Goal: Information Seeking & Learning: Learn about a topic

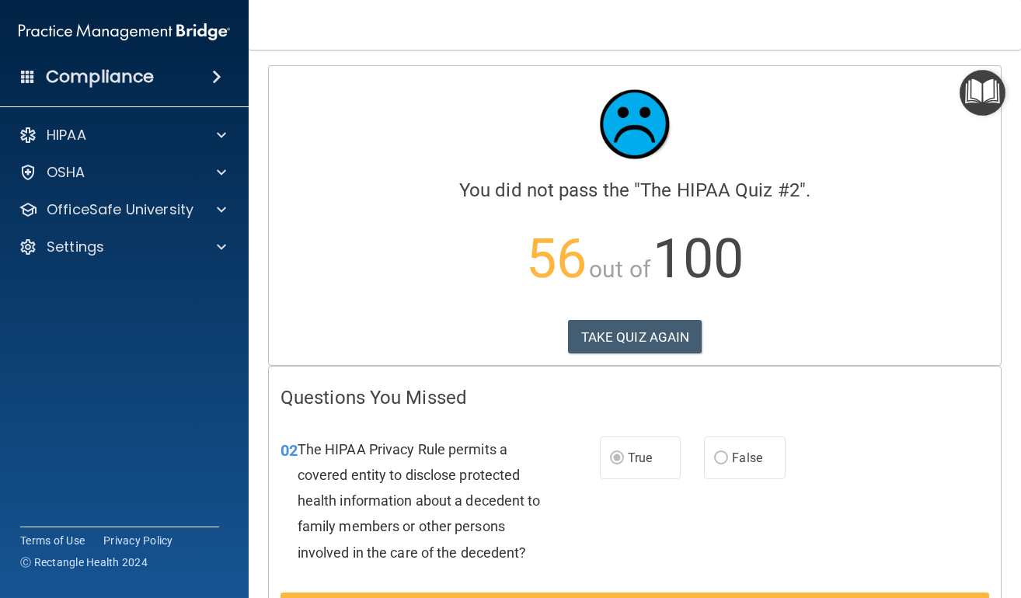
scroll to position [2804, 0]
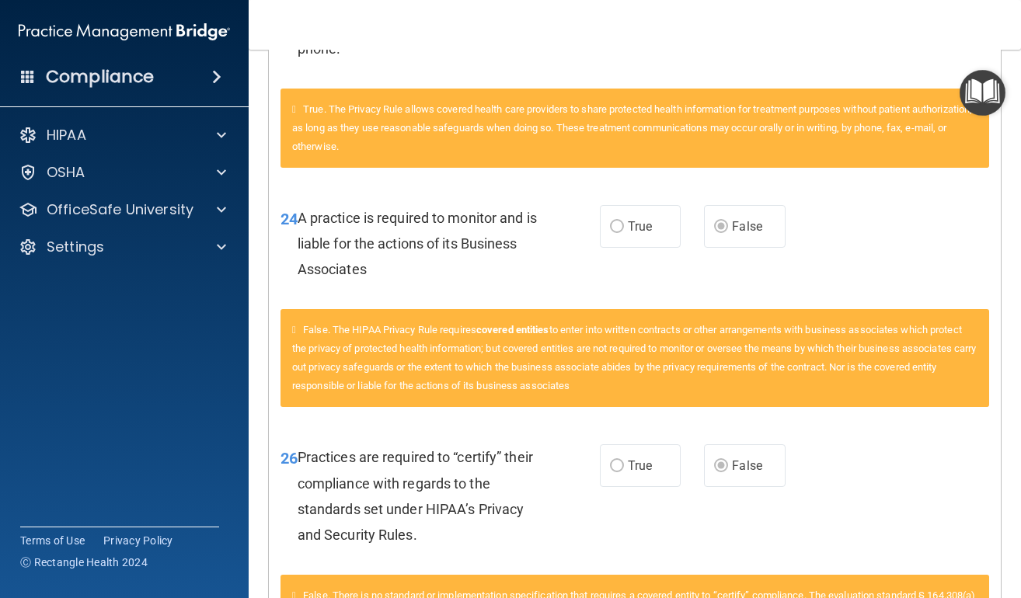
click at [991, 88] on img "Open Resource Center" at bounding box center [982, 93] width 46 height 46
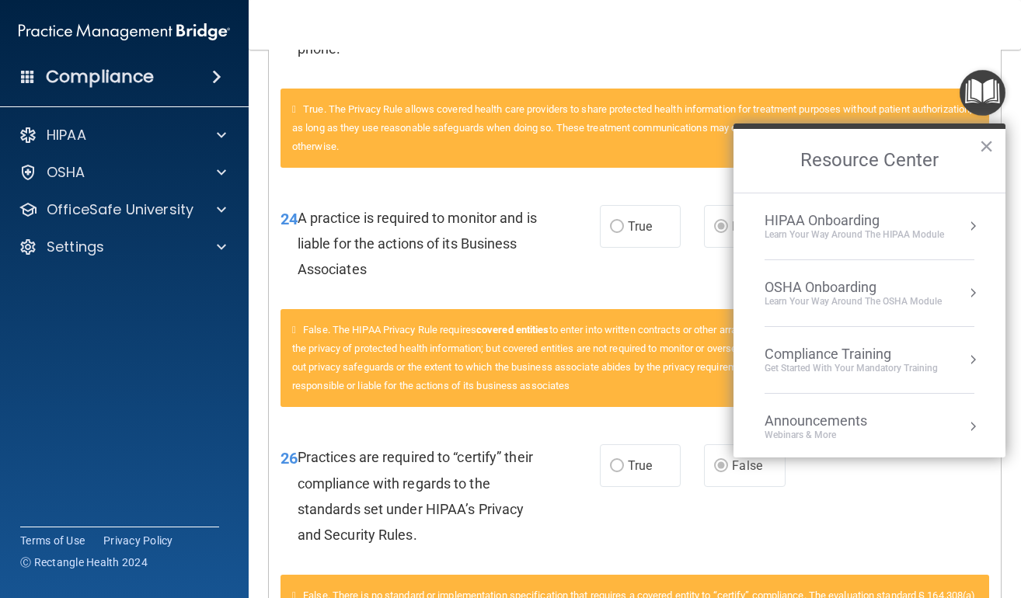
click at [832, 240] on li "HIPAA Onboarding Learn Your Way around the HIPAA module" at bounding box center [869, 226] width 210 height 67
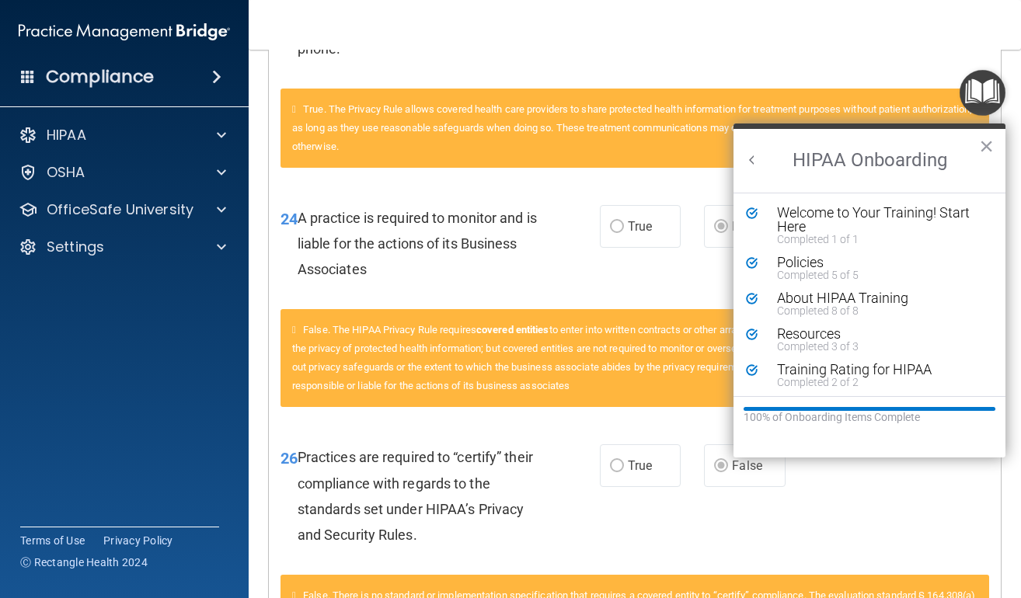
scroll to position [2, 0]
click at [977, 85] on img "Open Resource Center" at bounding box center [982, 93] width 46 height 46
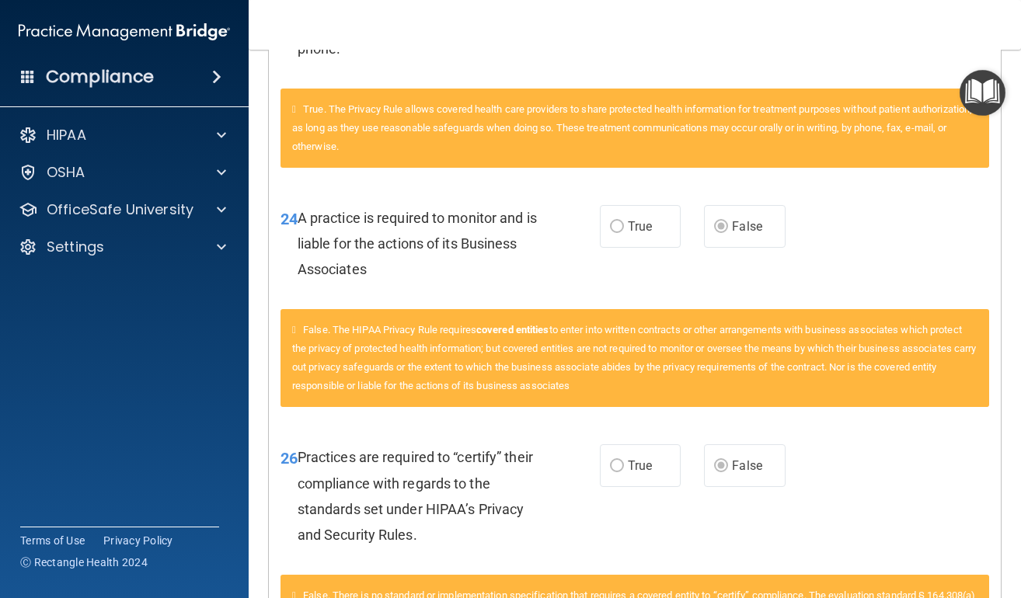
click at [984, 90] on img "Open Resource Center" at bounding box center [982, 93] width 46 height 46
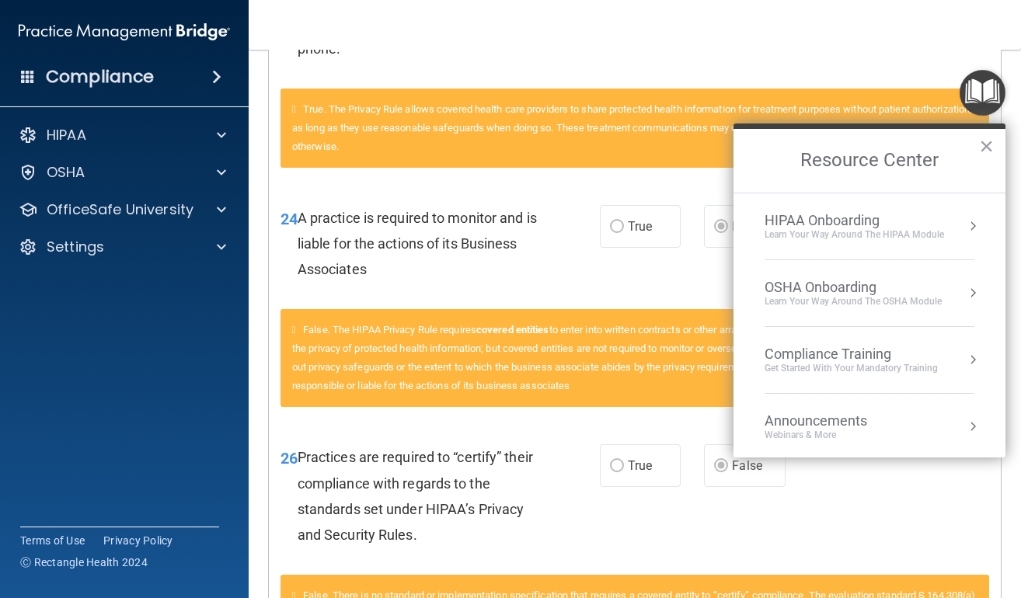
click at [816, 301] on div "Learn your way around the OSHA module" at bounding box center [852, 301] width 177 height 13
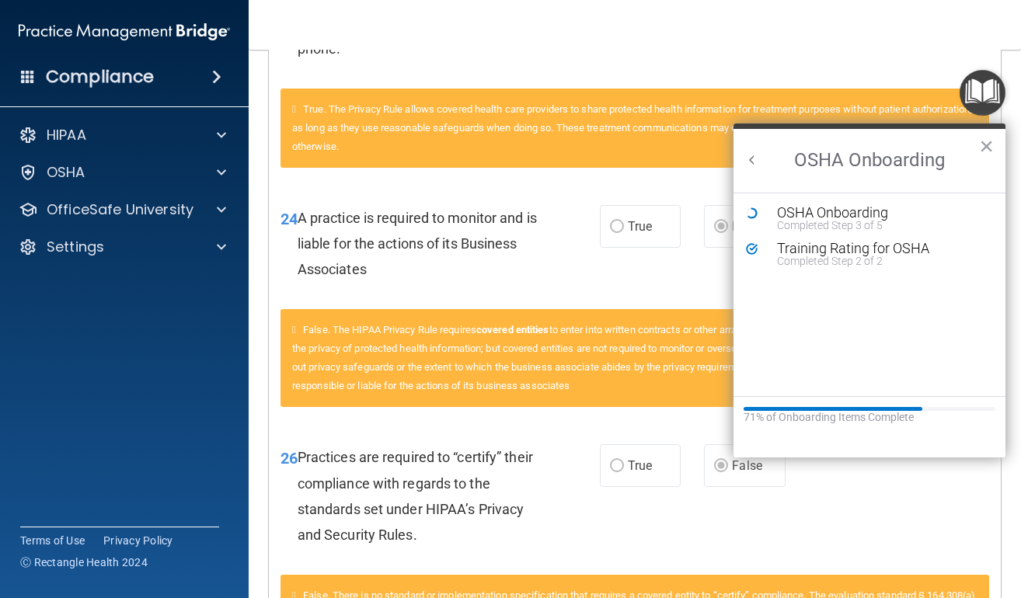
scroll to position [0, 0]
click at [837, 253] on div "Training Rating for OSHA" at bounding box center [881, 249] width 208 height 14
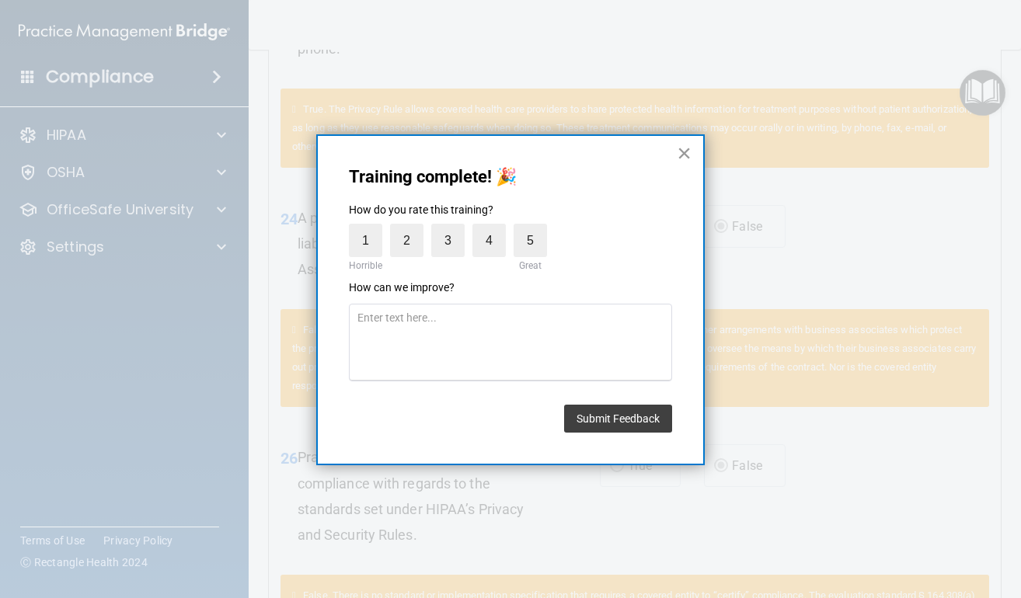
click at [680, 163] on button "×" at bounding box center [684, 153] width 15 height 25
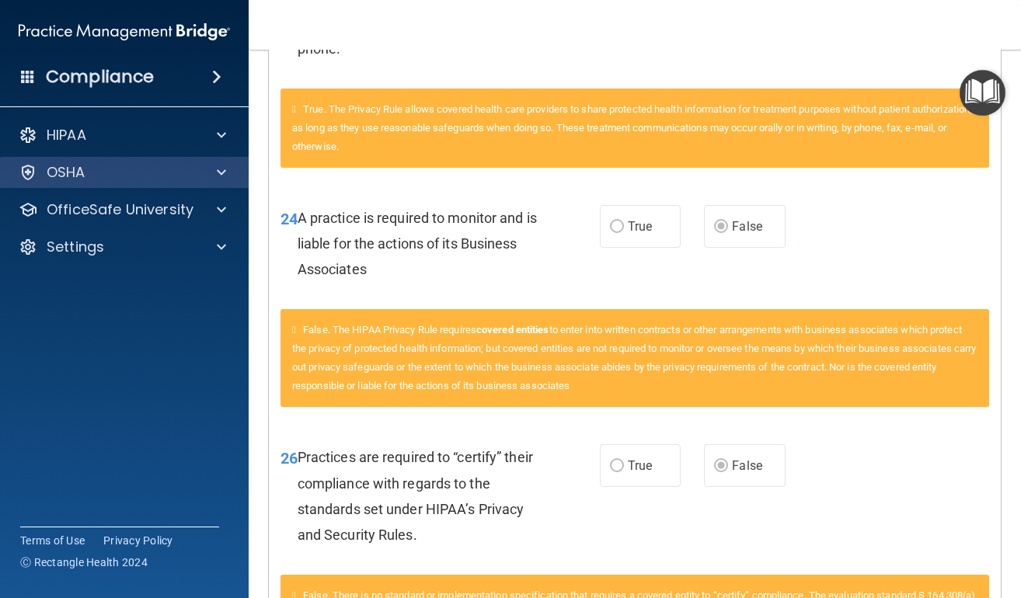
click at [132, 170] on div "OSHA" at bounding box center [103, 172] width 193 height 19
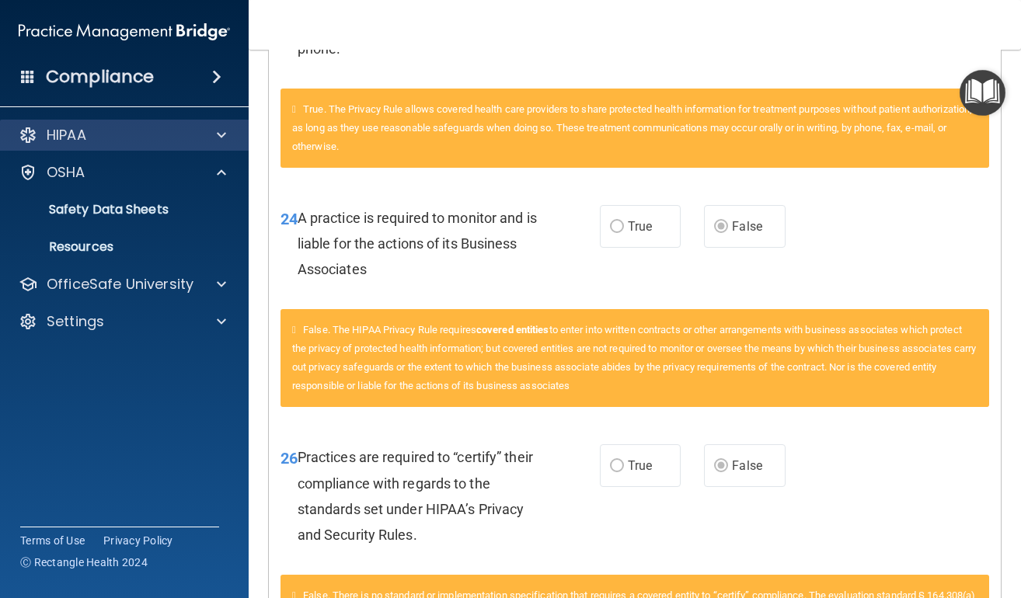
click at [82, 142] on p "HIPAA" at bounding box center [67, 135] width 40 height 19
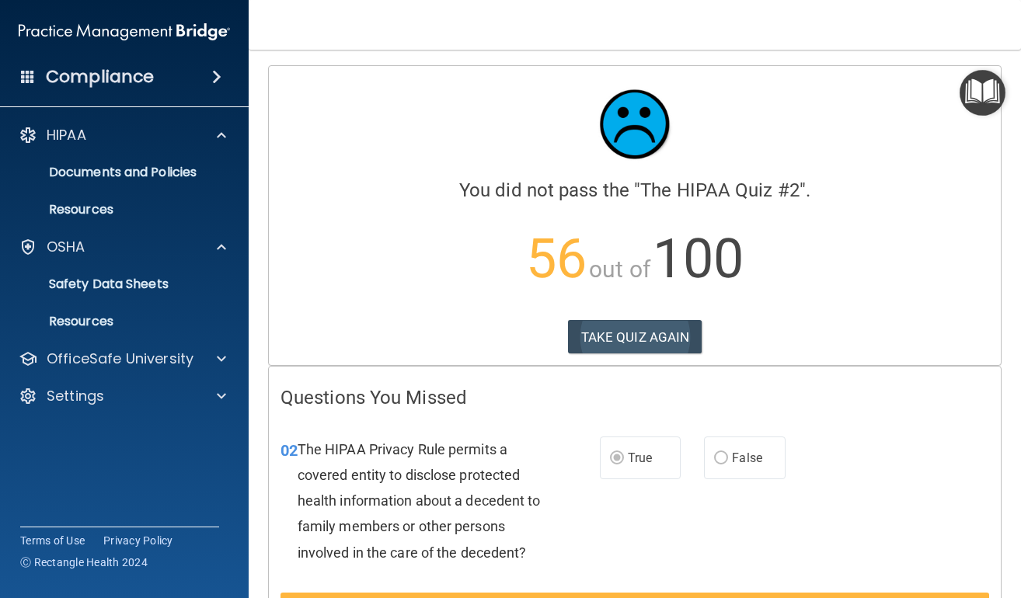
click at [636, 320] on button "TAKE QUIZ AGAIN" at bounding box center [635, 337] width 134 height 34
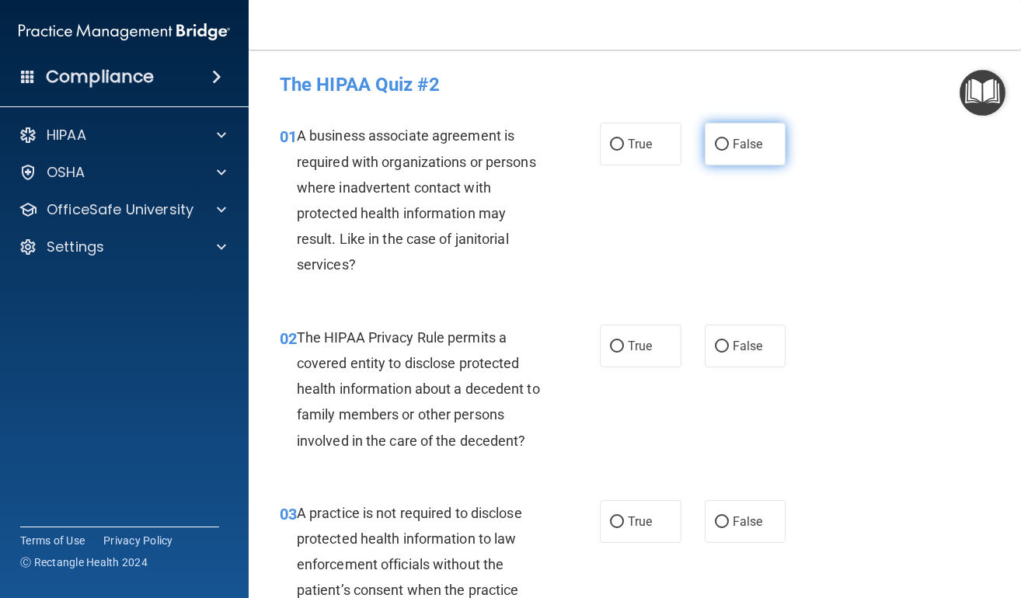
click at [715, 145] on input "False" at bounding box center [722, 145] width 14 height 12
radio input "true"
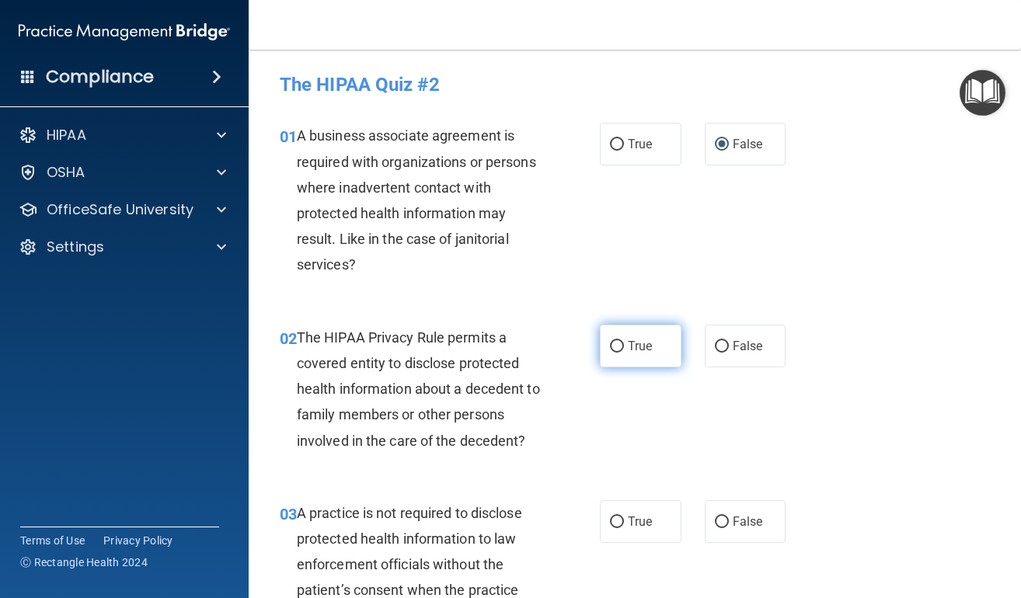
click at [611, 353] on label "True" at bounding box center [641, 346] width 82 height 43
click at [611, 353] on input "True" at bounding box center [617, 347] width 14 height 12
radio input "true"
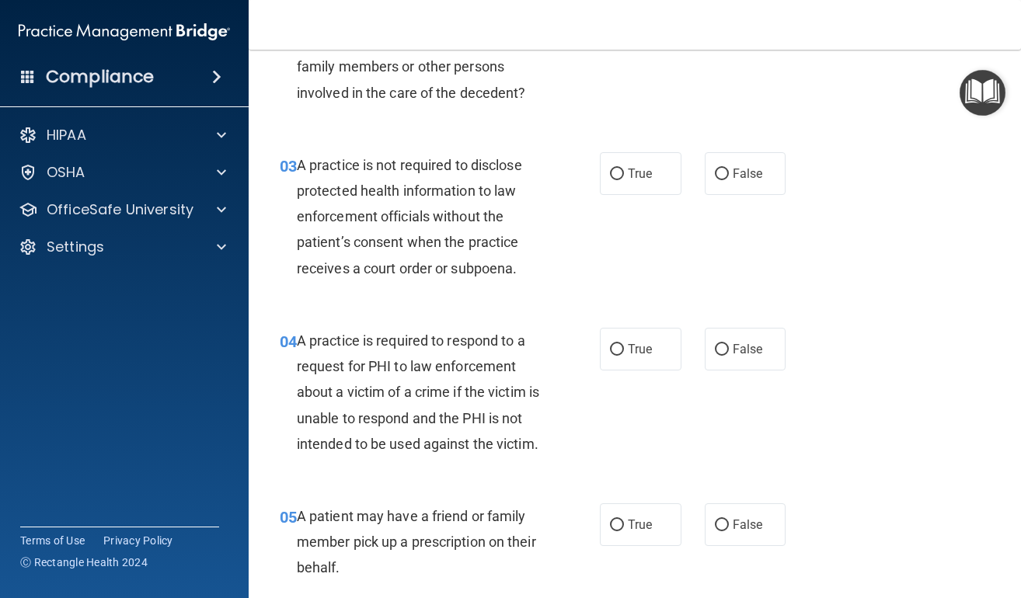
scroll to position [341, 0]
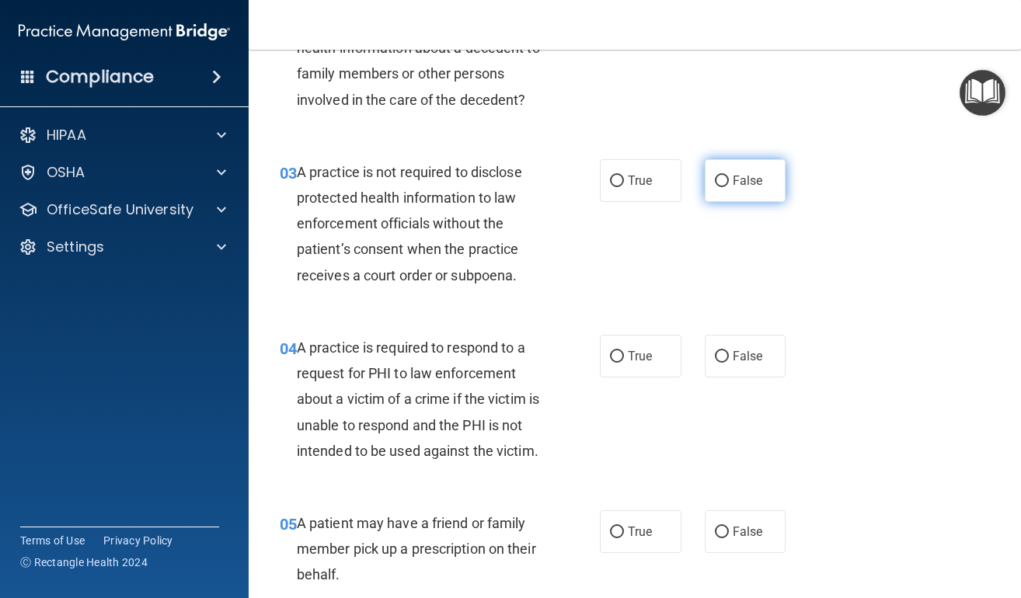
click at [714, 159] on label "False" at bounding box center [746, 180] width 82 height 43
click at [715, 176] on input "False" at bounding box center [722, 182] width 14 height 12
radio input "true"
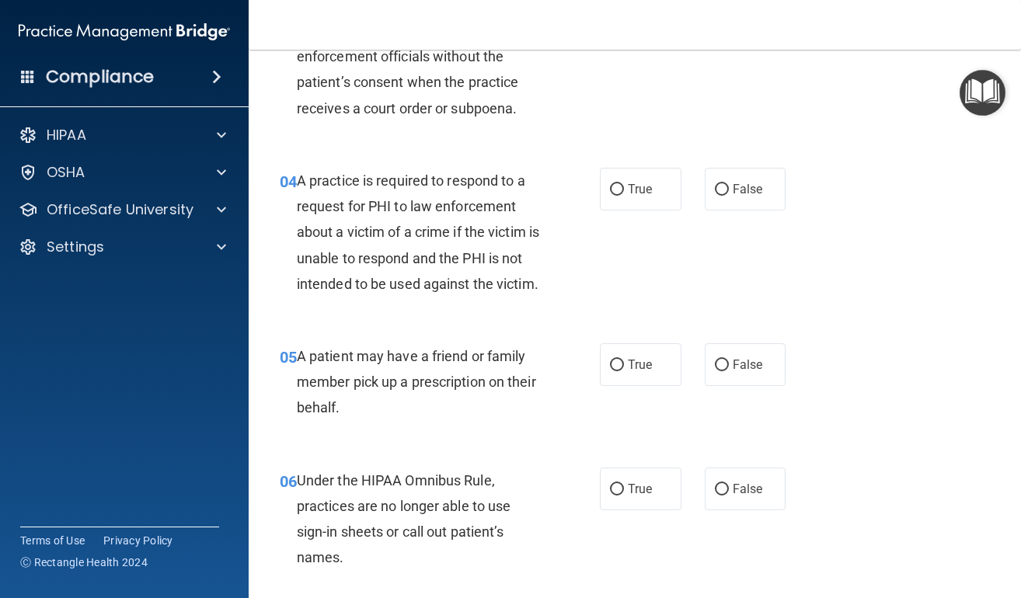
scroll to position [536, 0]
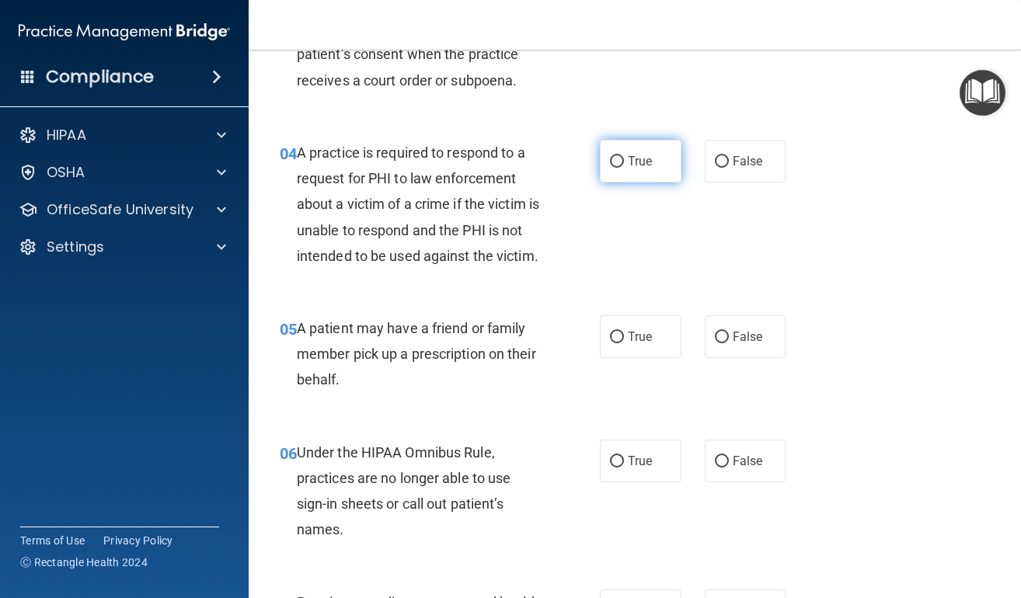
click at [628, 165] on span "True" at bounding box center [640, 161] width 24 height 15
click at [624, 165] on input "True" at bounding box center [617, 162] width 14 height 12
radio input "true"
click at [614, 334] on div "05 A patient may have a friend or family member pick up a prescription on their…" at bounding box center [634, 358] width 733 height 124
click at [628, 344] on span "True" at bounding box center [640, 336] width 24 height 15
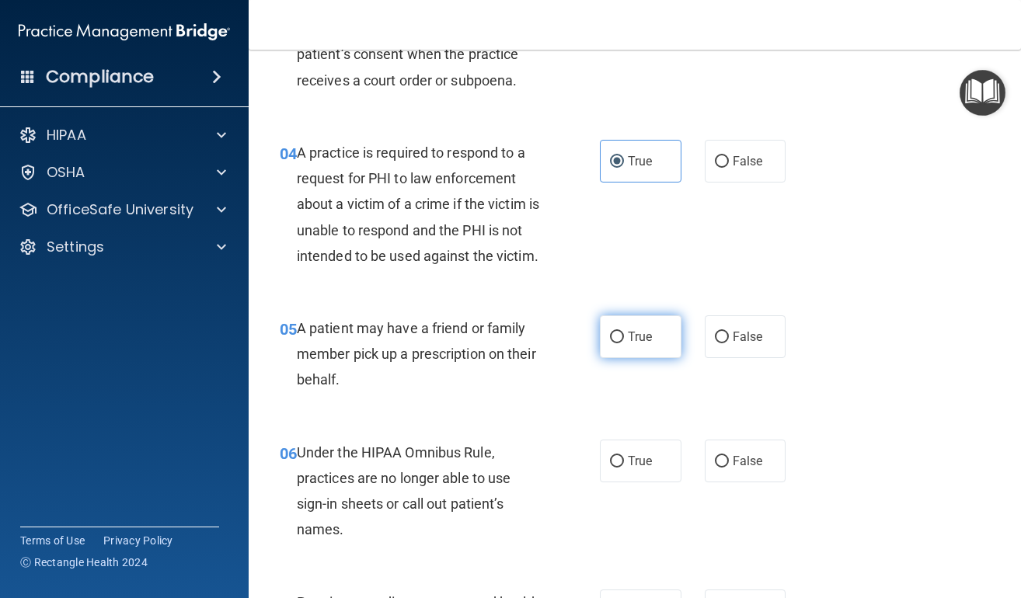
click at [622, 343] on input "True" at bounding box center [617, 338] width 14 height 12
radio input "true"
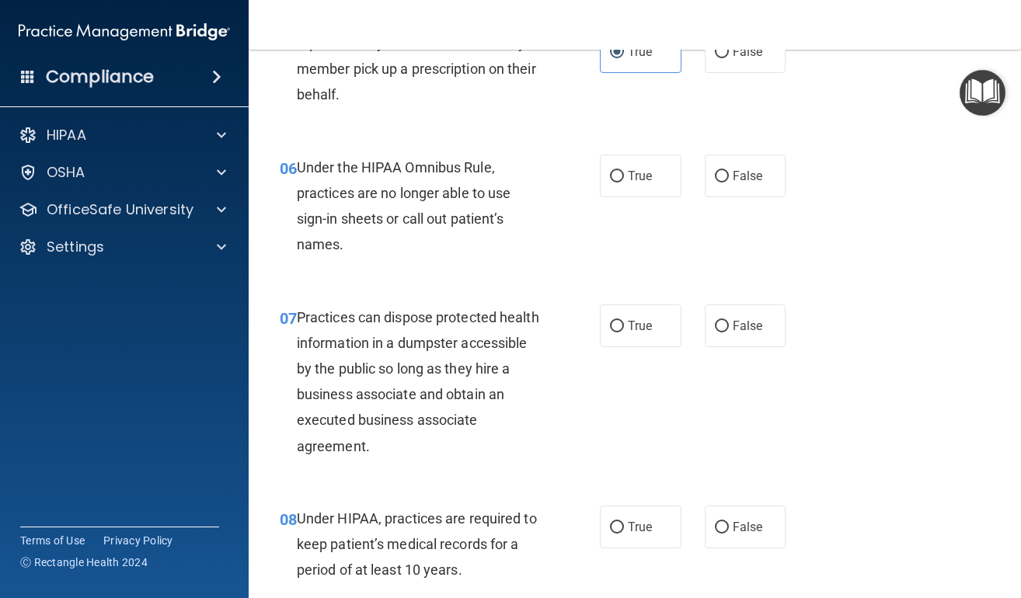
scroll to position [828, 0]
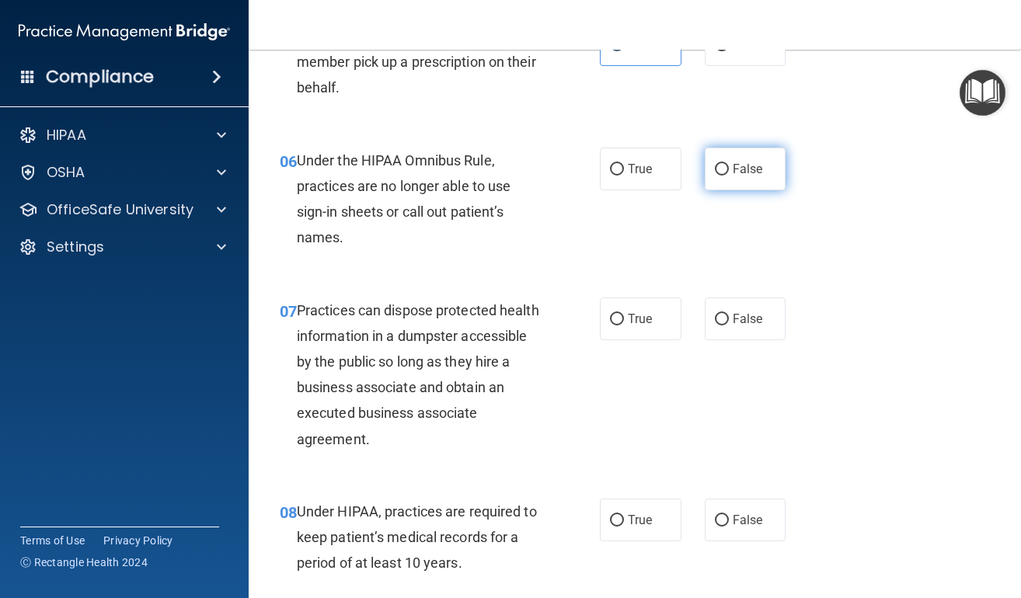
click at [733, 176] on span "False" at bounding box center [748, 169] width 30 height 15
click at [729, 176] on input "False" at bounding box center [722, 170] width 14 height 12
radio input "true"
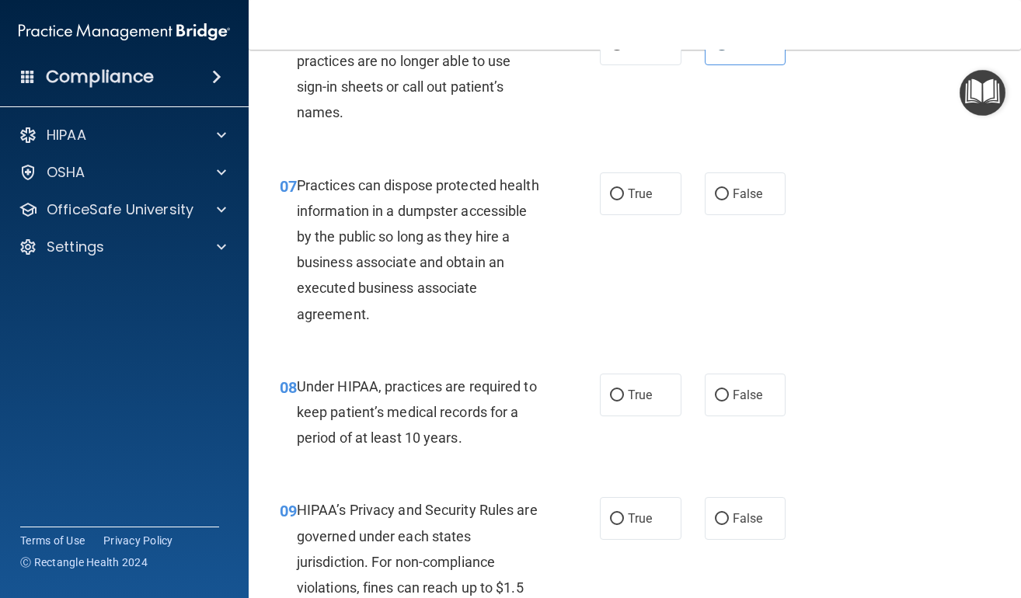
scroll to position [890, 0]
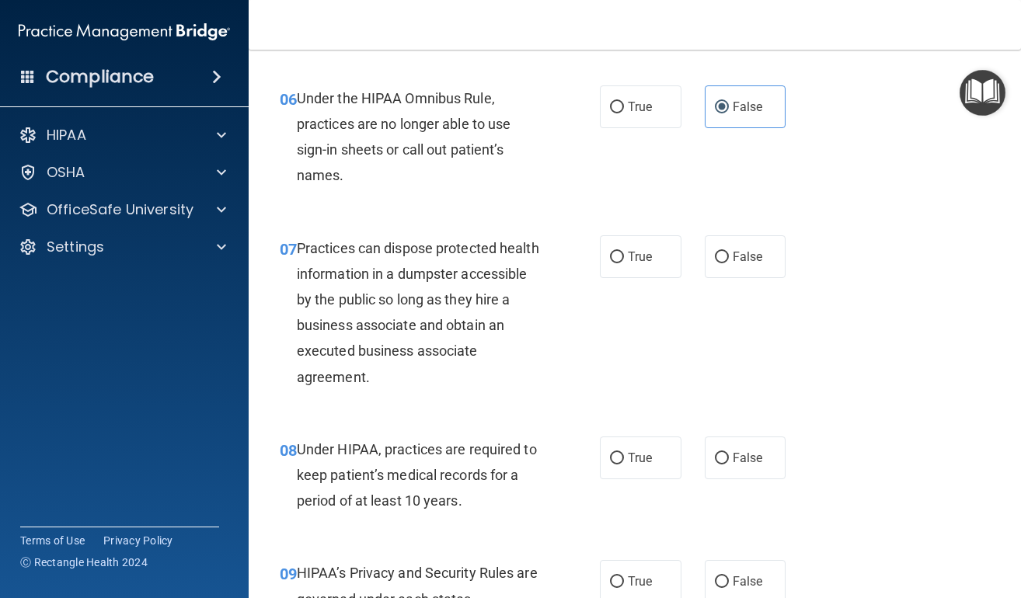
click at [726, 299] on div "07 Practices can dispose protected health information in a dumpster accessible …" at bounding box center [634, 316] width 733 height 201
click at [733, 264] on span "False" at bounding box center [748, 256] width 30 height 15
click at [729, 263] on input "False" at bounding box center [722, 258] width 14 height 12
radio input "true"
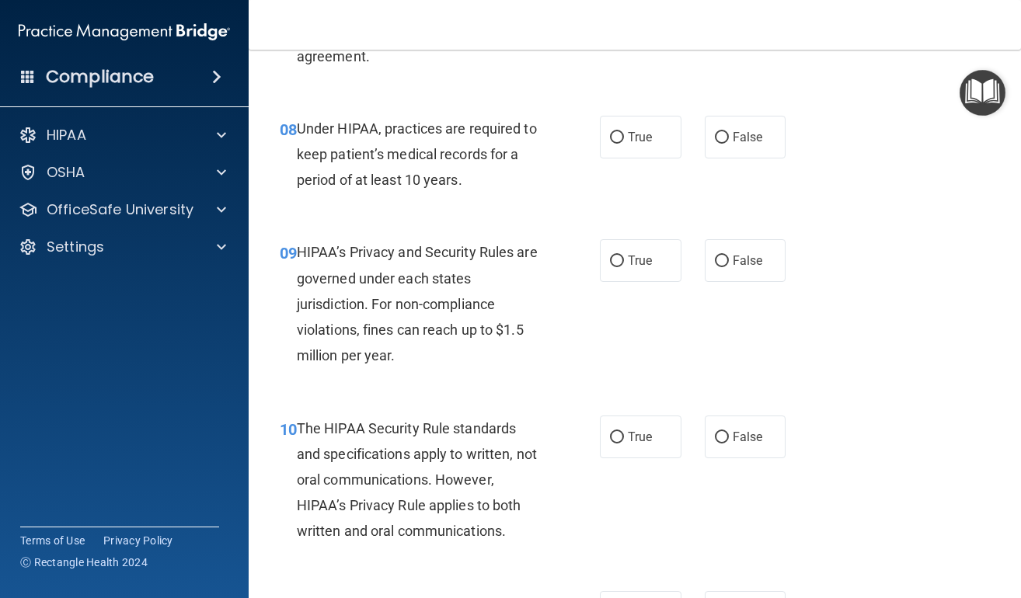
scroll to position [1224, 0]
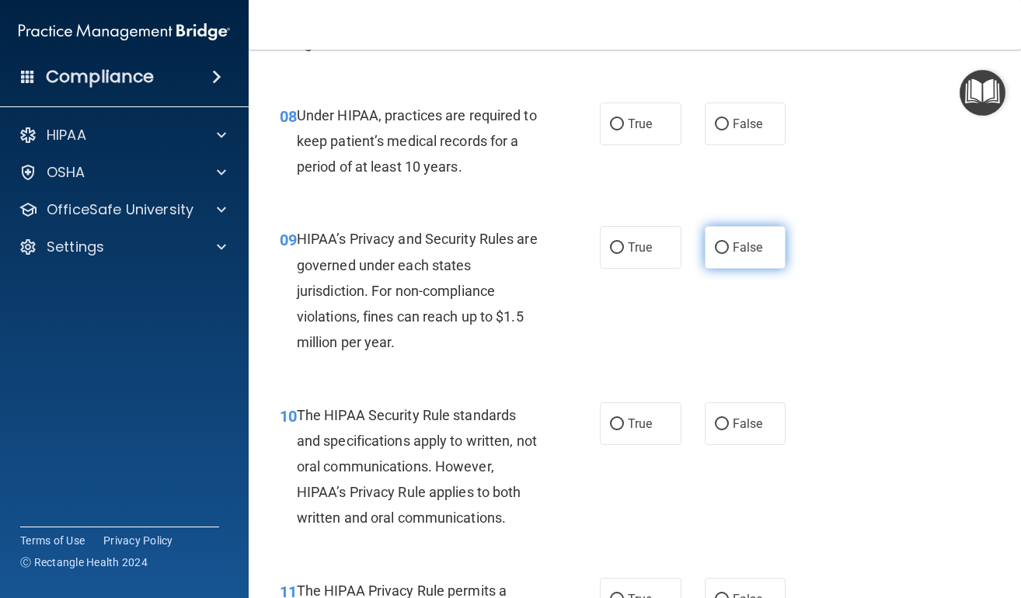
click at [741, 255] on span "False" at bounding box center [748, 247] width 30 height 15
click at [729, 254] on input "False" at bounding box center [722, 248] width 14 height 12
radio input "true"
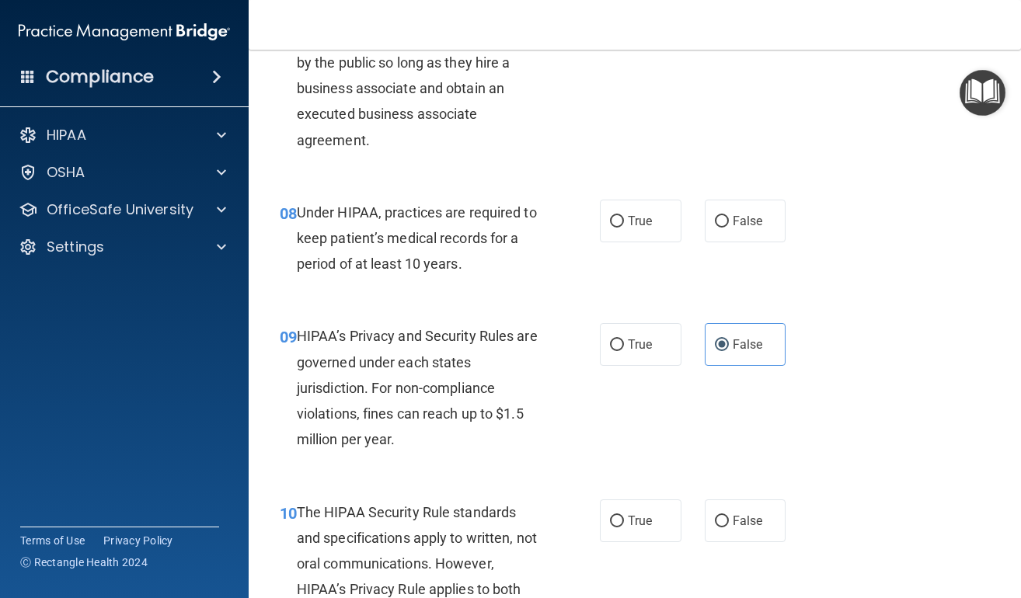
scroll to position [1134, 0]
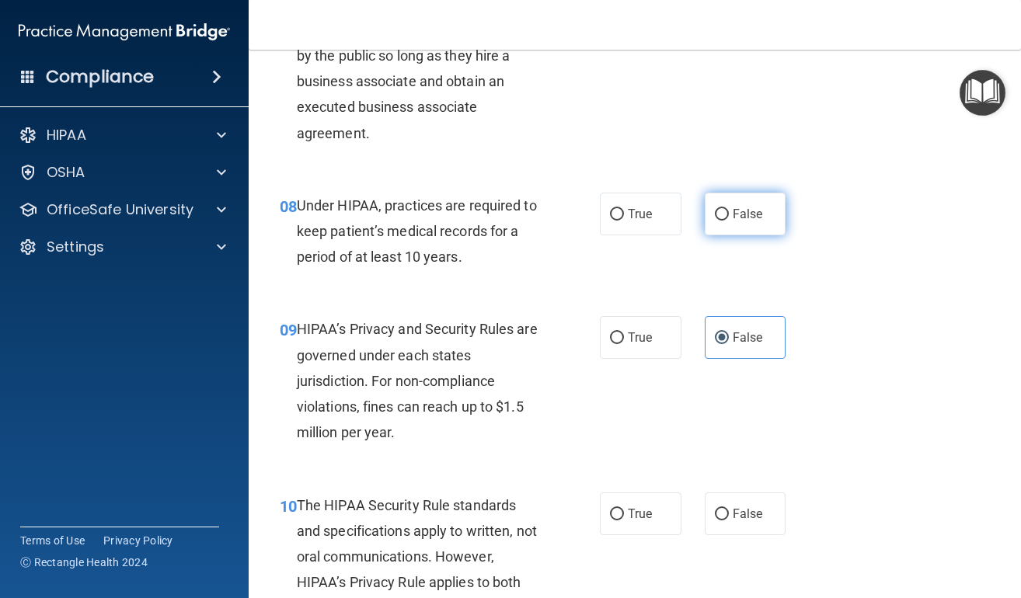
click at [757, 225] on label "False" at bounding box center [746, 214] width 82 height 43
click at [729, 221] on input "False" at bounding box center [722, 215] width 14 height 12
radio input "true"
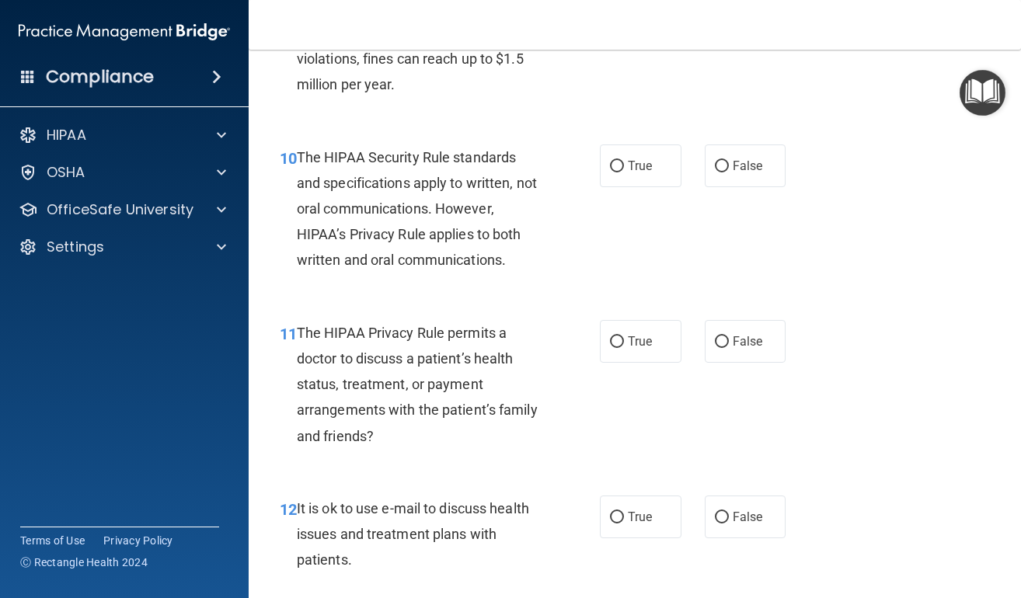
scroll to position [1489, 0]
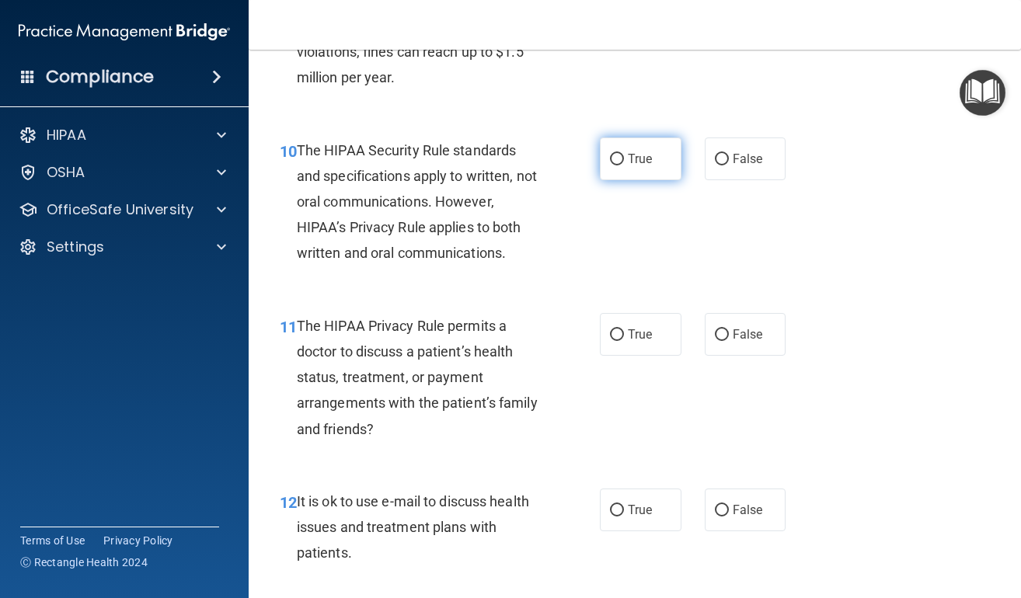
click at [653, 179] on label "True" at bounding box center [641, 159] width 82 height 43
click at [624, 165] on input "True" at bounding box center [617, 160] width 14 height 12
radio input "true"
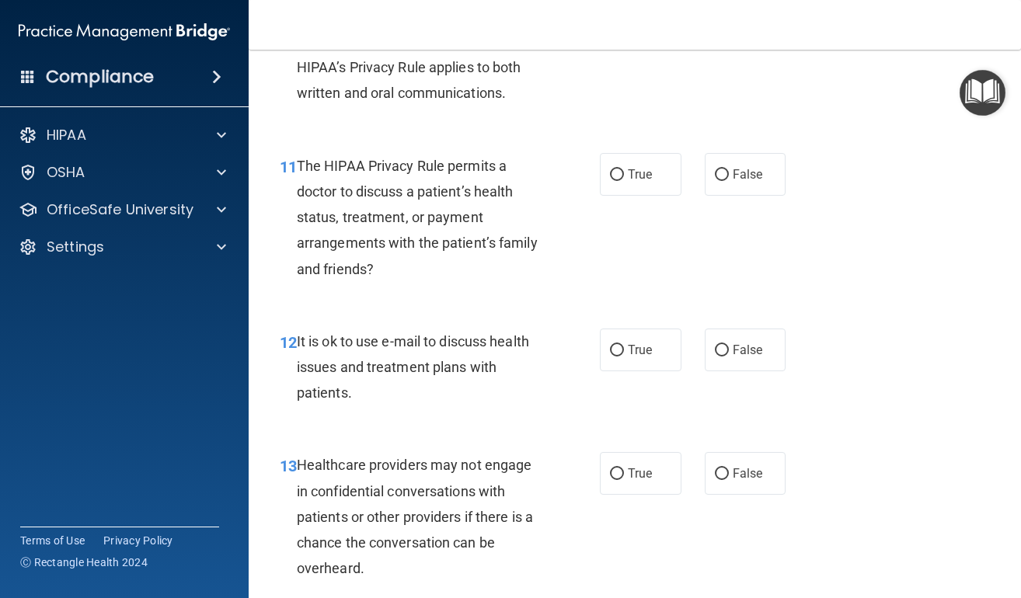
scroll to position [1684, 0]
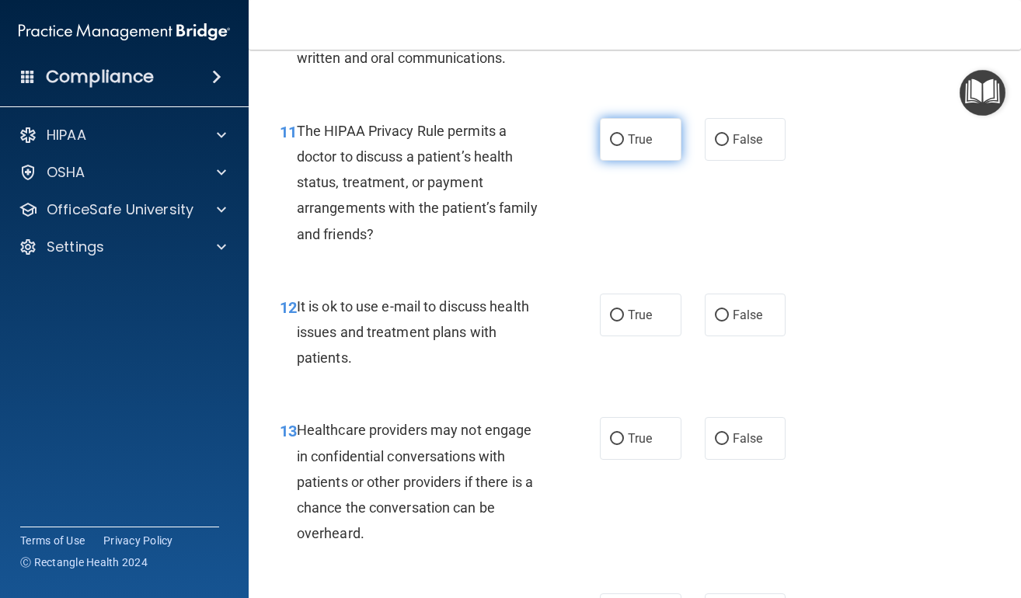
click at [636, 147] on span "True" at bounding box center [640, 139] width 24 height 15
click at [624, 146] on input "True" at bounding box center [617, 140] width 14 height 12
radio input "true"
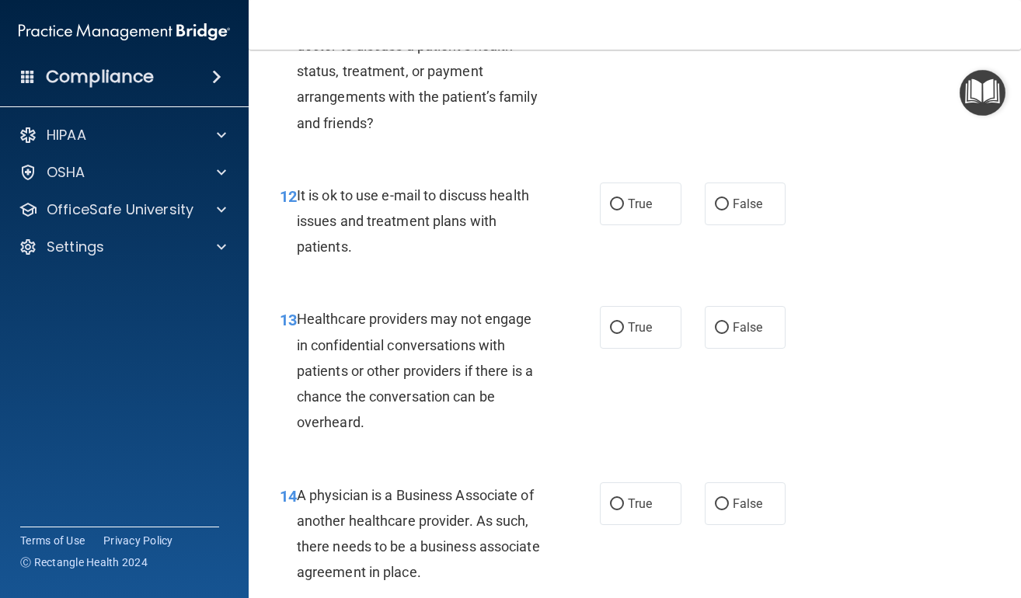
scroll to position [1823, 0]
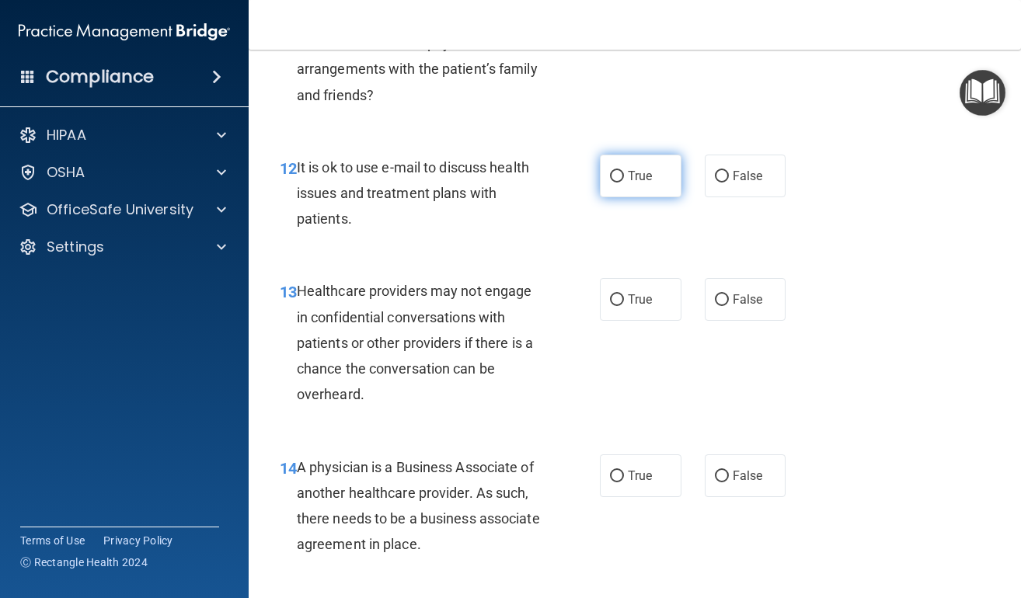
click at [635, 183] on span "True" at bounding box center [640, 176] width 24 height 15
click at [624, 183] on input "True" at bounding box center [617, 177] width 14 height 12
radio input "true"
click at [722, 321] on label "False" at bounding box center [746, 299] width 82 height 43
click at [722, 306] on input "False" at bounding box center [722, 300] width 14 height 12
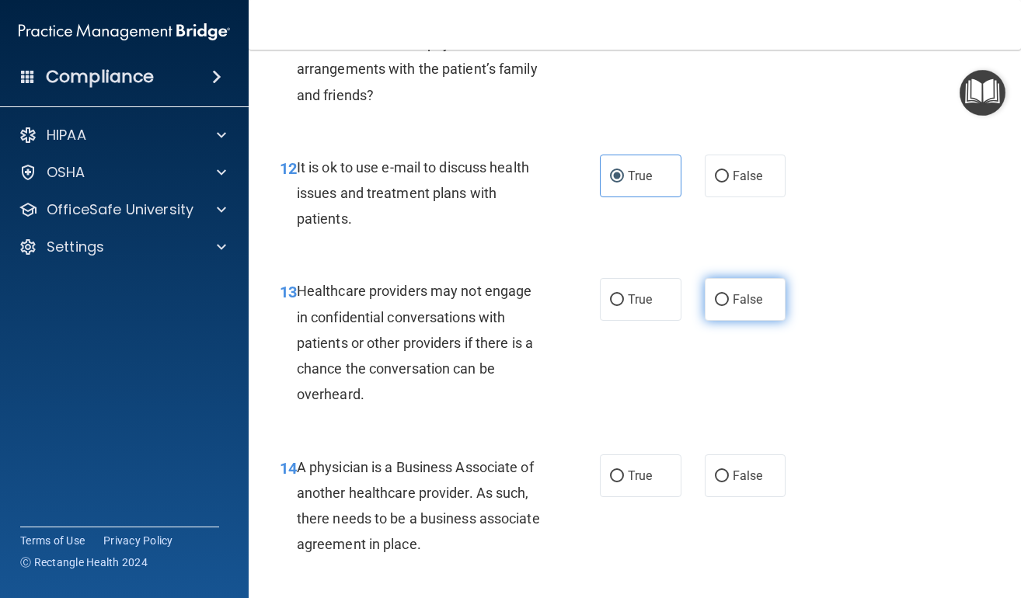
radio input "true"
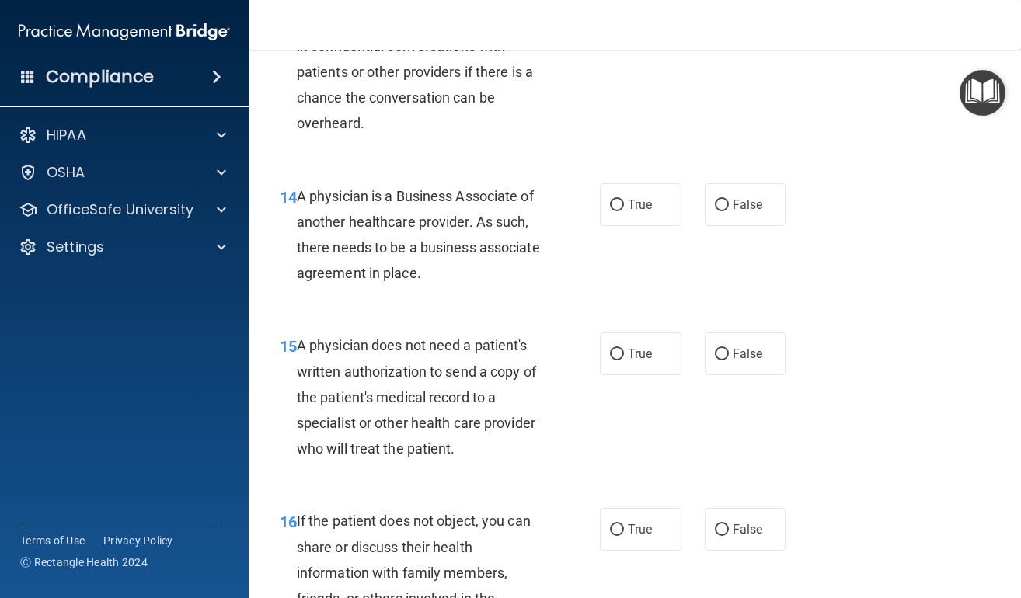
scroll to position [2108, 0]
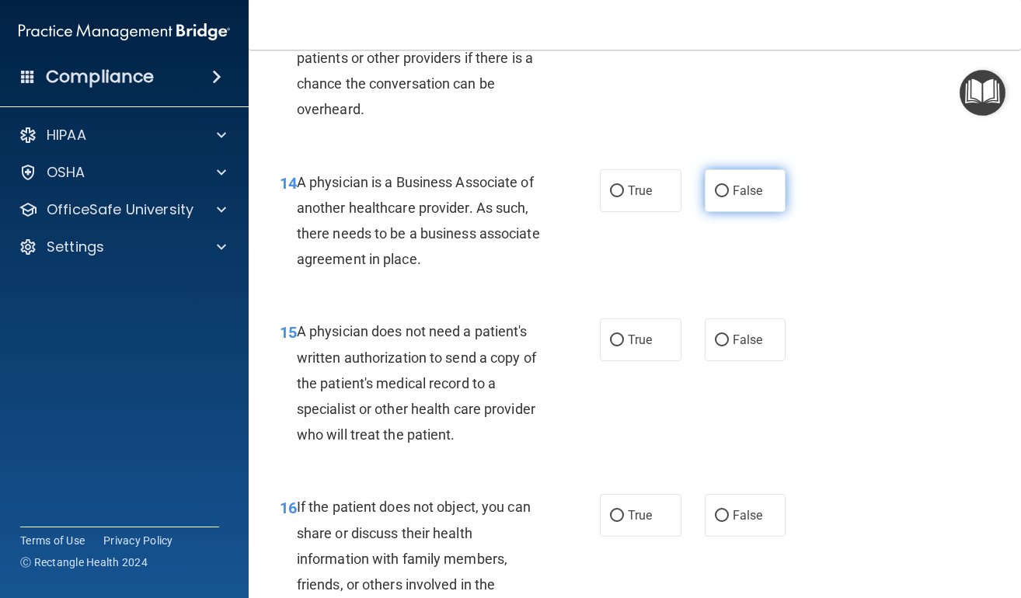
click at [715, 197] on input "False" at bounding box center [722, 192] width 14 height 12
radio input "true"
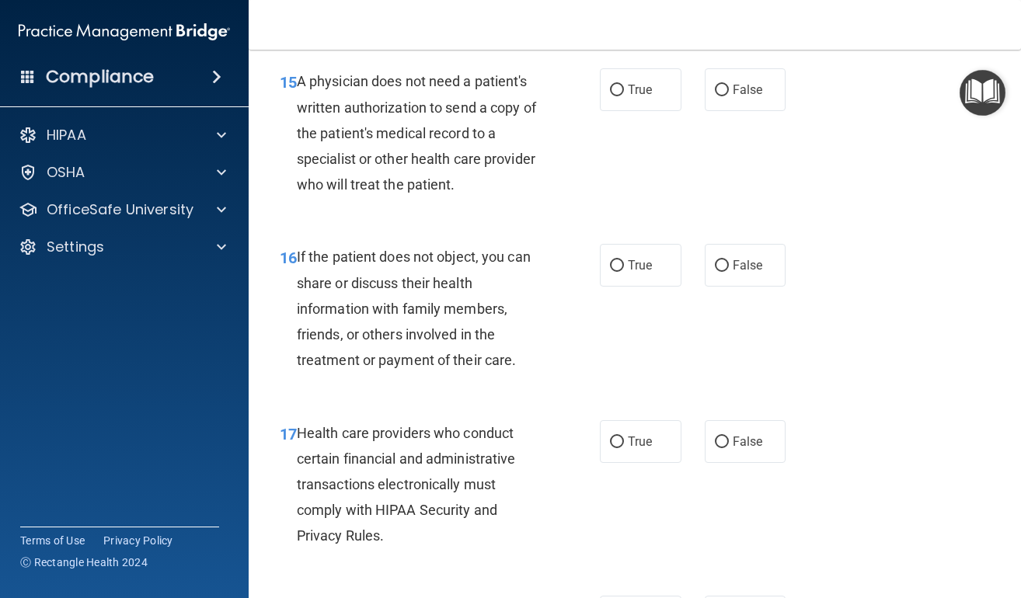
scroll to position [2345, 0]
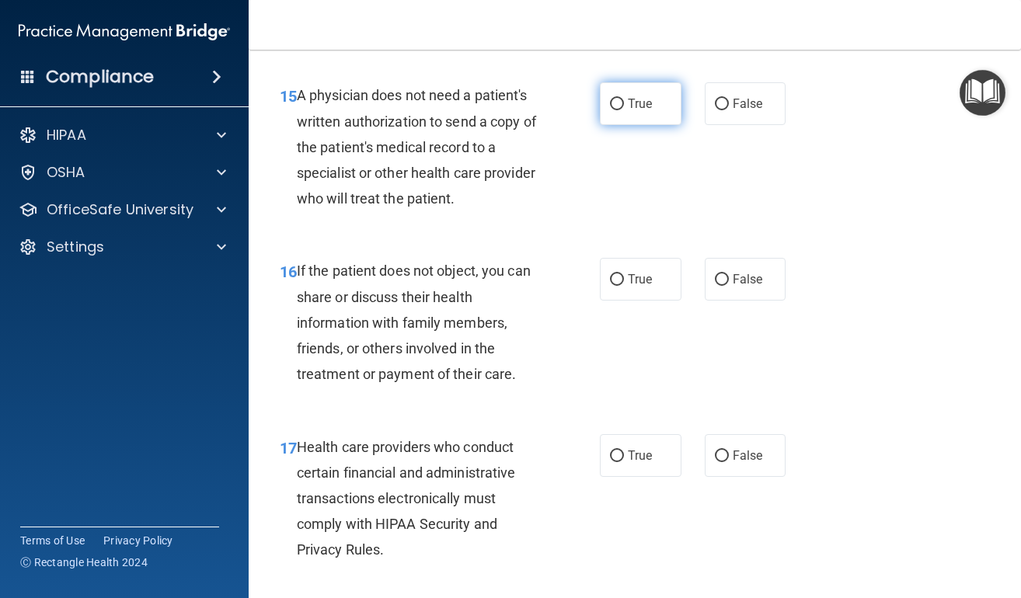
click at [629, 111] on span "True" at bounding box center [640, 103] width 24 height 15
click at [624, 110] on input "True" at bounding box center [617, 105] width 14 height 12
radio input "true"
click at [632, 286] on span "True" at bounding box center [640, 279] width 24 height 15
click at [624, 286] on input "True" at bounding box center [617, 280] width 14 height 12
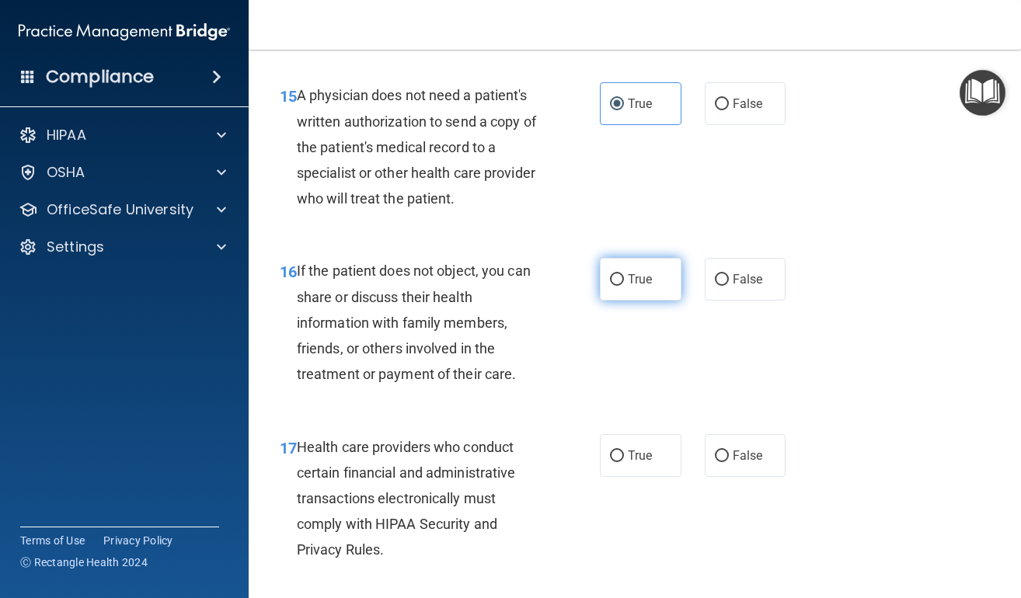
radio input "true"
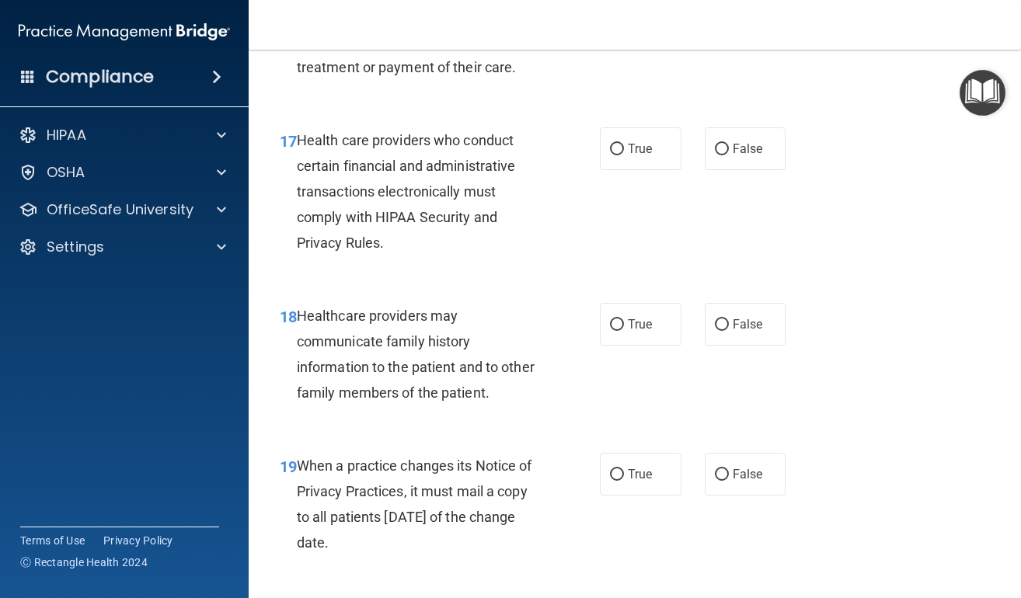
scroll to position [2686, 0]
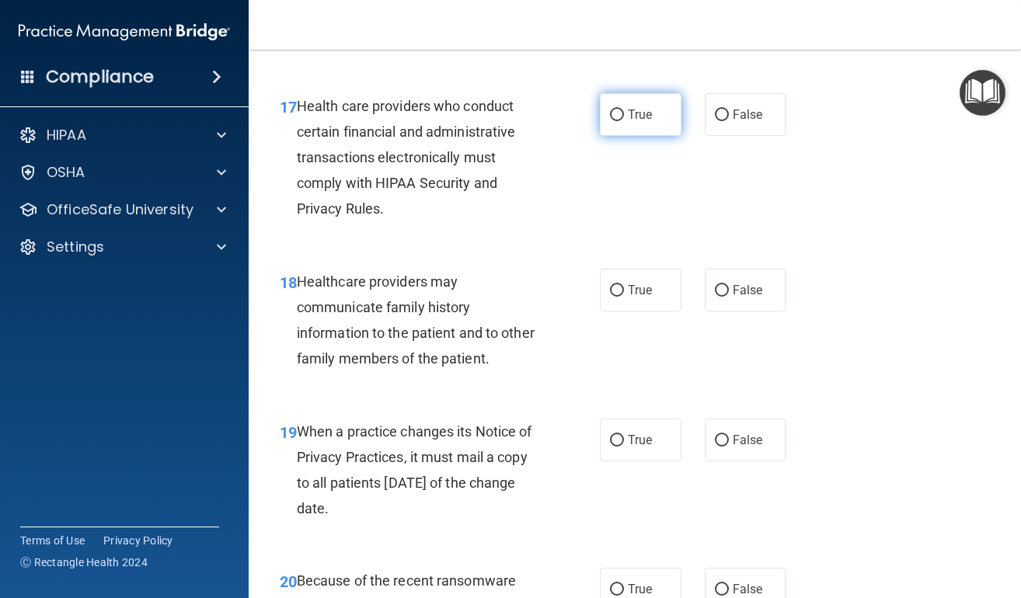
click at [630, 120] on span "True" at bounding box center [640, 114] width 24 height 15
click at [624, 120] on input "True" at bounding box center [617, 116] width 14 height 12
radio input "true"
click at [715, 297] on input "False" at bounding box center [722, 291] width 14 height 12
radio input "true"
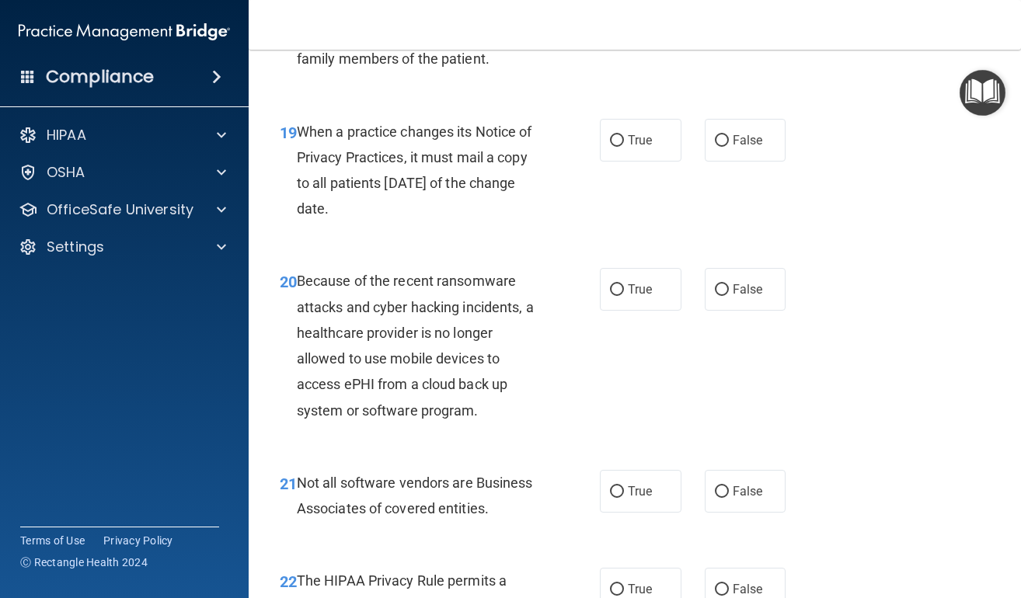
scroll to position [2992, 0]
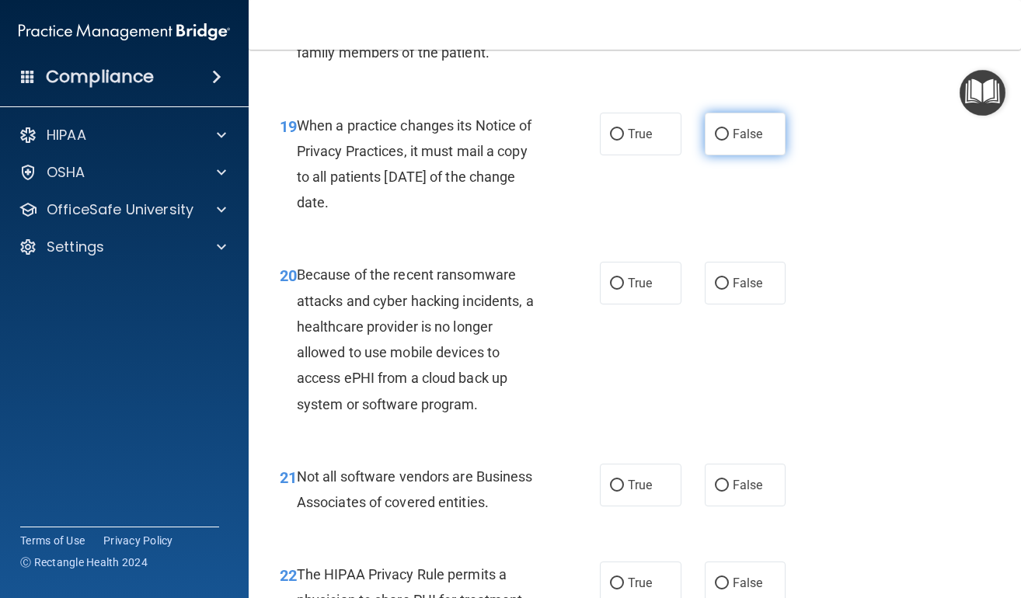
click at [740, 155] on label "False" at bounding box center [746, 134] width 82 height 43
click at [729, 141] on input "False" at bounding box center [722, 135] width 14 height 12
radio input "true"
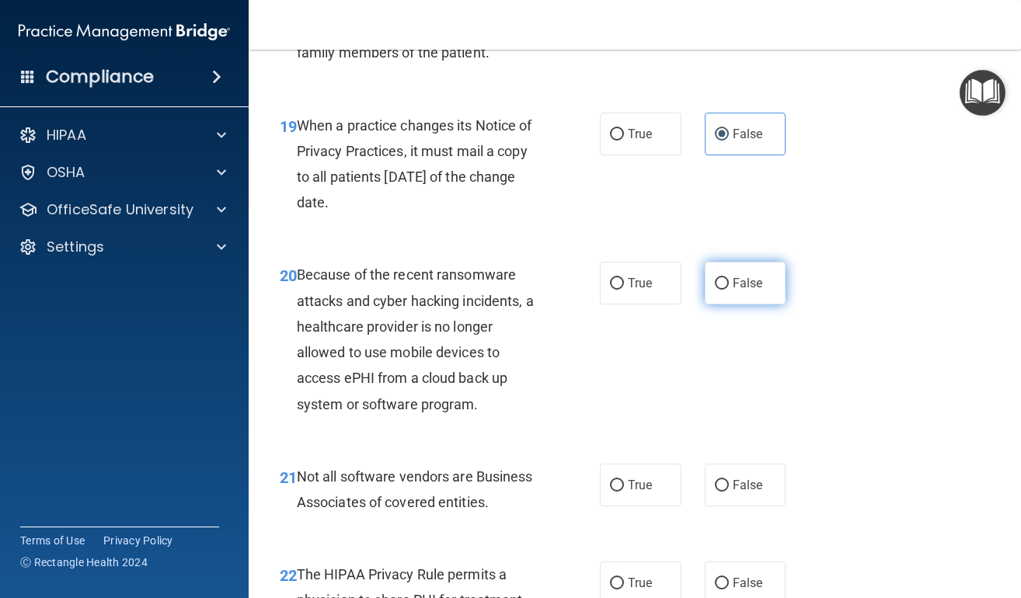
click at [714, 305] on label "False" at bounding box center [746, 283] width 82 height 43
click at [715, 290] on input "False" at bounding box center [722, 284] width 14 height 12
radio input "true"
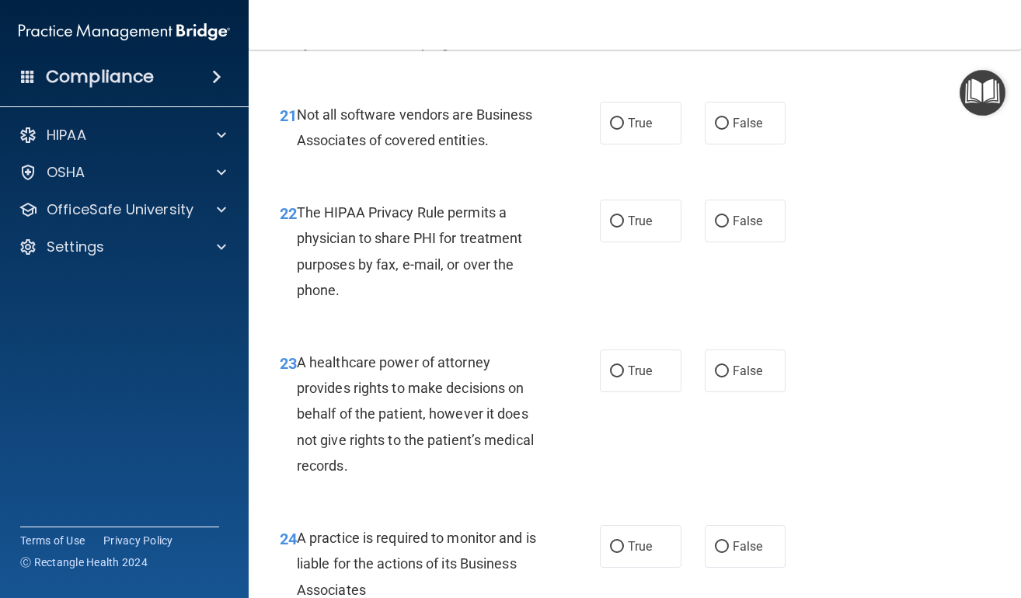
scroll to position [3326, 0]
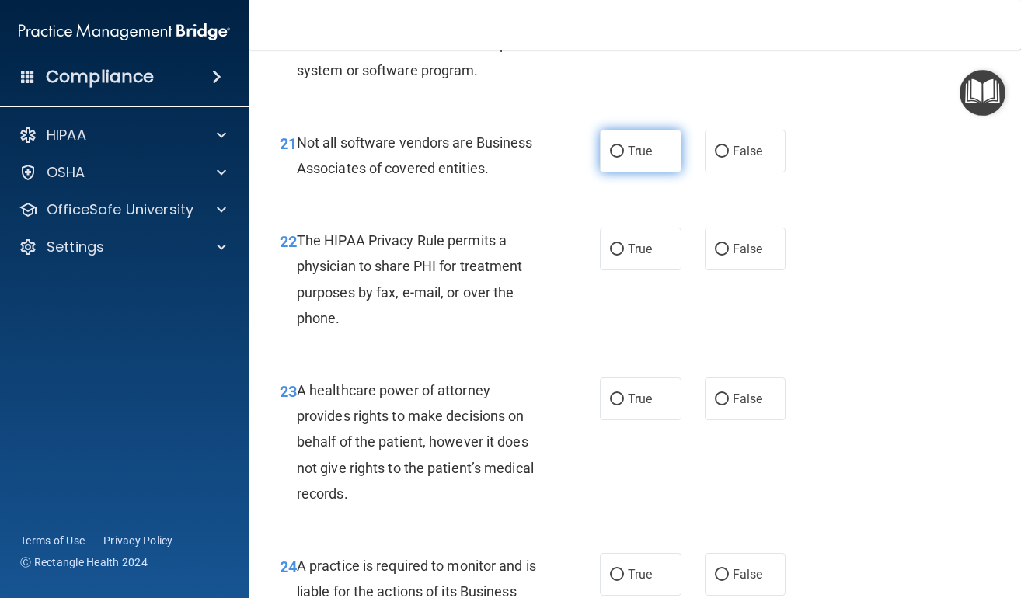
click at [652, 148] on label "True" at bounding box center [641, 151] width 82 height 43
click at [624, 148] on input "True" at bounding box center [617, 152] width 14 height 12
radio input "true"
click at [630, 256] on span "True" at bounding box center [640, 249] width 24 height 15
click at [624, 256] on input "True" at bounding box center [617, 250] width 14 height 12
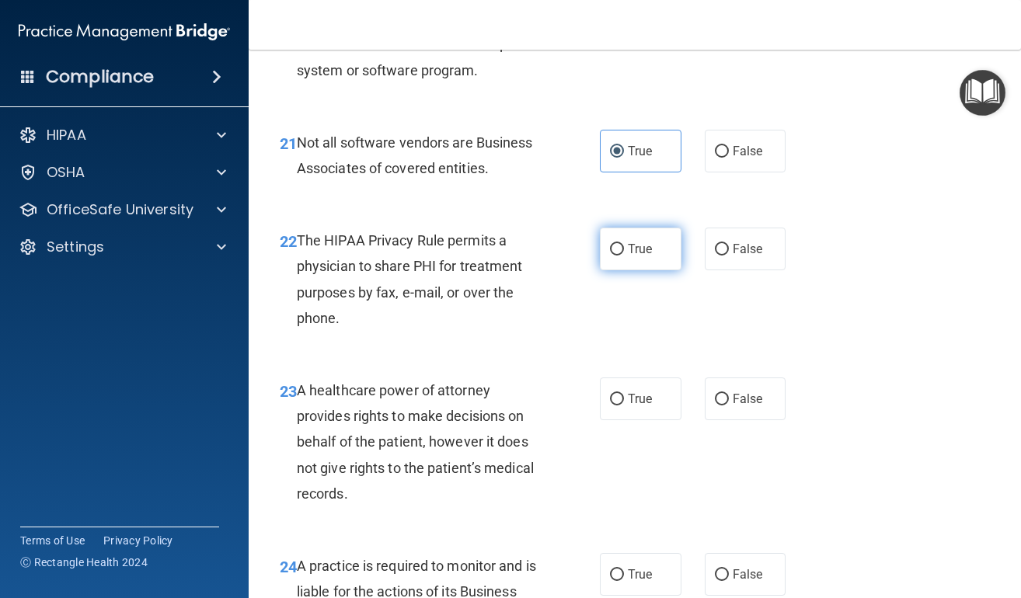
radio input "true"
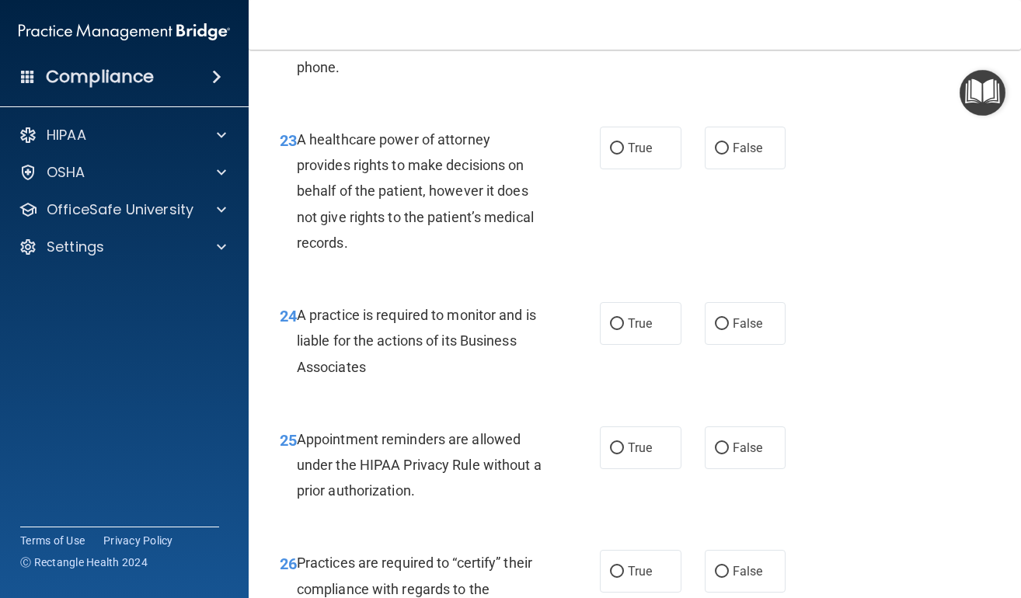
scroll to position [3549, 0]
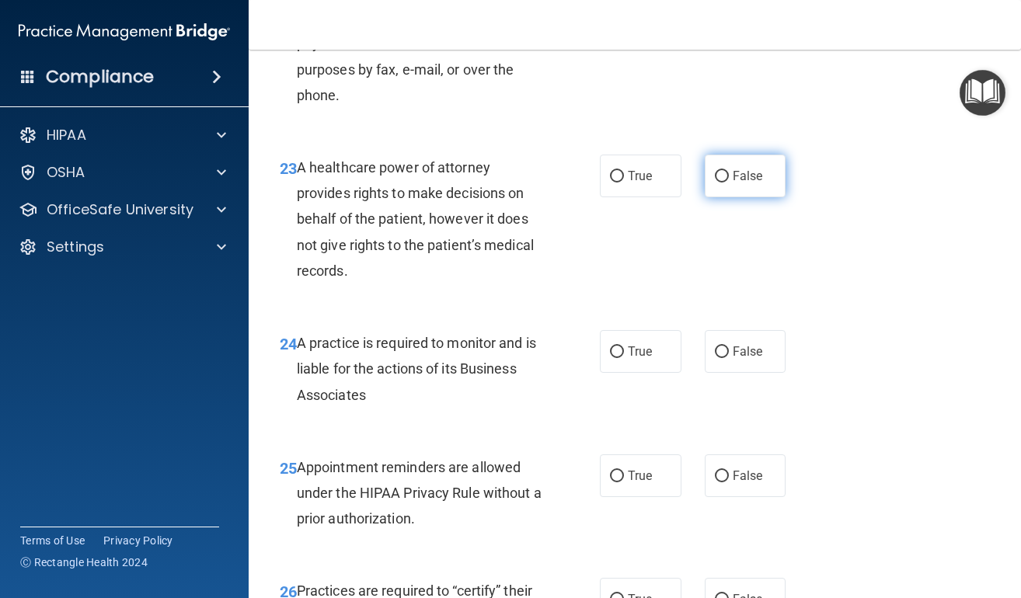
click at [708, 176] on label "False" at bounding box center [746, 176] width 82 height 43
click at [715, 176] on input "False" at bounding box center [722, 177] width 14 height 12
radio input "true"
click at [720, 373] on label "False" at bounding box center [746, 351] width 82 height 43
click at [720, 358] on input "False" at bounding box center [722, 352] width 14 height 12
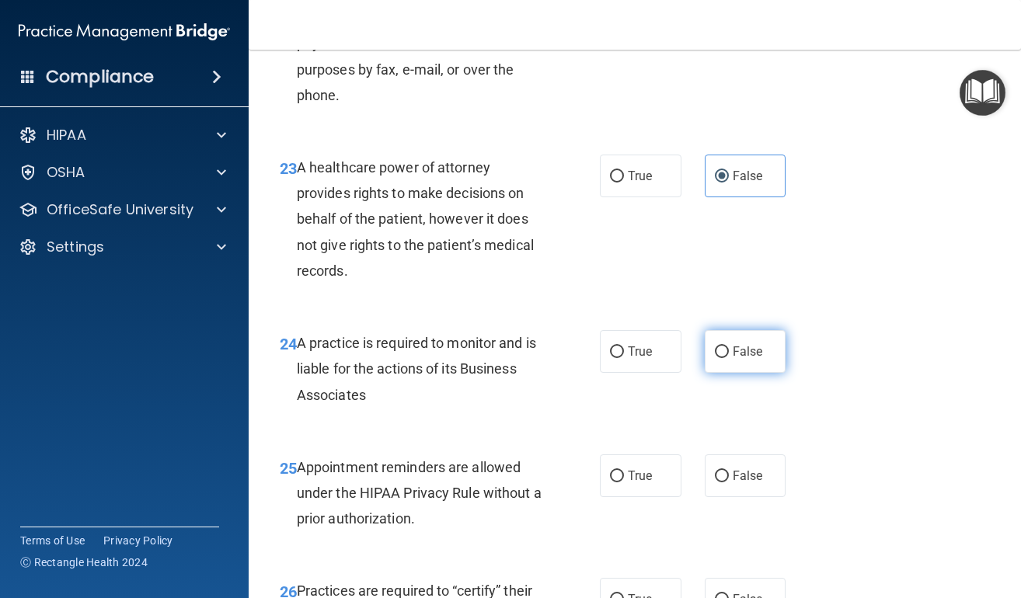
radio input "true"
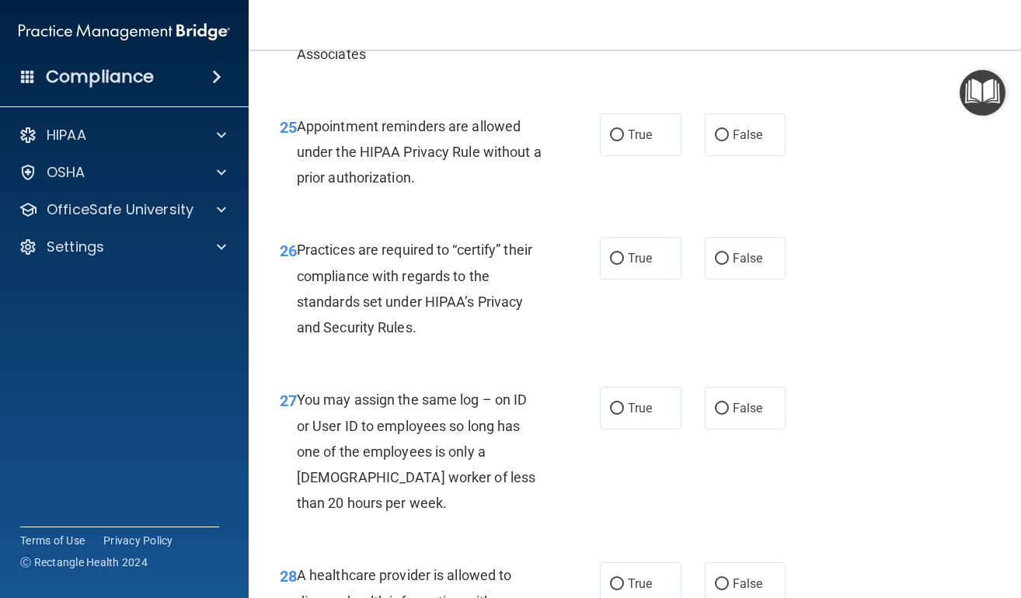
scroll to position [3848, 0]
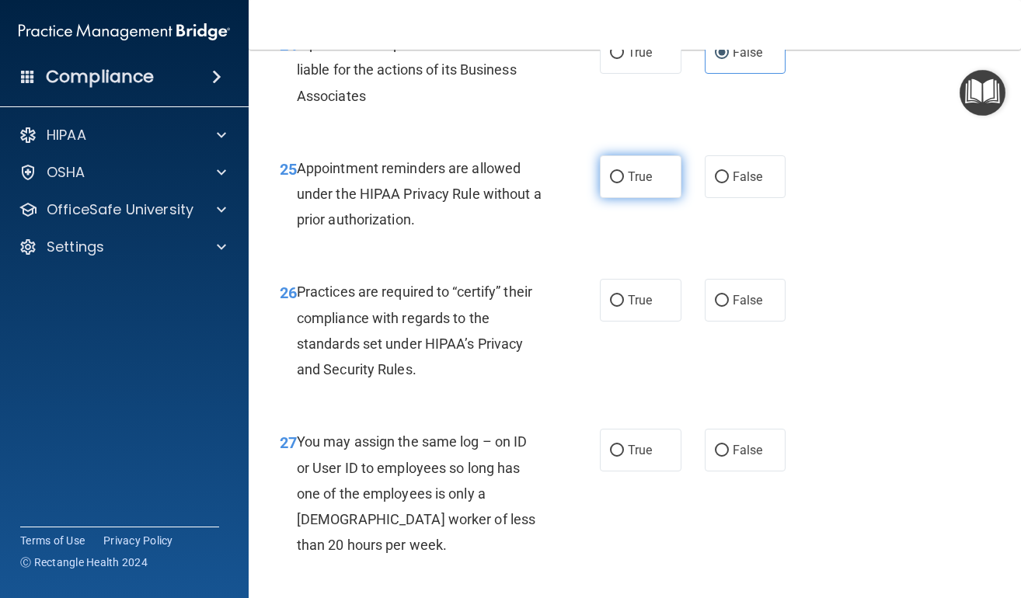
click at [635, 181] on span "True" at bounding box center [640, 176] width 24 height 15
click at [624, 181] on input "True" at bounding box center [617, 178] width 14 height 12
radio input "true"
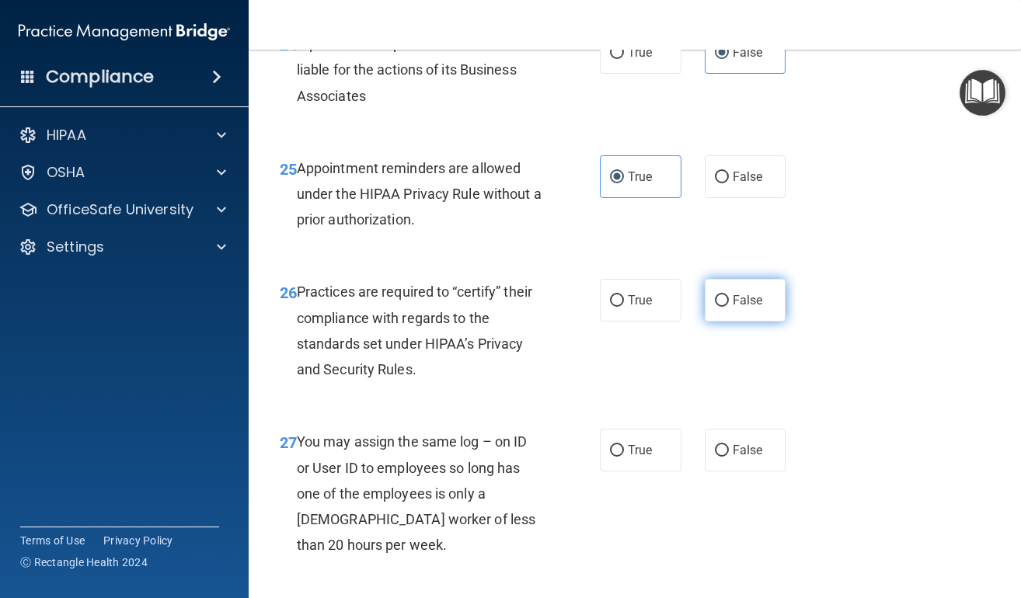
click at [732, 298] on label "False" at bounding box center [746, 300] width 82 height 43
click at [729, 298] on input "False" at bounding box center [722, 301] width 14 height 12
radio input "true"
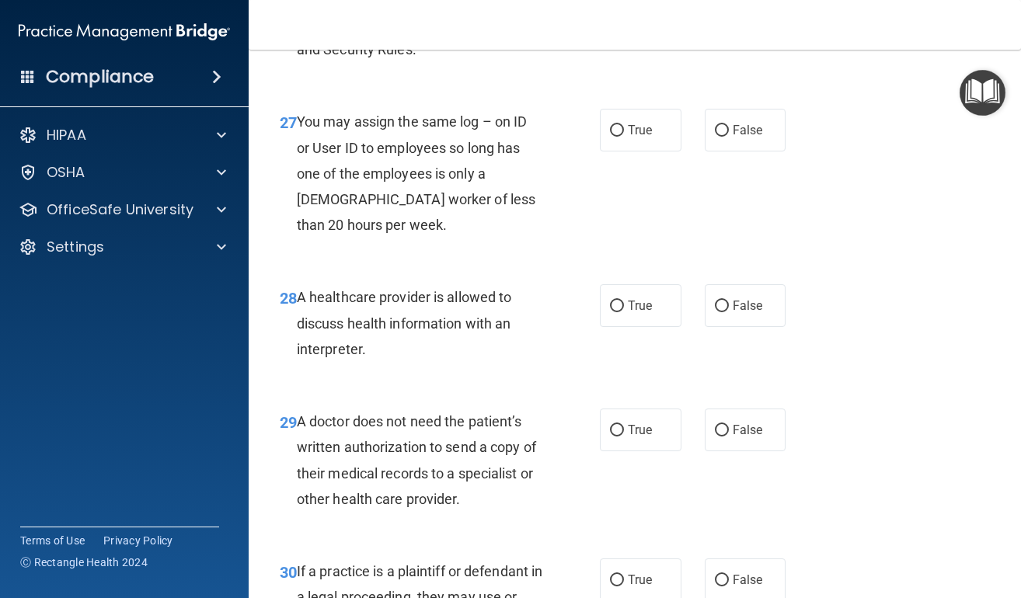
scroll to position [4154, 0]
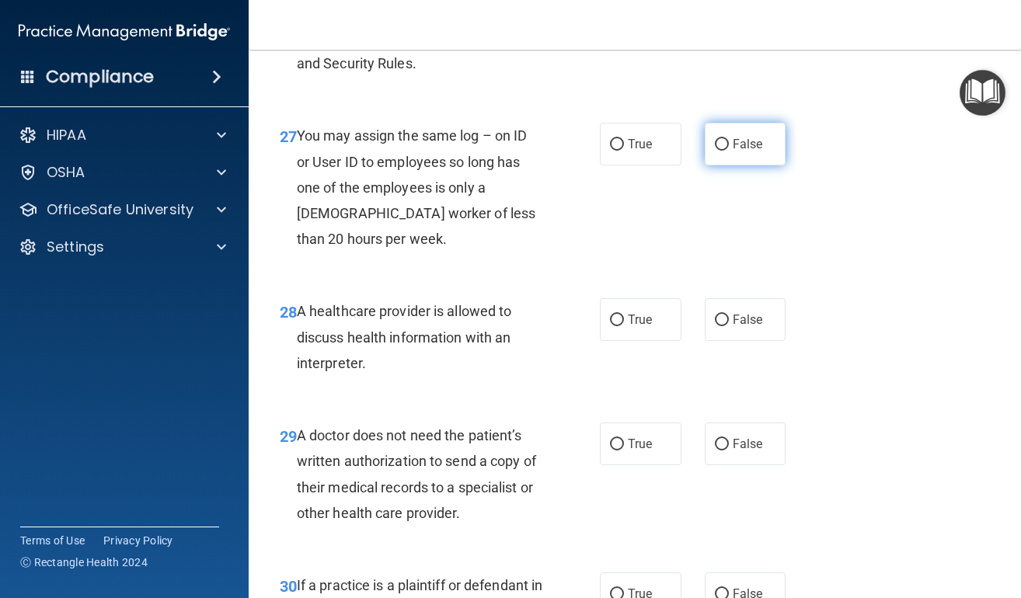
click at [772, 157] on label "False" at bounding box center [746, 144] width 82 height 43
click at [729, 151] on input "False" at bounding box center [722, 145] width 14 height 12
radio input "true"
click at [627, 317] on label "True" at bounding box center [641, 319] width 82 height 43
click at [624, 317] on input "True" at bounding box center [617, 321] width 14 height 12
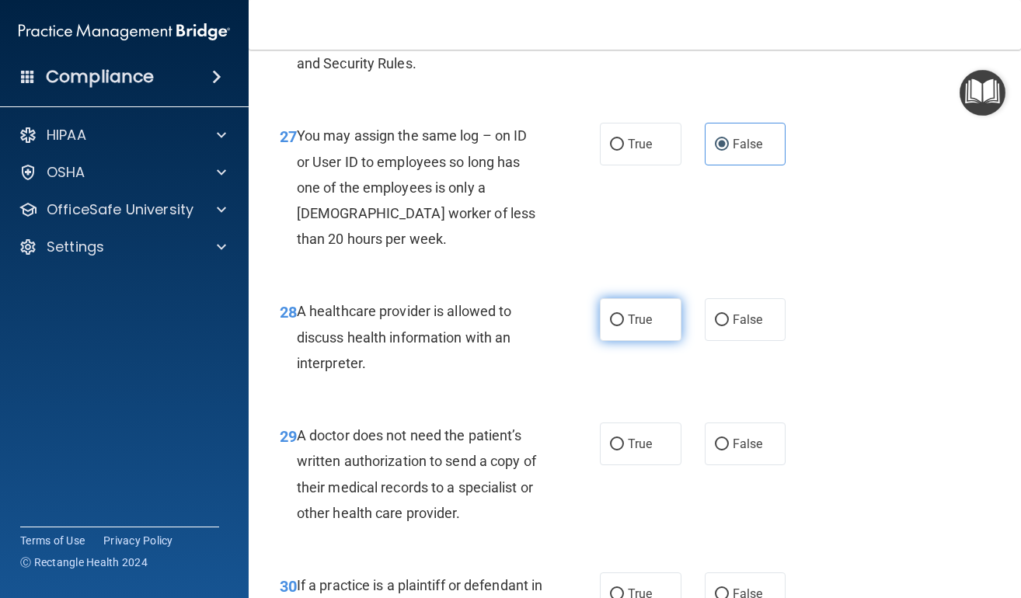
radio input "true"
click at [634, 448] on span "True" at bounding box center [640, 444] width 24 height 15
click at [624, 448] on input "True" at bounding box center [617, 445] width 14 height 12
radio input "true"
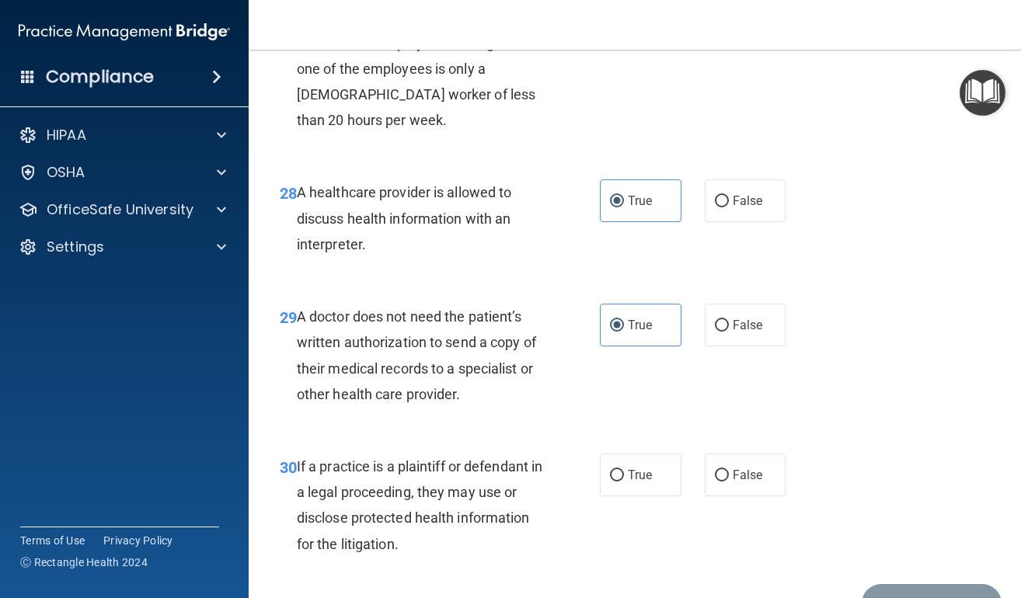
scroll to position [4363, 0]
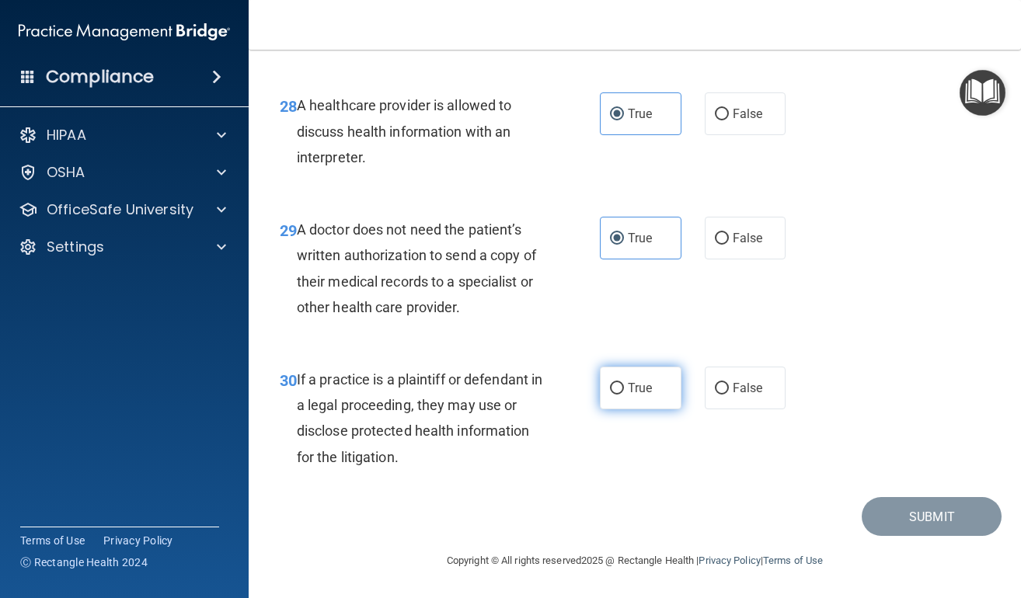
click at [634, 388] on span "True" at bounding box center [640, 388] width 24 height 15
click at [624, 388] on input "True" at bounding box center [617, 389] width 14 height 12
radio input "true"
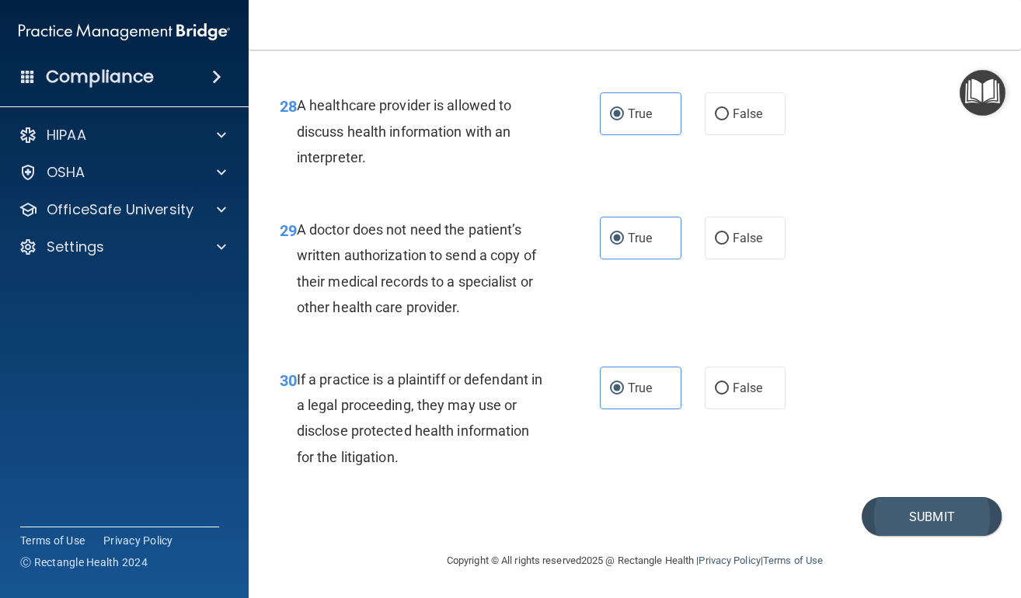
click at [890, 510] on button "Submit" at bounding box center [932, 517] width 140 height 40
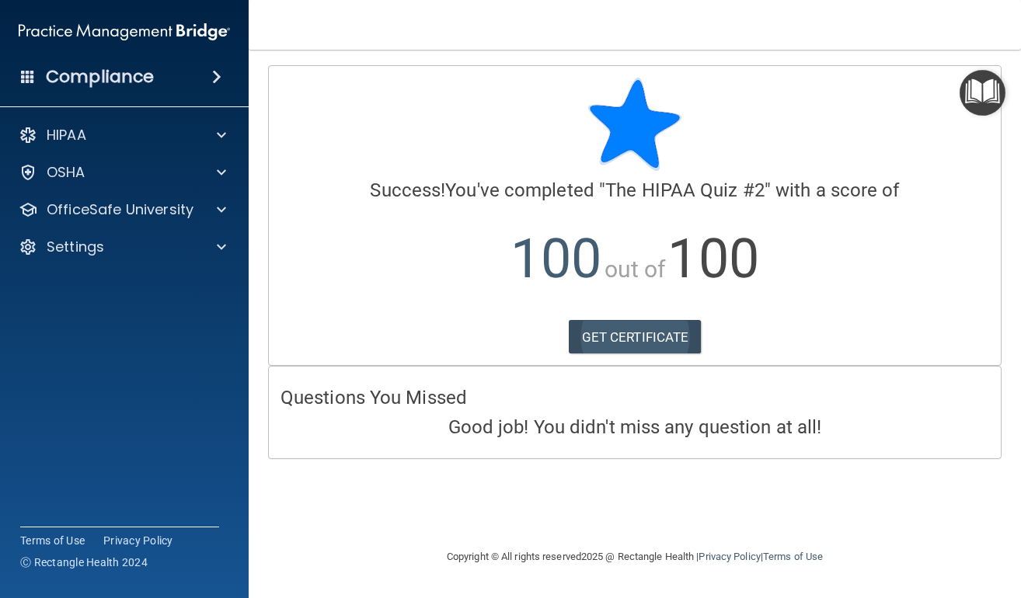
click at [625, 341] on link "GET CERTIFICATE" at bounding box center [635, 337] width 133 height 34
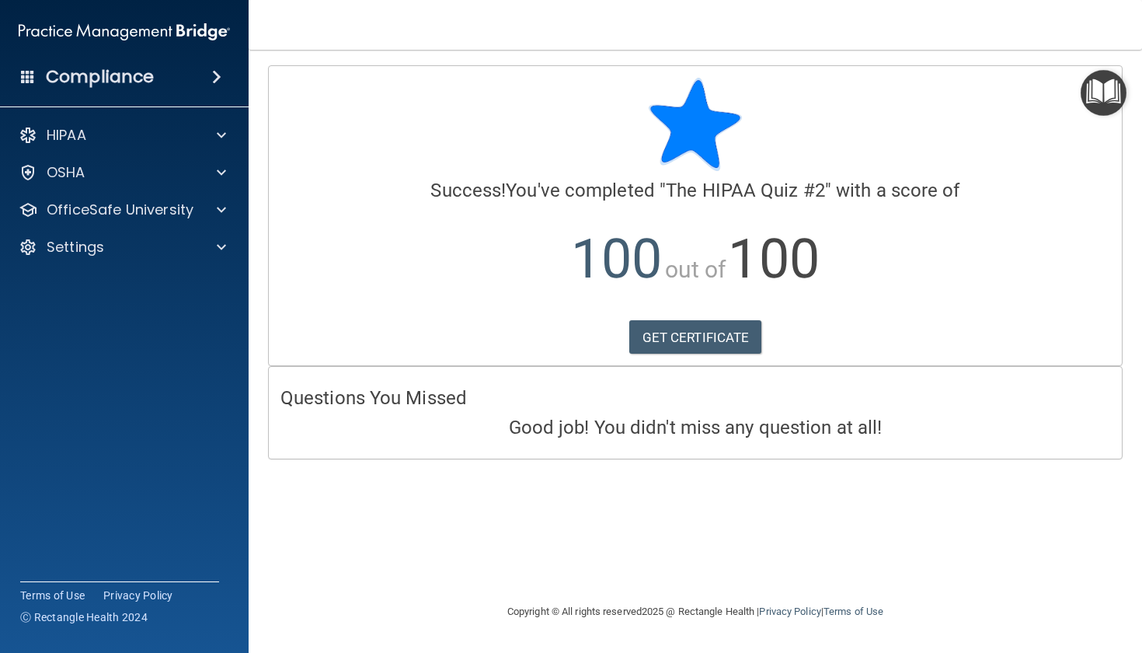
click at [1020, 96] on img "Open Resource Center" at bounding box center [1104, 93] width 46 height 46
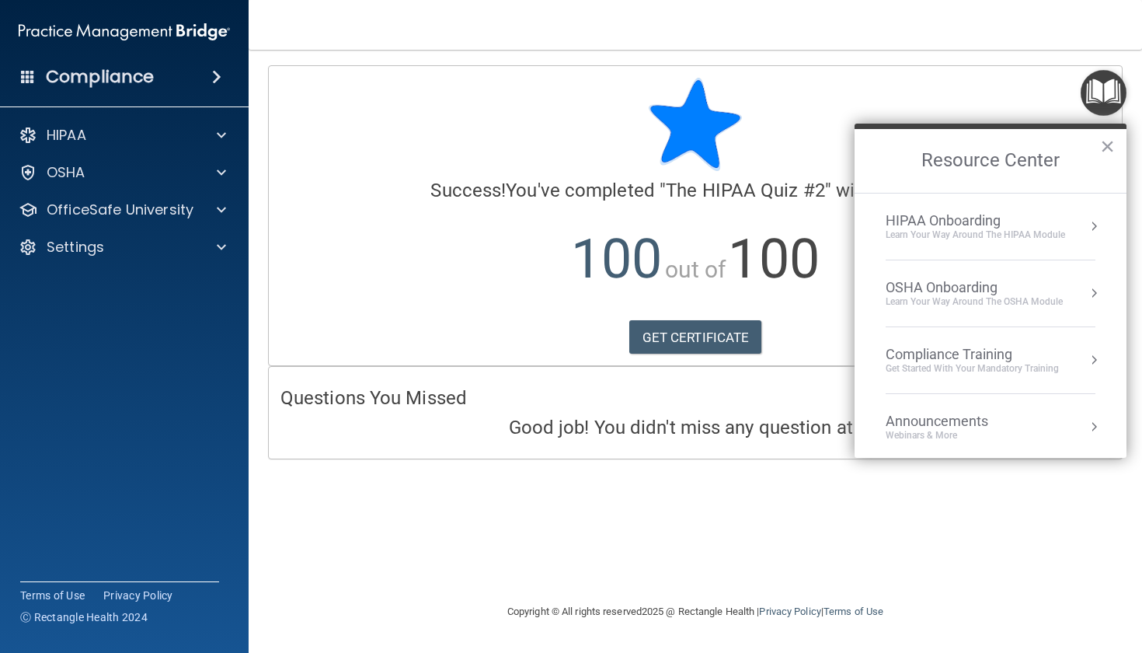
click at [935, 249] on li "HIPAA Onboarding Learn Your Way around the HIPAA module" at bounding box center [991, 226] width 210 height 67
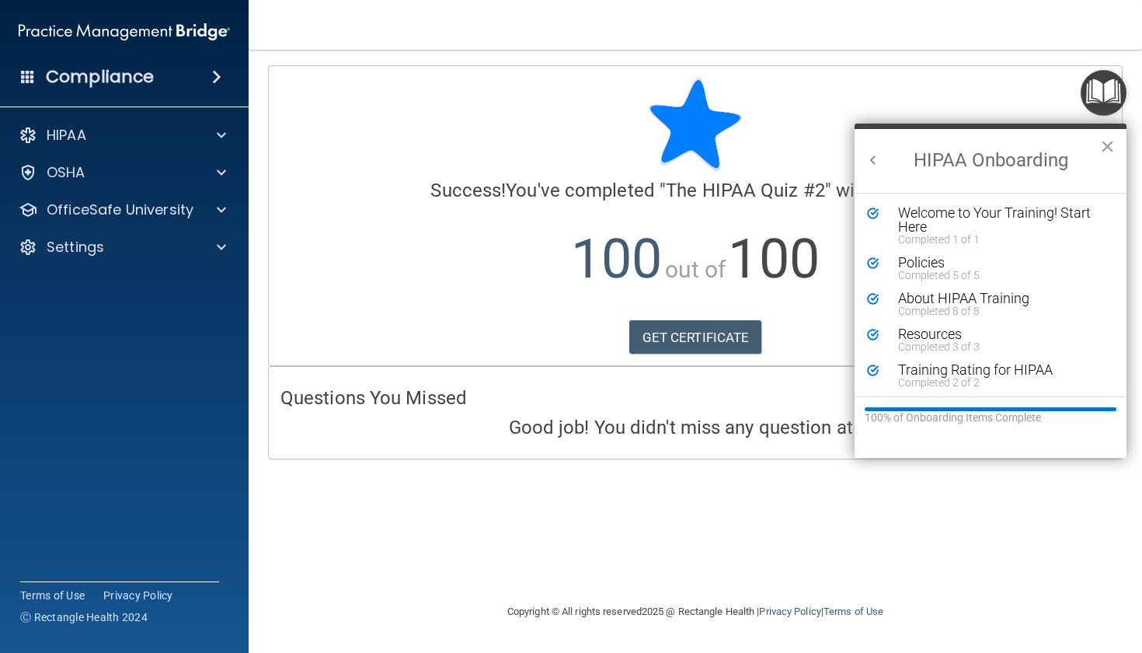
click at [1020, 88] on img "Open Resource Center" at bounding box center [1104, 93] width 46 height 46
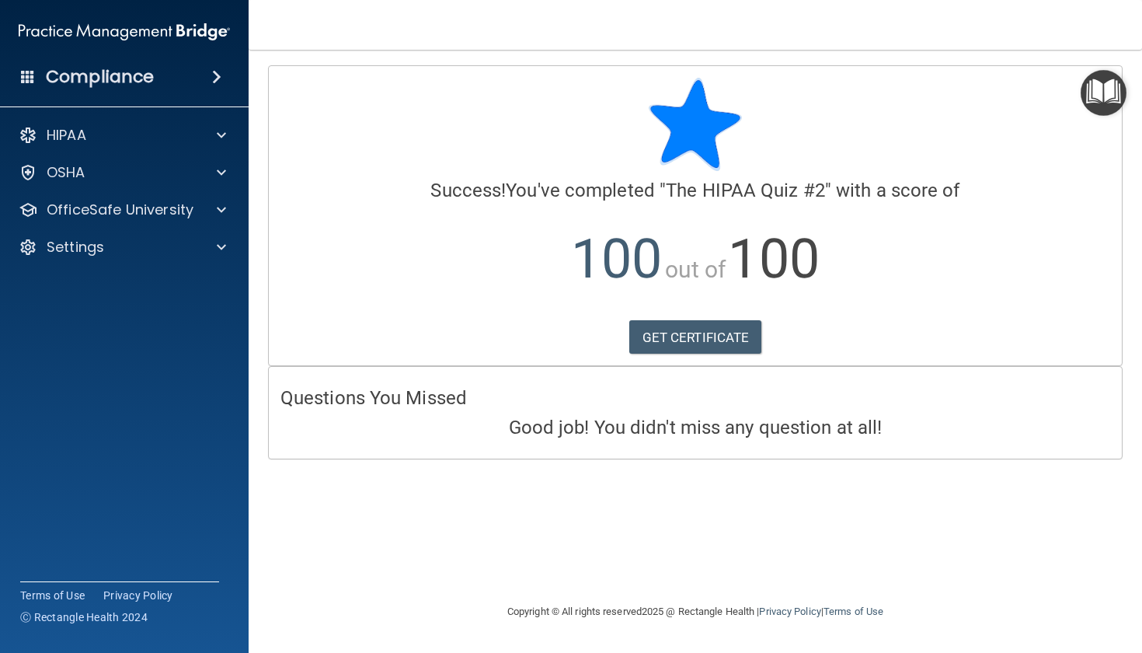
click at [1020, 88] on img "Open Resource Center" at bounding box center [1104, 93] width 46 height 46
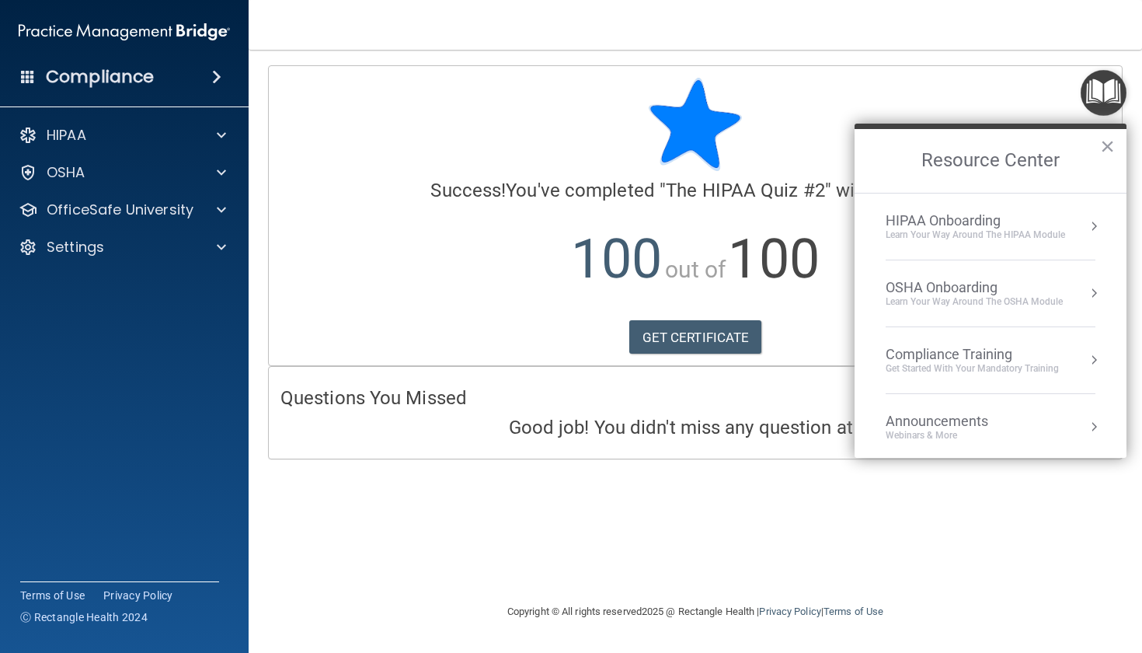
click at [993, 292] on div "OSHA Onboarding" at bounding box center [974, 287] width 177 height 17
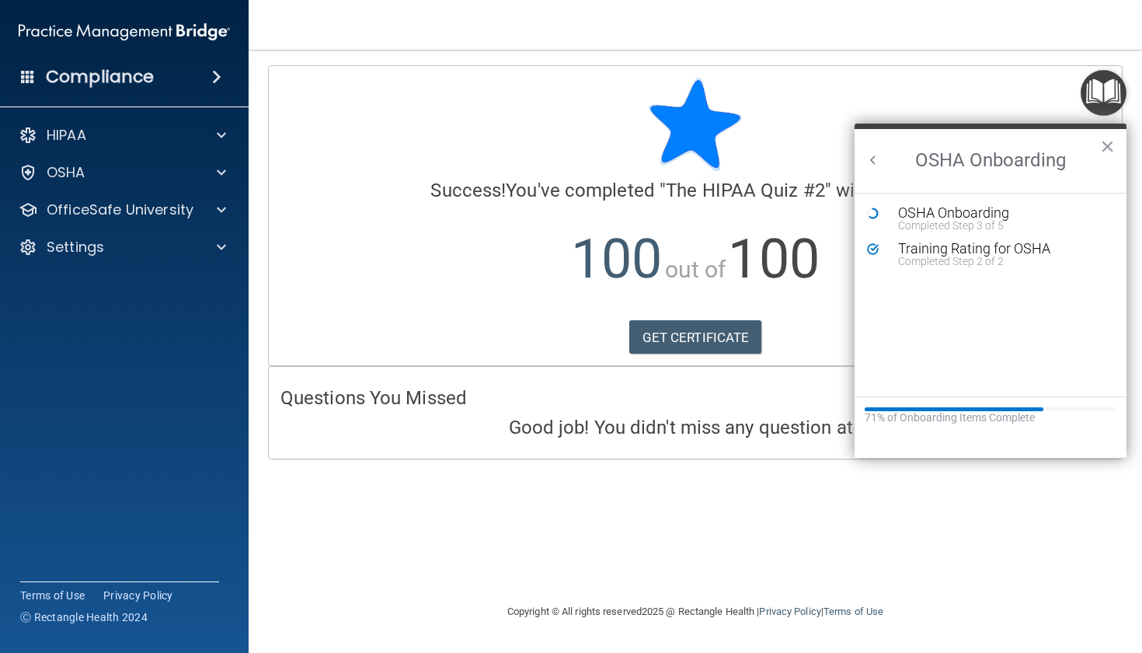
click at [1020, 113] on img "Open Resource Center" at bounding box center [1104, 93] width 46 height 46
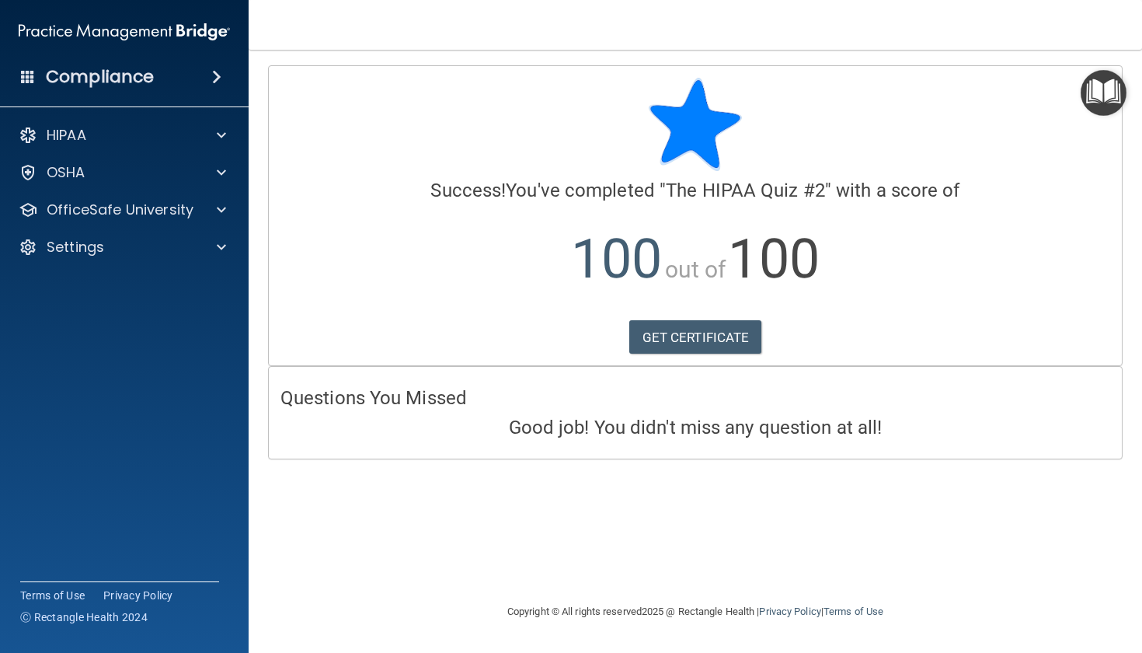
click at [1020, 113] on img "Open Resource Center" at bounding box center [1104, 93] width 46 height 46
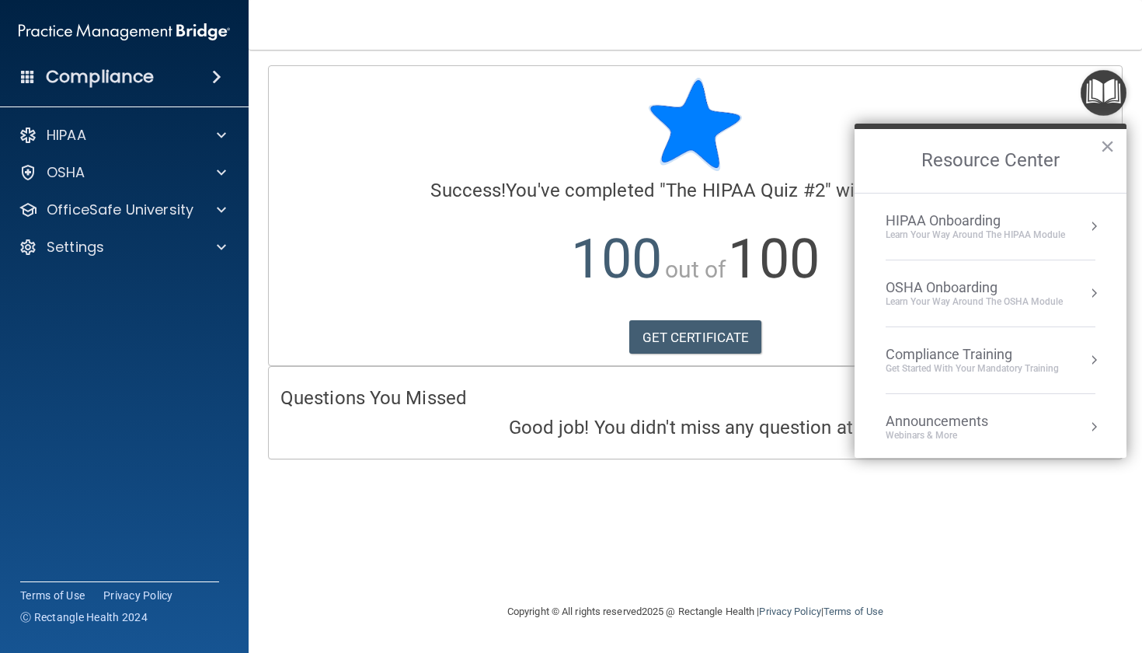
click at [980, 357] on div "Compliance Training" at bounding box center [972, 354] width 173 height 17
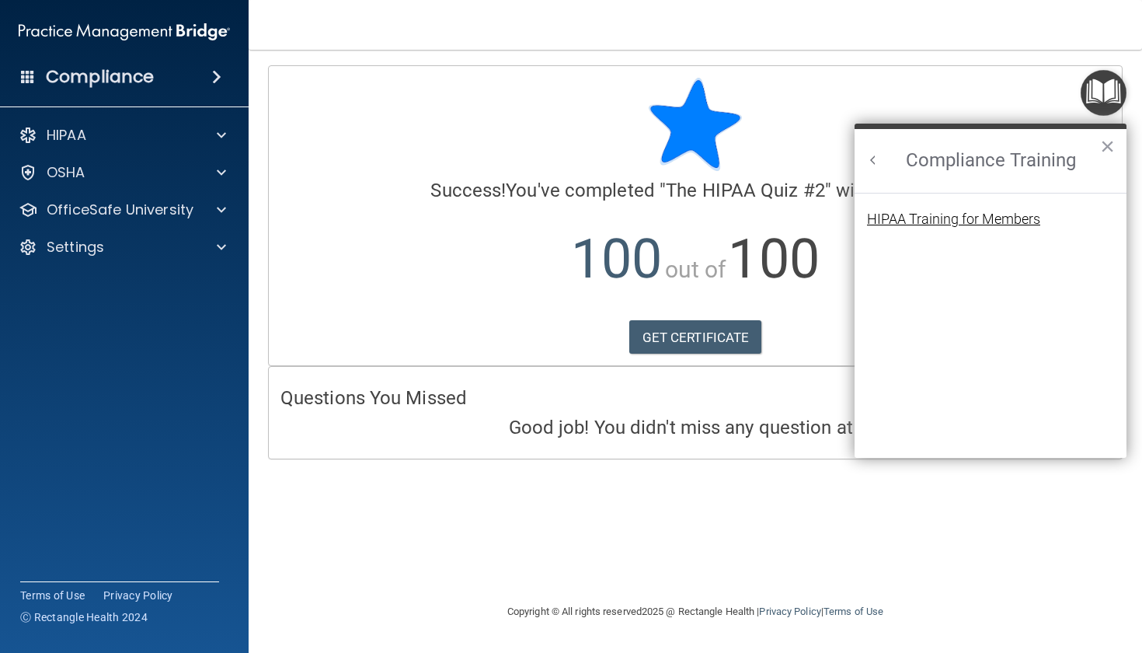
click at [1015, 215] on div "HIPAA Training for Members" at bounding box center [953, 219] width 173 height 14
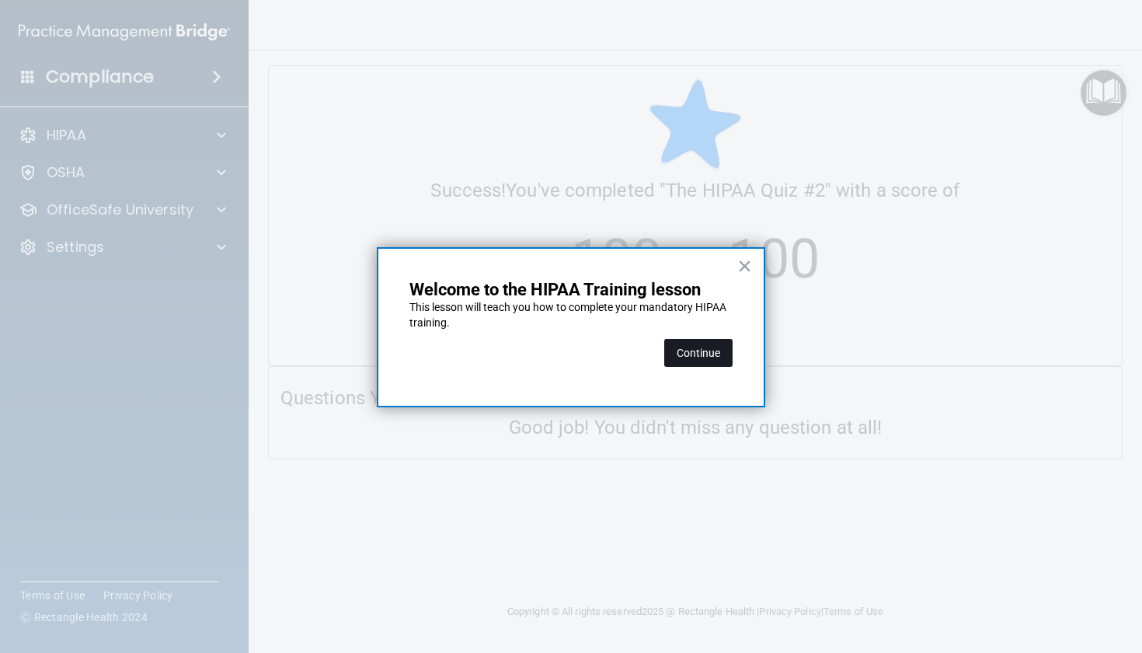
click at [683, 356] on button "Continue" at bounding box center [698, 353] width 68 height 28
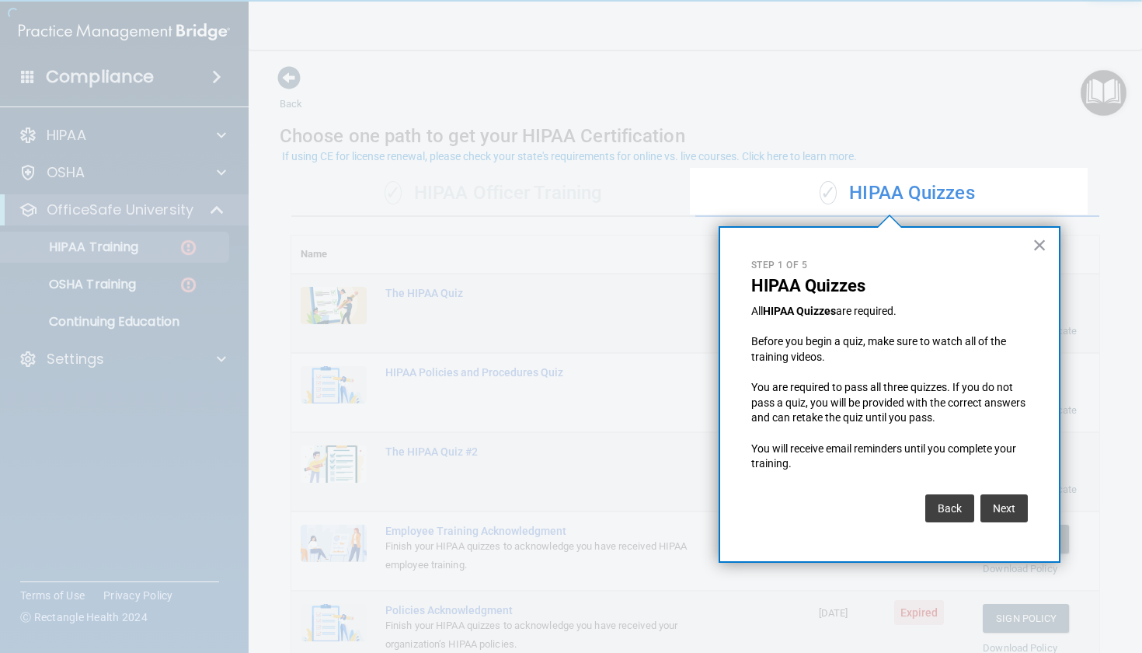
click at [992, 486] on div "Next" at bounding box center [1002, 504] width 51 height 36
click at [993, 486] on div "Next" at bounding box center [1002, 504] width 51 height 36
click at [995, 496] on button "Next" at bounding box center [1003, 508] width 47 height 28
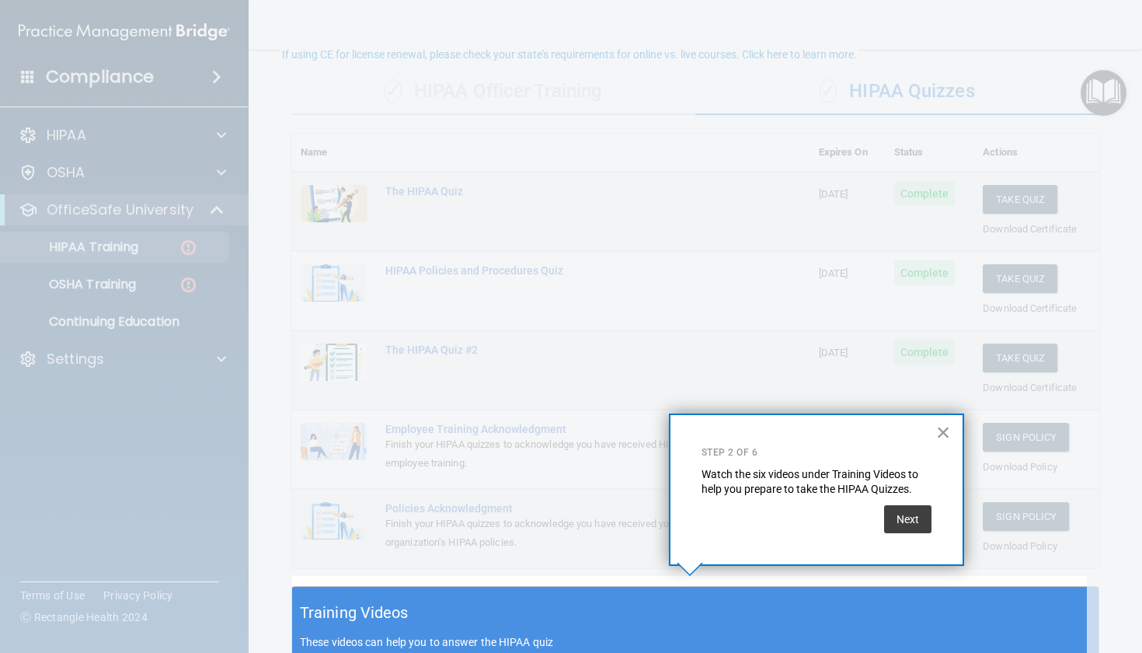
click at [938, 437] on button "×" at bounding box center [943, 432] width 15 height 25
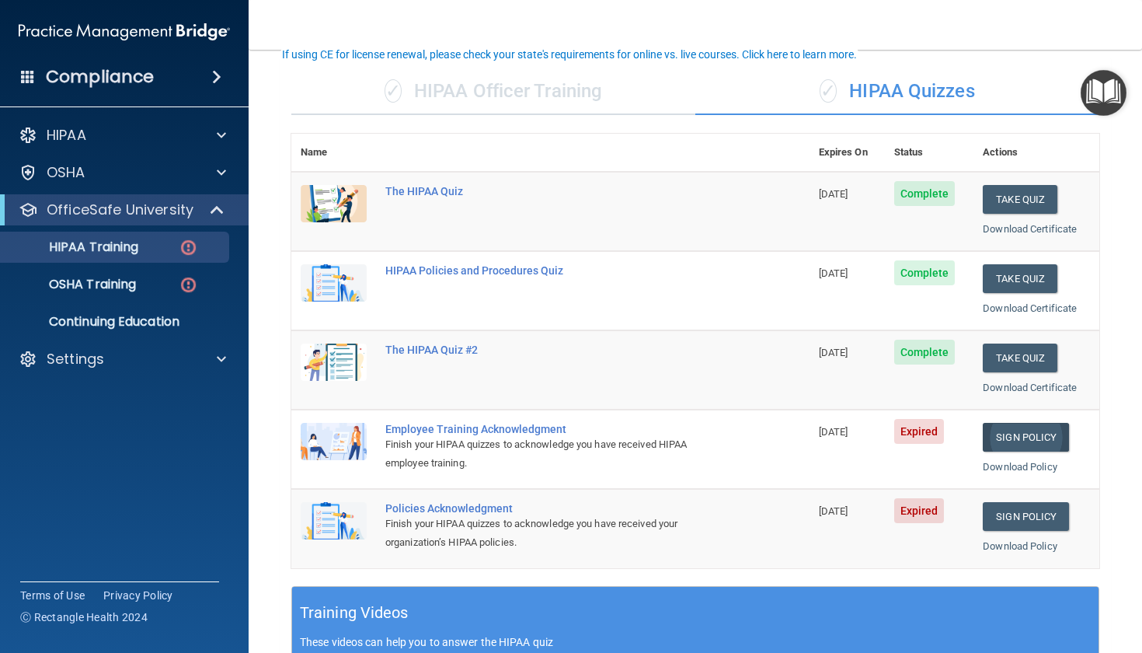
click at [1007, 423] on link "Sign Policy" at bounding box center [1026, 437] width 86 height 29
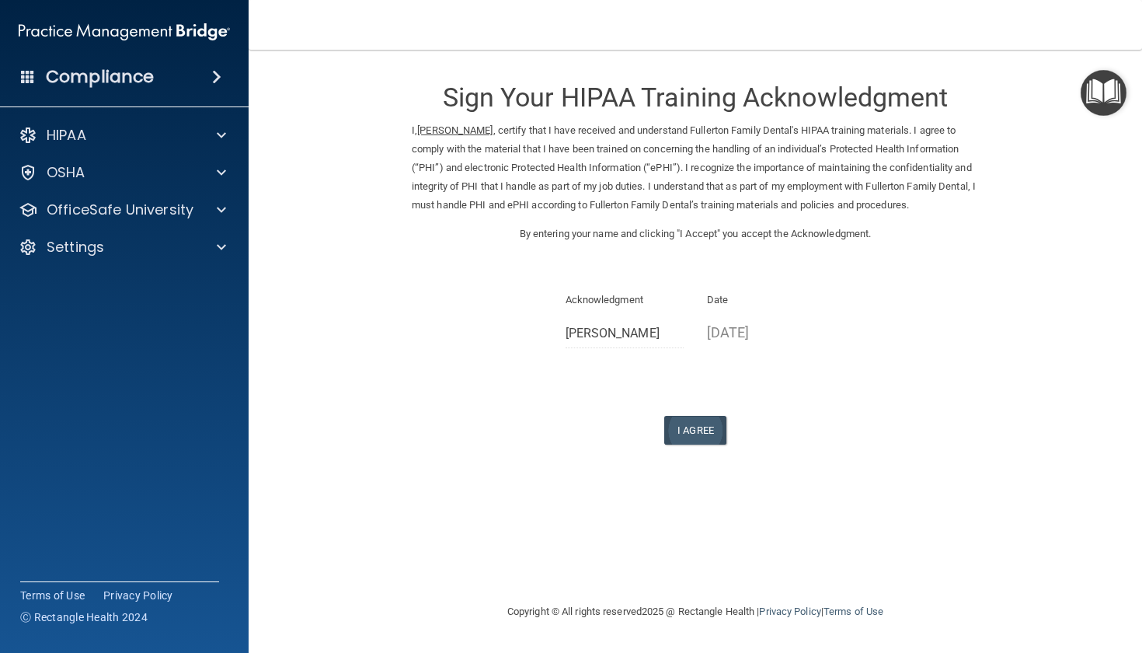
click at [706, 420] on button "I Agree" at bounding box center [695, 430] width 62 height 29
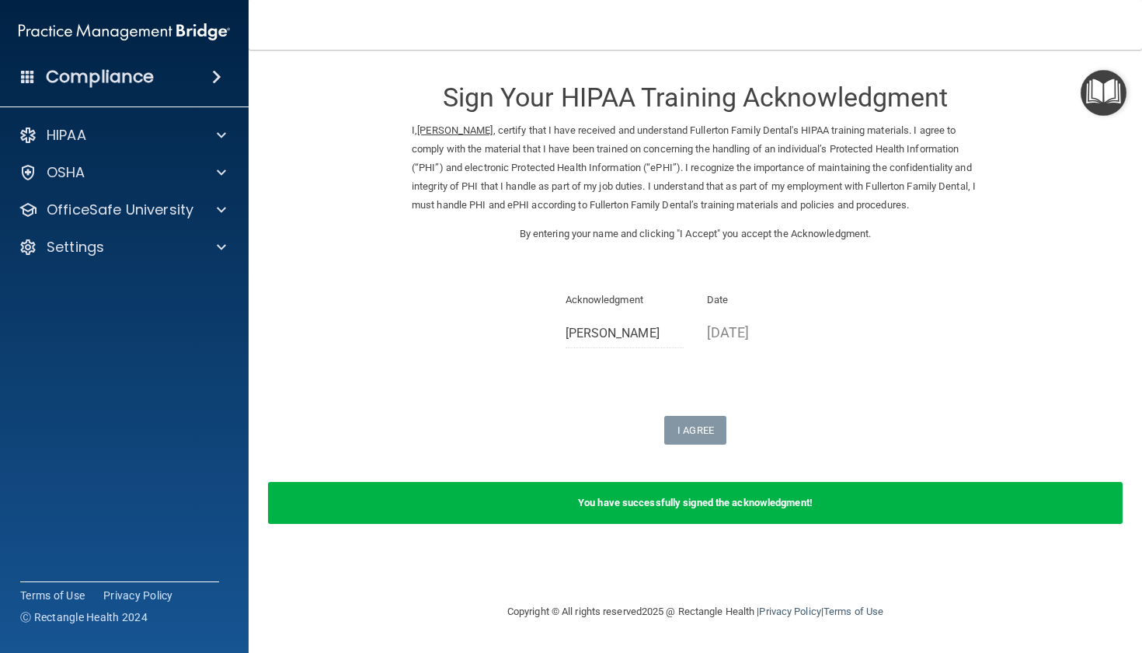
click at [1095, 94] on img "Open Resource Center" at bounding box center [1104, 93] width 46 height 46
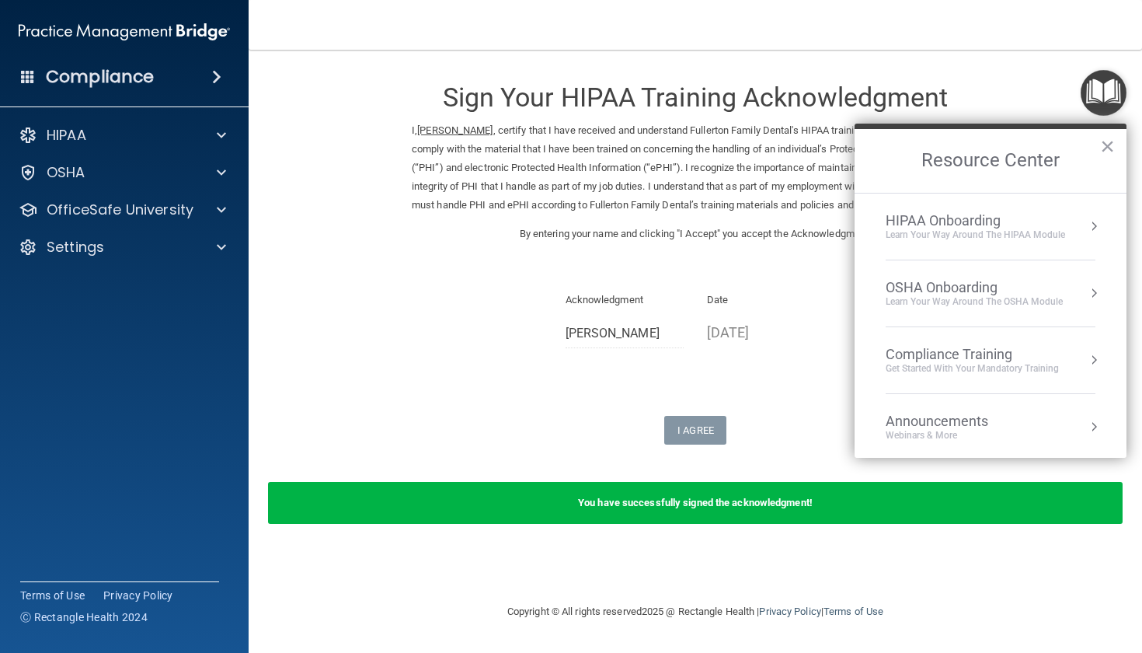
click at [966, 368] on div "Get Started with your mandatory training" at bounding box center [972, 368] width 173 height 13
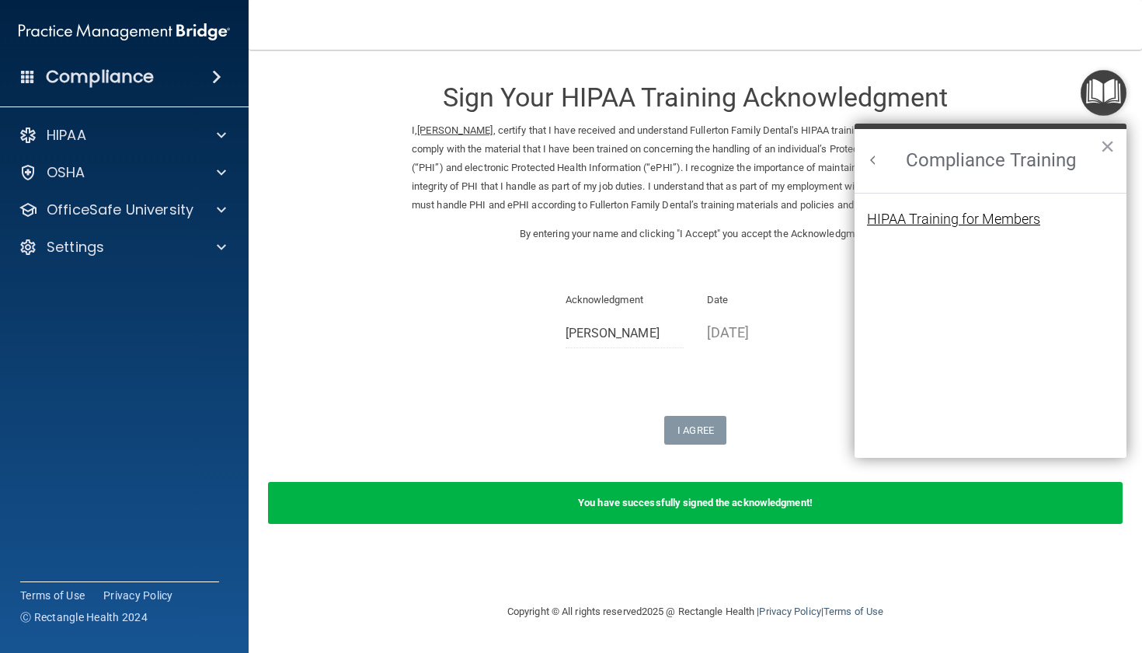
click at [977, 217] on div "HIPAA Training for Members" at bounding box center [953, 219] width 173 height 14
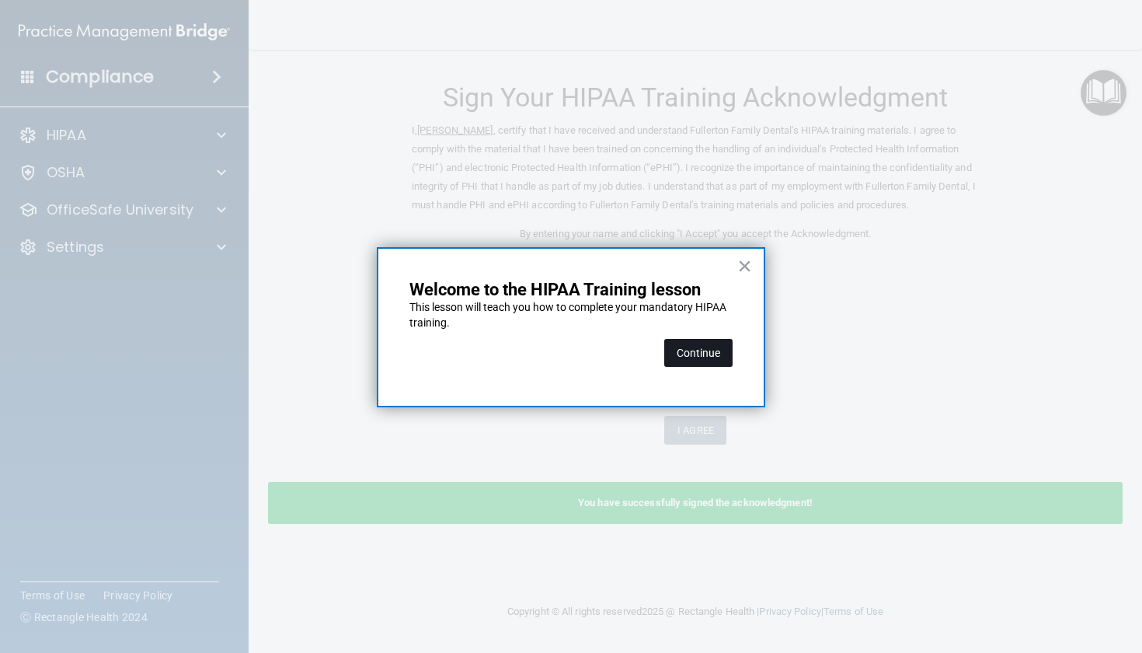
click at [674, 359] on button "Continue" at bounding box center [698, 353] width 68 height 28
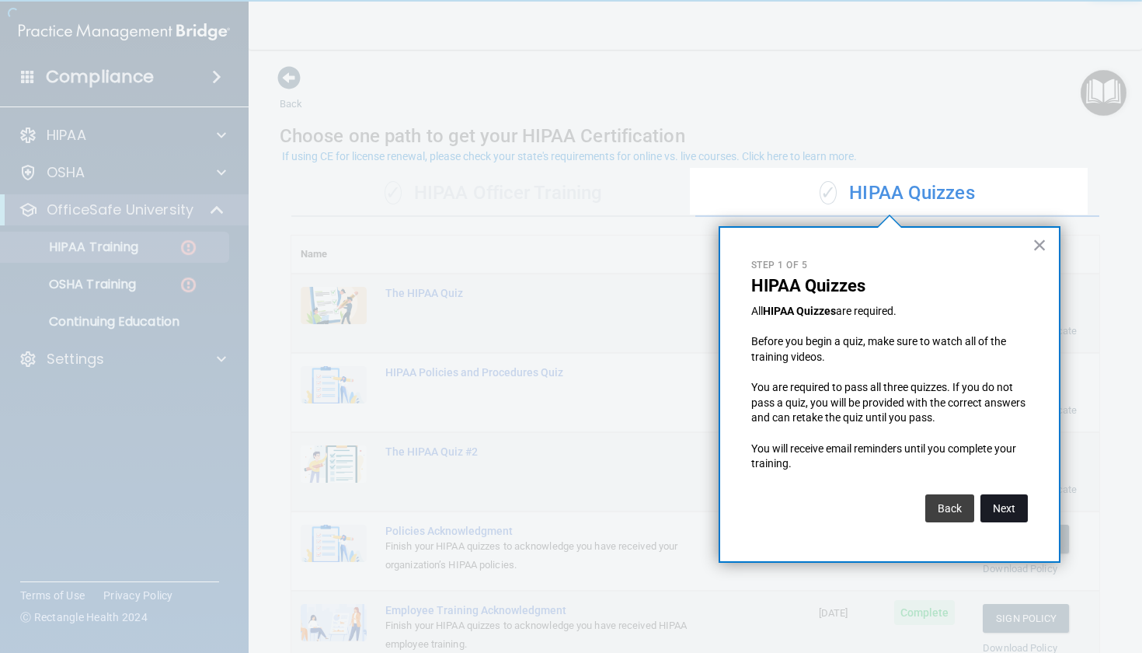
click at [1005, 505] on button "Next" at bounding box center [1003, 508] width 47 height 28
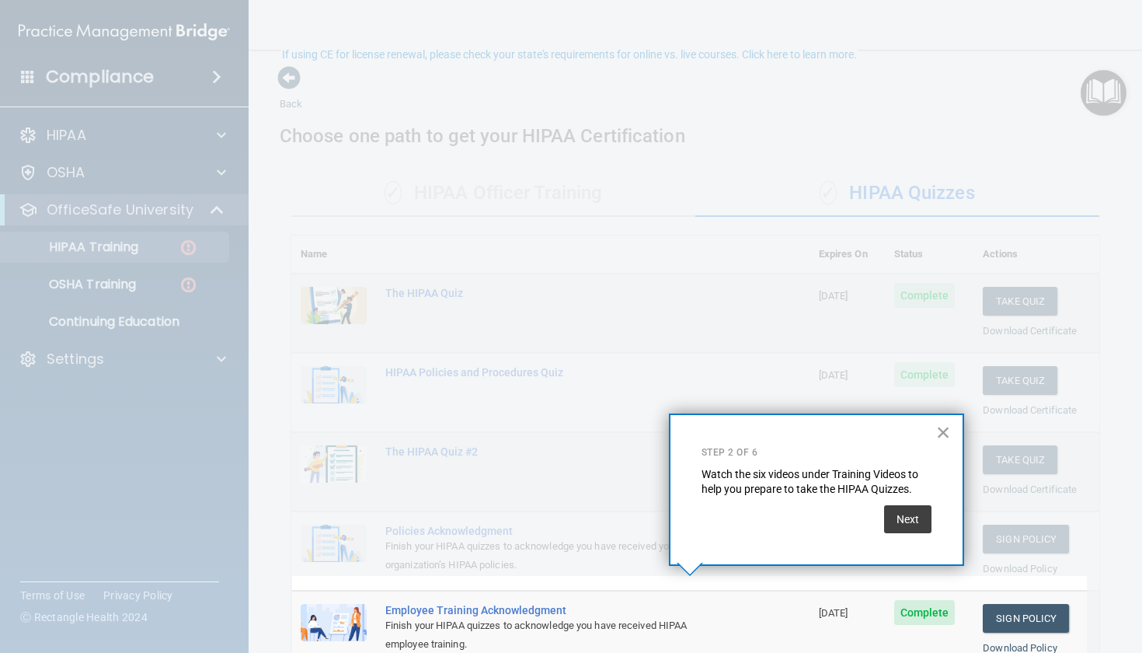
scroll to position [102, 0]
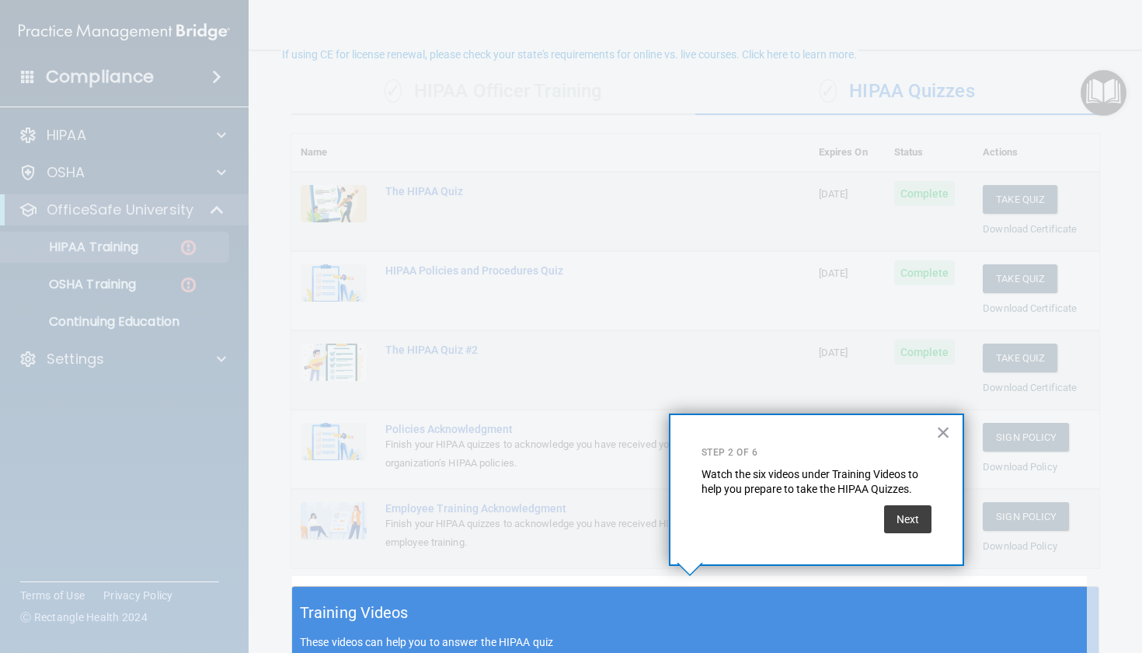
click at [930, 440] on div "× Step 2 of 6 Watch the six videos under Training Videos to help you prepare to…" at bounding box center [816, 489] width 295 height 152
click at [937, 434] on button "×" at bounding box center [943, 432] width 15 height 25
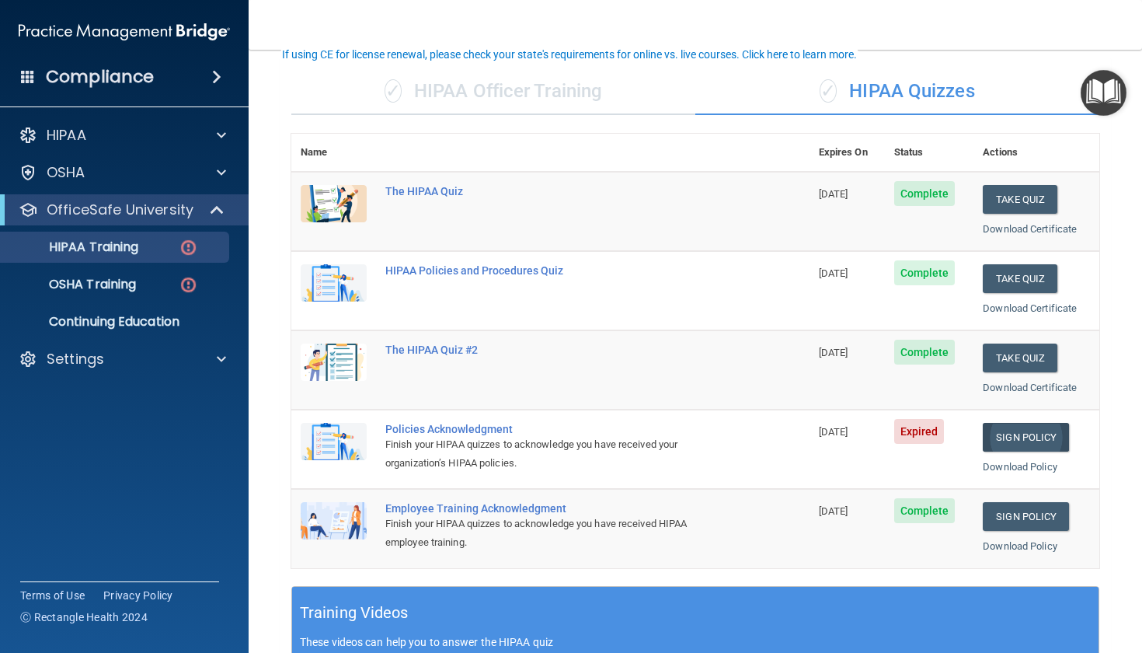
click at [1006, 427] on link "Sign Policy" at bounding box center [1026, 437] width 86 height 29
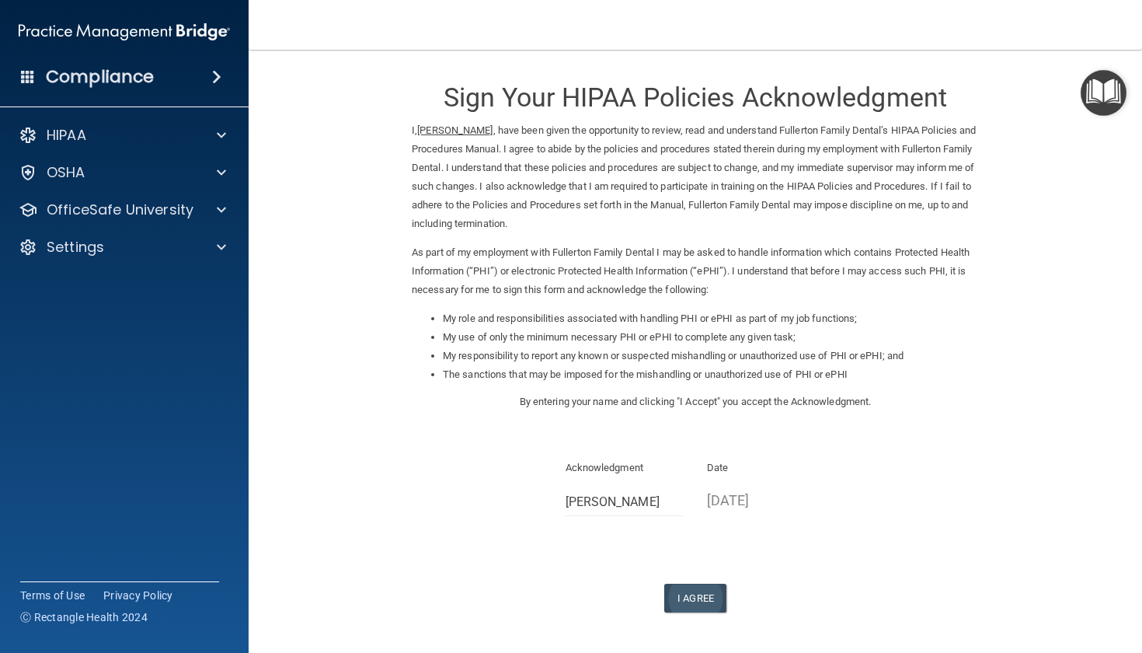
click at [681, 583] on button "I Agree" at bounding box center [695, 597] width 62 height 29
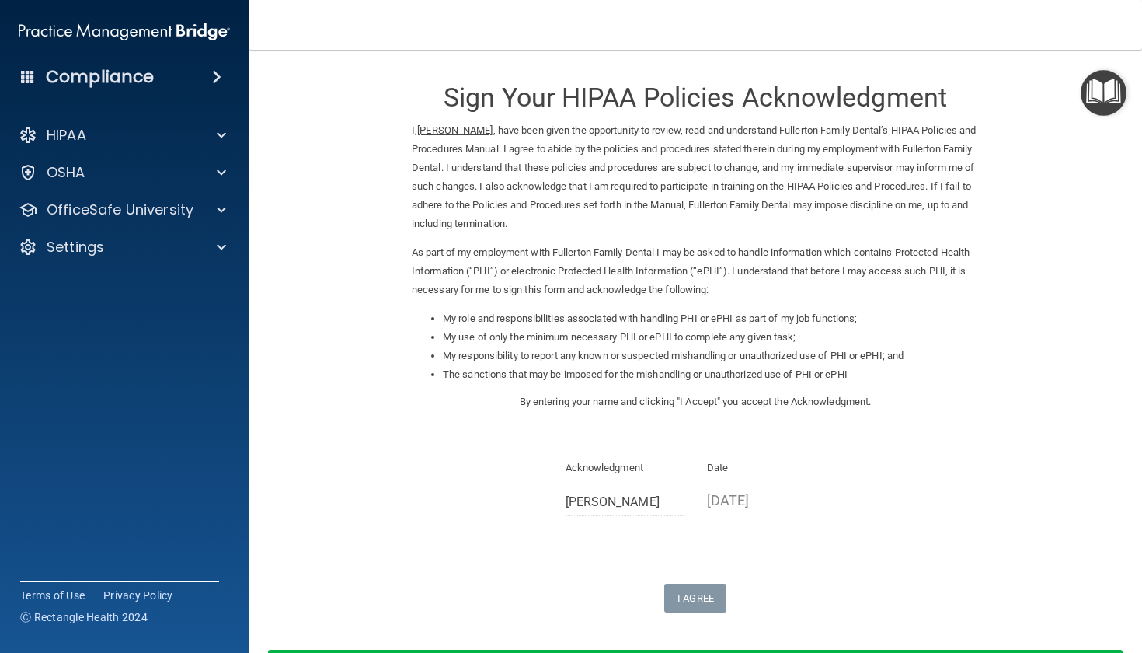
click at [1106, 87] on img "Open Resource Center" at bounding box center [1104, 93] width 46 height 46
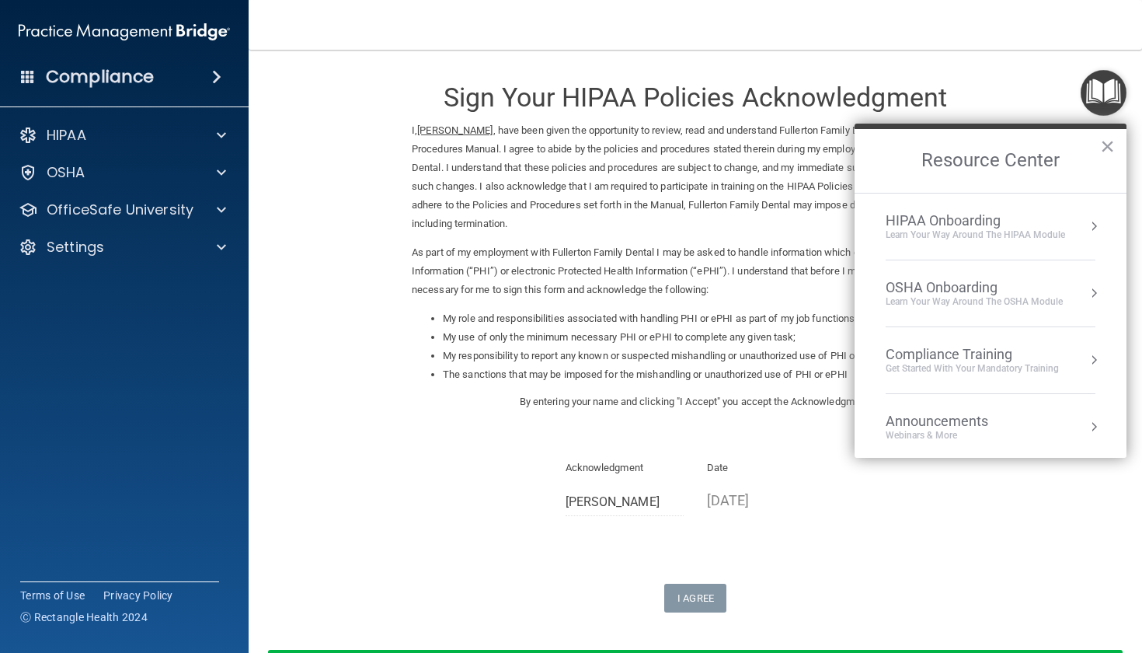
click at [1000, 356] on div "Compliance Training" at bounding box center [972, 354] width 173 height 17
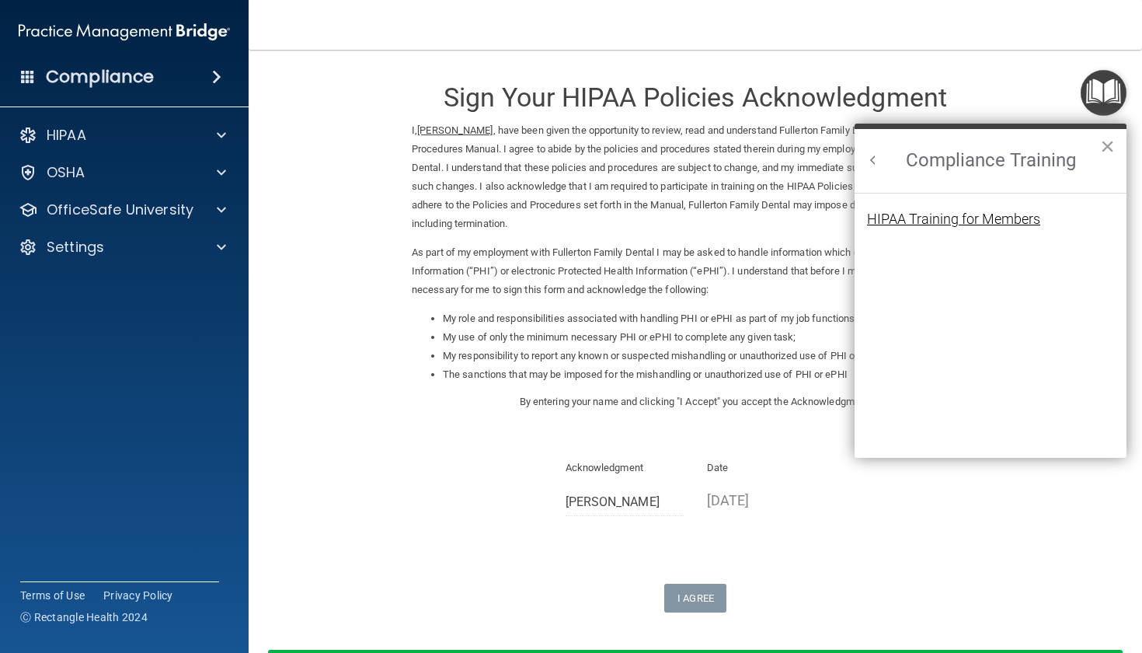
click at [981, 224] on div "HIPAA Training for Members" at bounding box center [953, 219] width 173 height 14
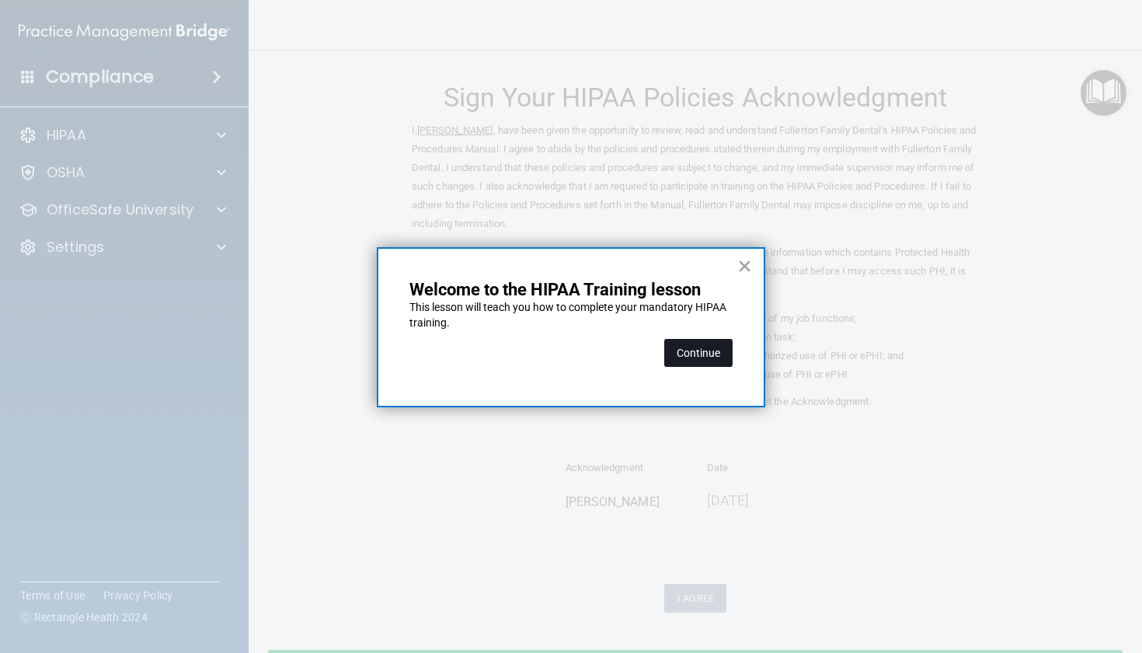
click at [695, 352] on button "Continue" at bounding box center [698, 353] width 68 height 28
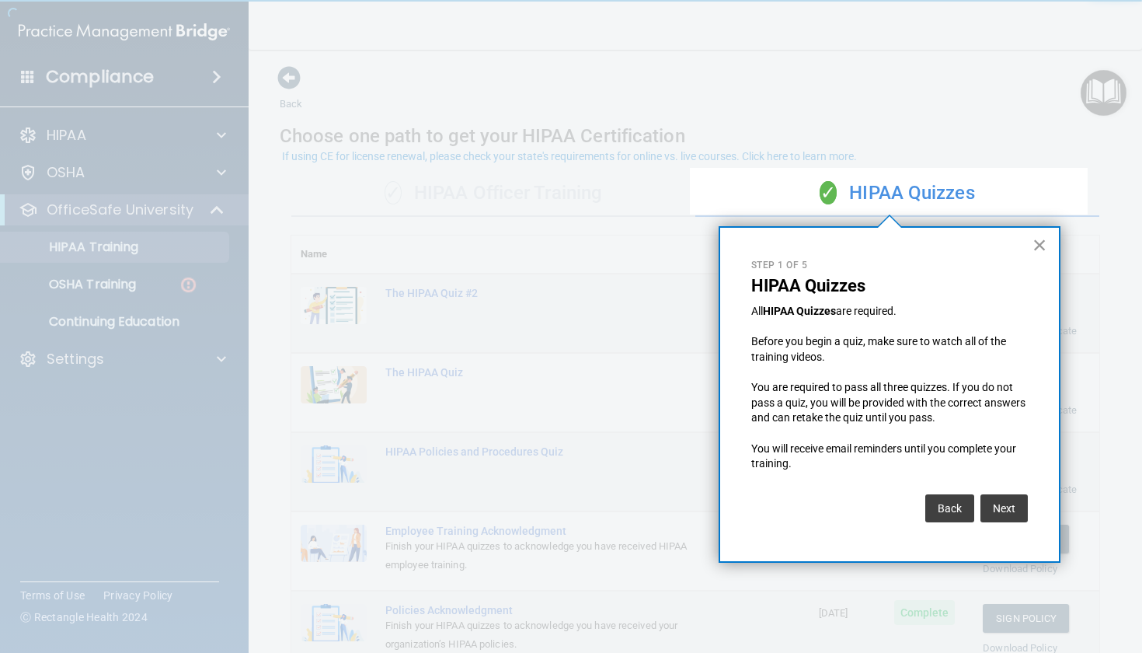
click at [1045, 251] on button "×" at bounding box center [1039, 244] width 15 height 25
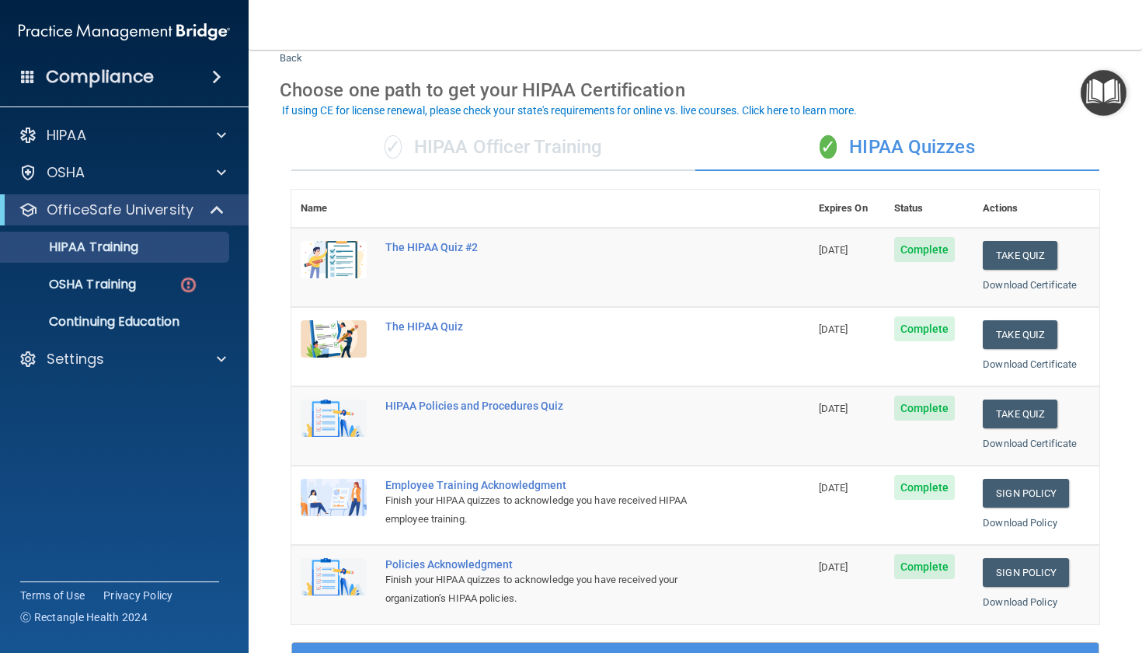
scroll to position [47, 0]
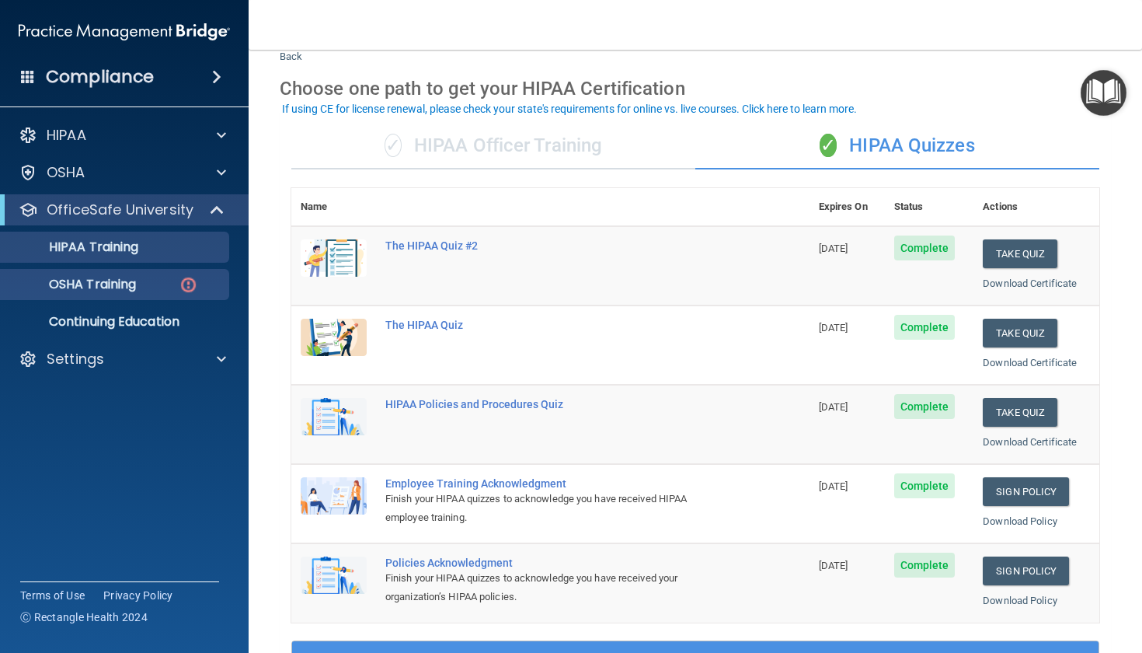
click at [113, 289] on p "OSHA Training" at bounding box center [73, 285] width 126 height 16
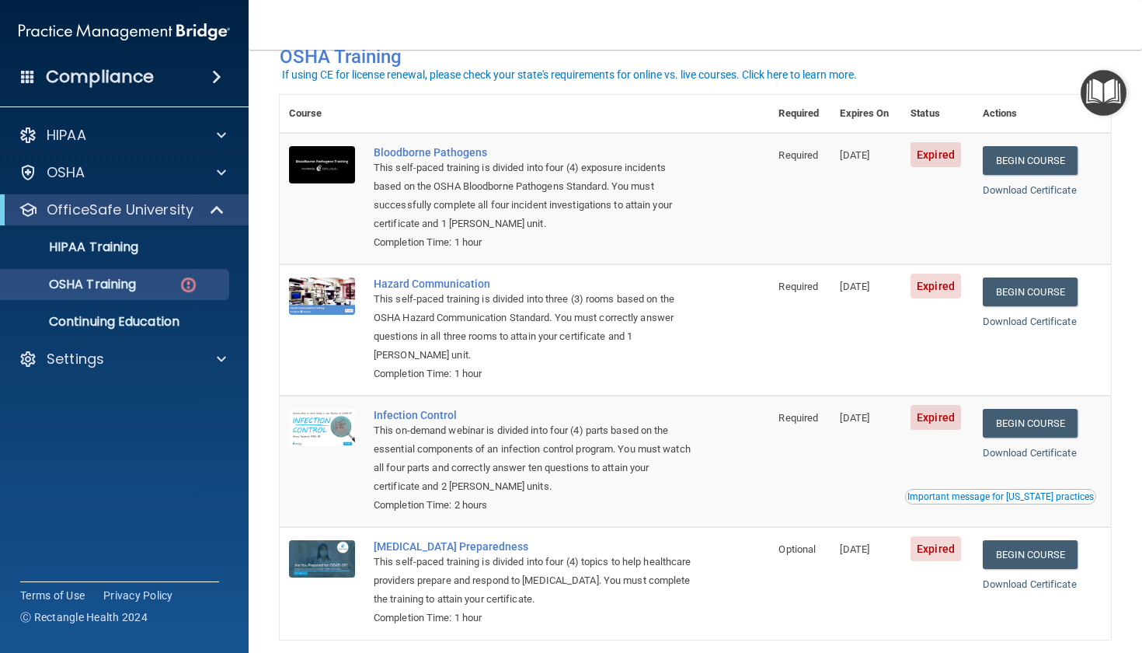
scroll to position [75, 0]
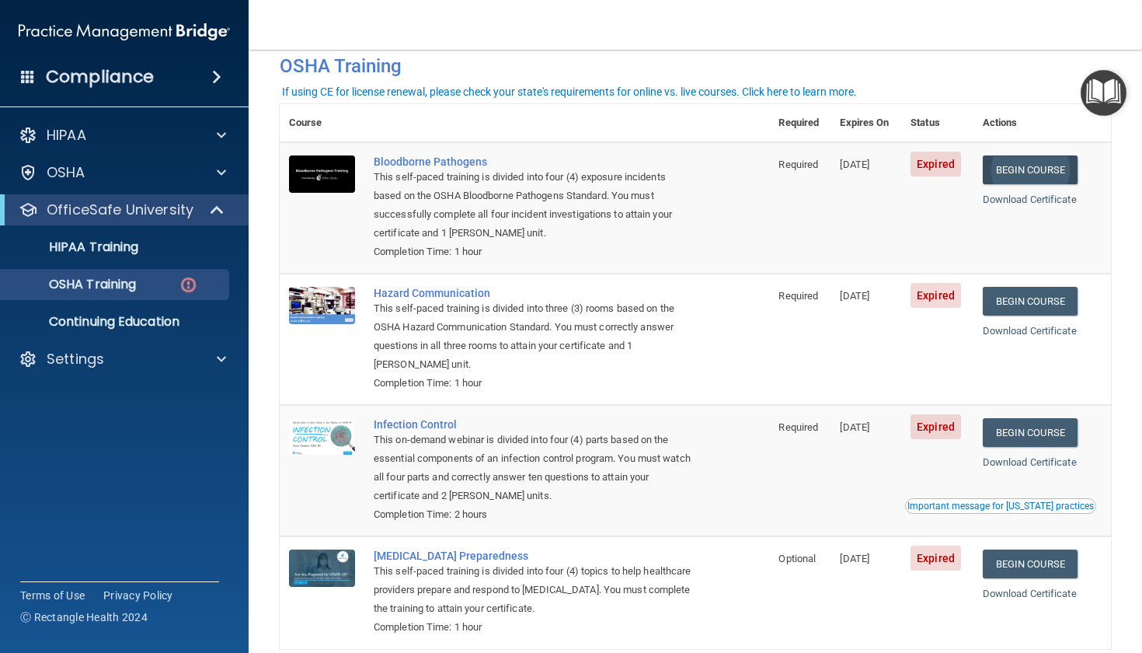
click at [1032, 165] on link "Begin Course" at bounding box center [1030, 169] width 95 height 29
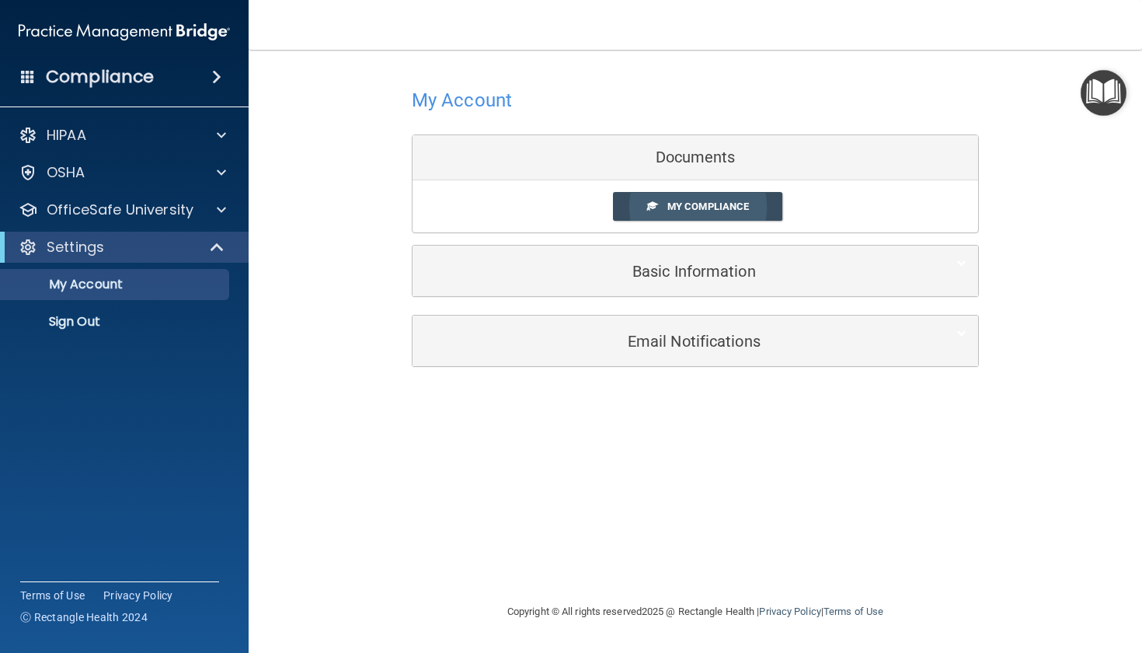
click at [677, 203] on span "My Compliance" at bounding box center [708, 206] width 82 height 12
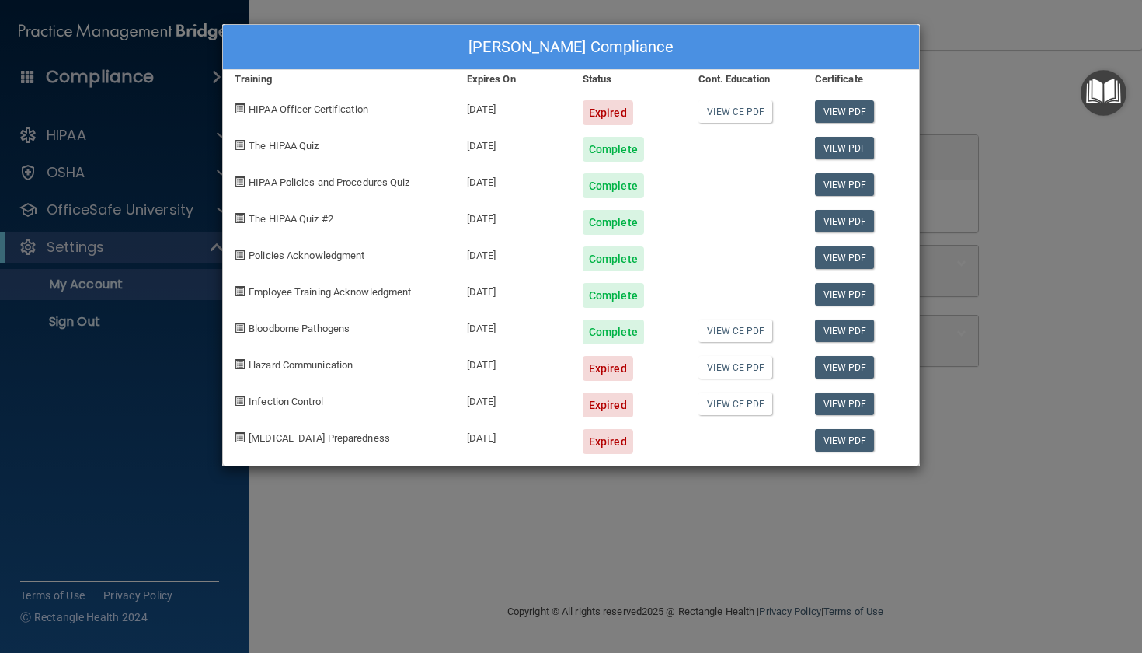
click at [601, 360] on div "Expired" at bounding box center [608, 368] width 50 height 25
click at [602, 360] on div "Expired" at bounding box center [608, 368] width 50 height 25
click at [602, 352] on div "Expired" at bounding box center [629, 362] width 116 height 37
click at [601, 356] on div "Expired" at bounding box center [608, 368] width 50 height 25
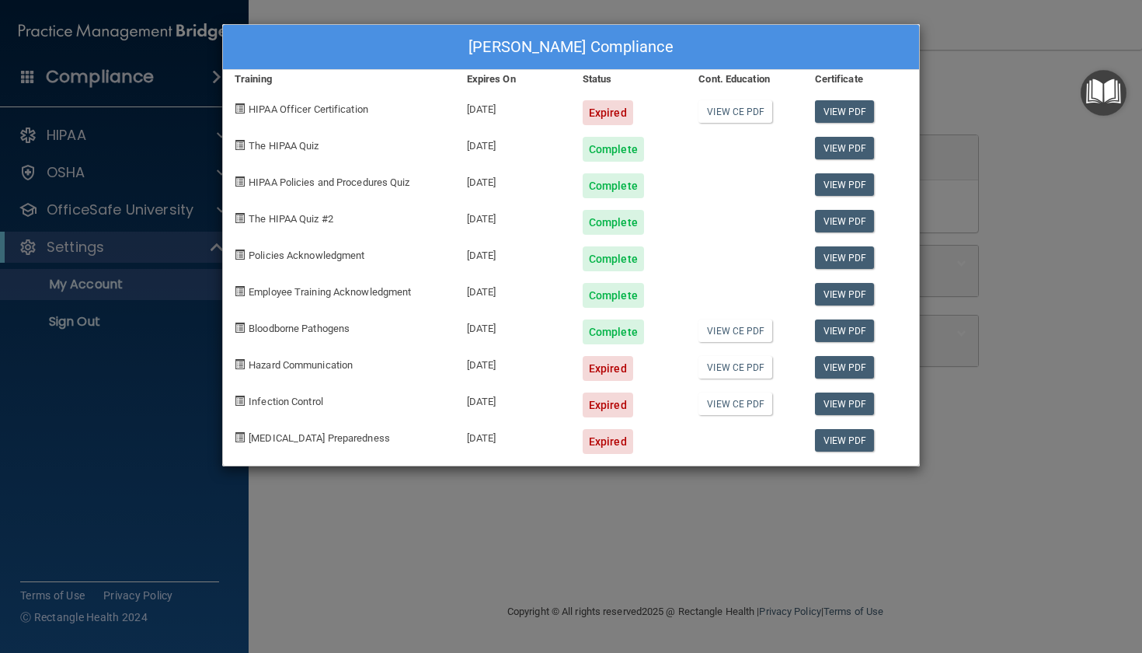
click at [601, 357] on div "Expired" at bounding box center [608, 368] width 50 height 25
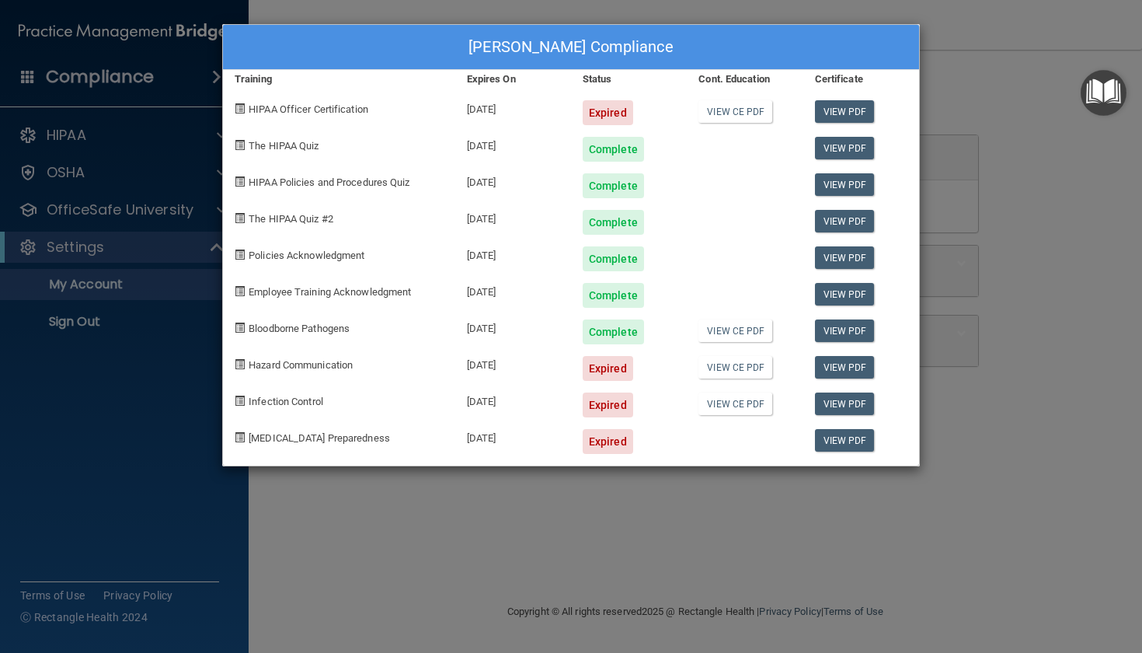
click at [601, 357] on div "Expired" at bounding box center [608, 368] width 50 height 25
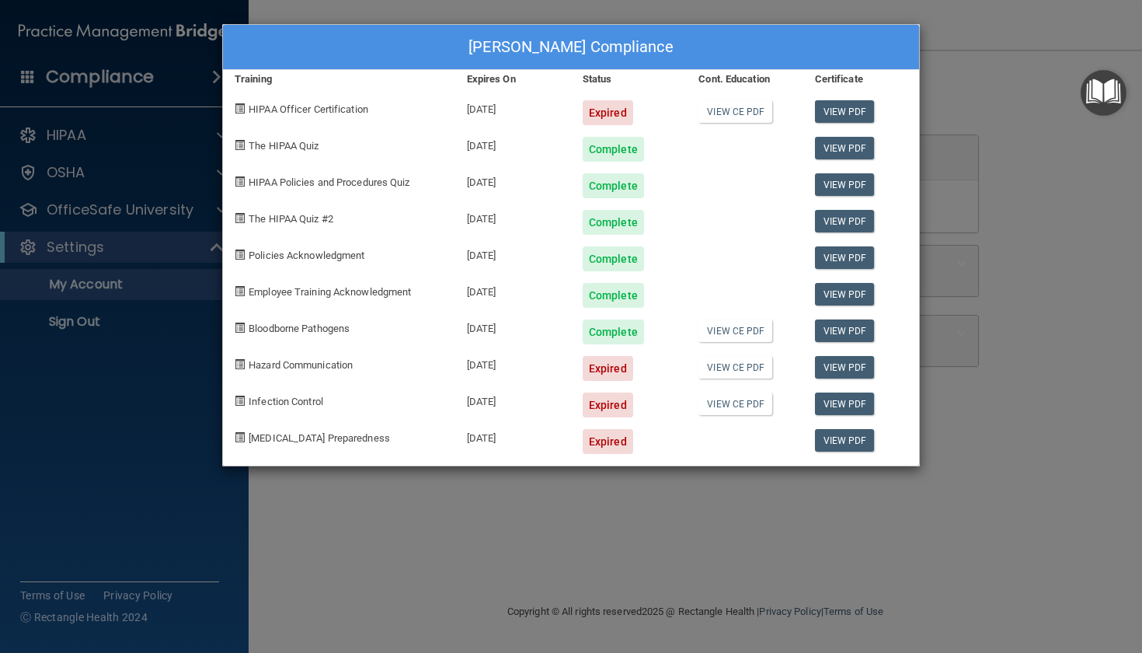
click at [601, 357] on div "Expired" at bounding box center [608, 368] width 50 height 25
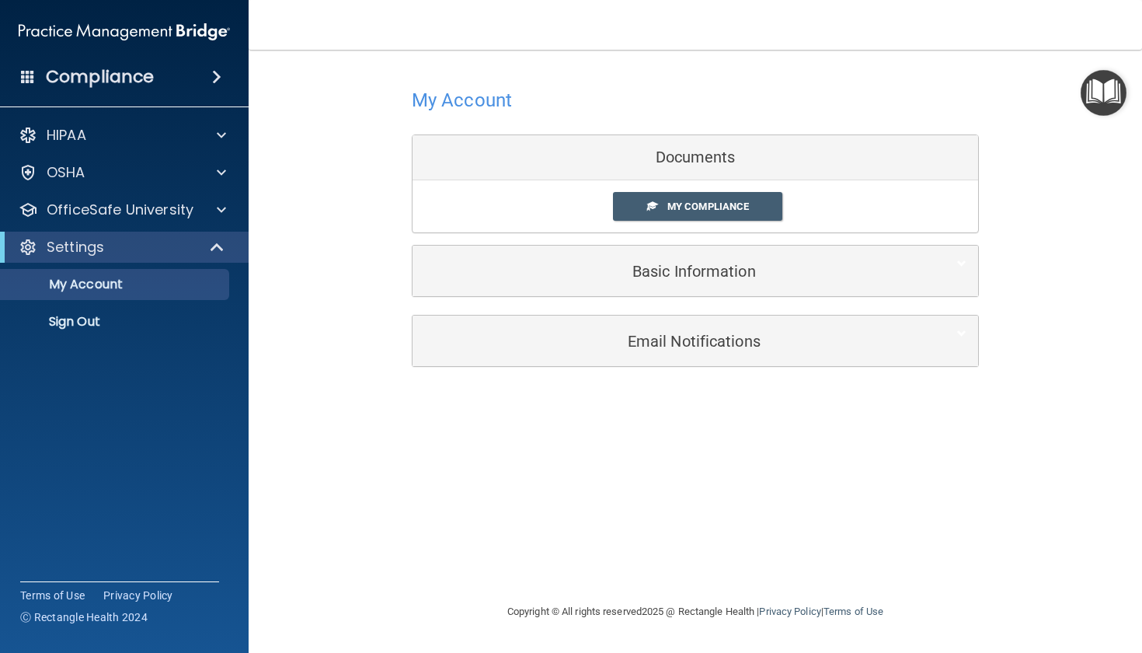
click at [1096, 77] on img "Open Resource Center" at bounding box center [1104, 93] width 46 height 46
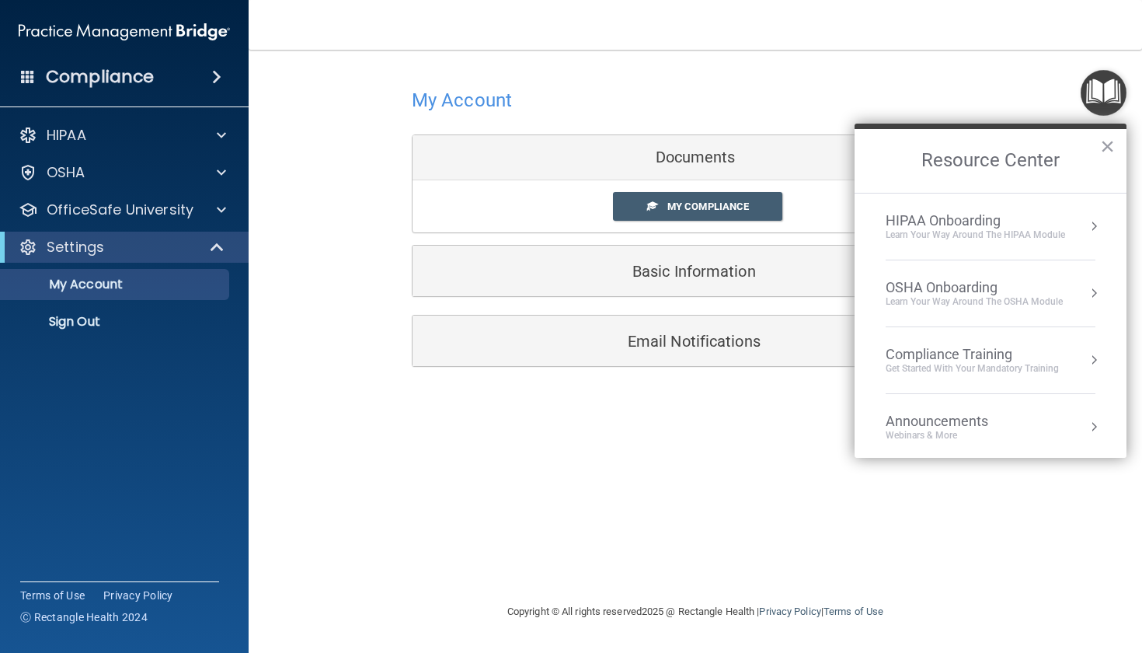
click at [923, 359] on div "Compliance Training" at bounding box center [972, 354] width 173 height 17
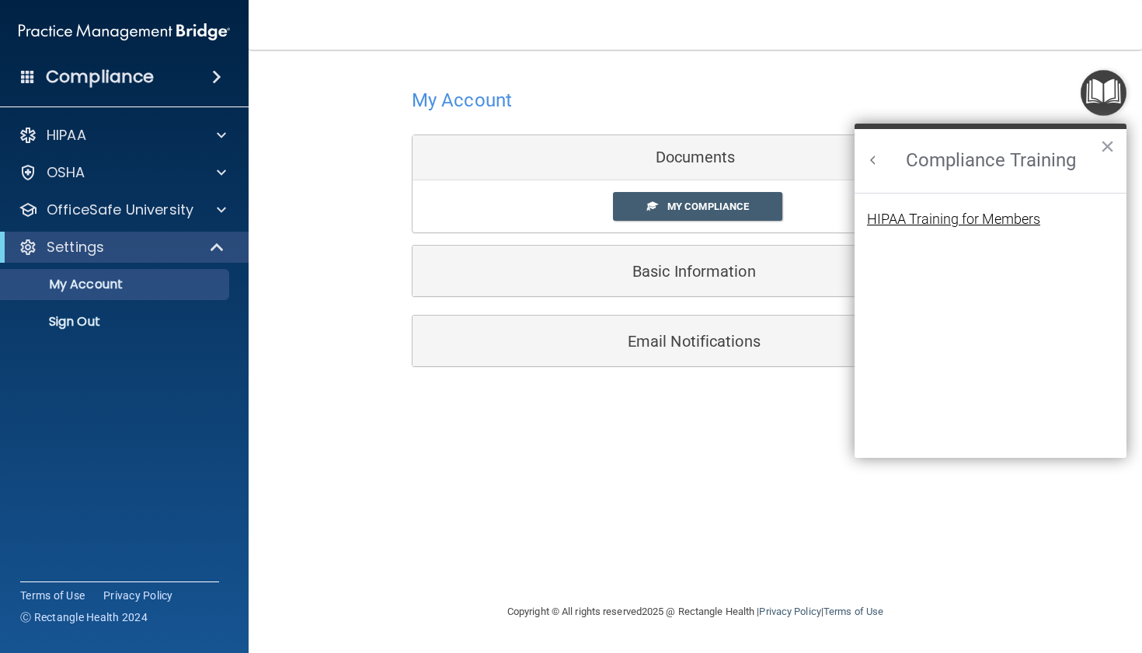
click at [947, 223] on div "HIPAA Training for Members" at bounding box center [953, 219] width 173 height 14
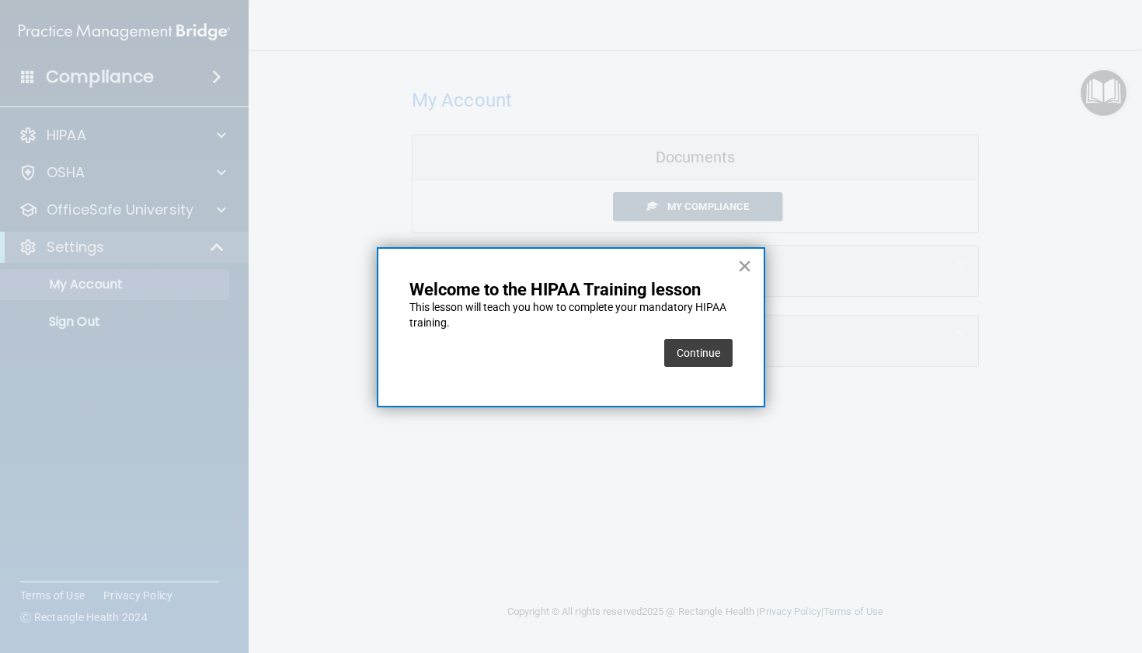
click at [750, 268] on button "×" at bounding box center [744, 265] width 15 height 25
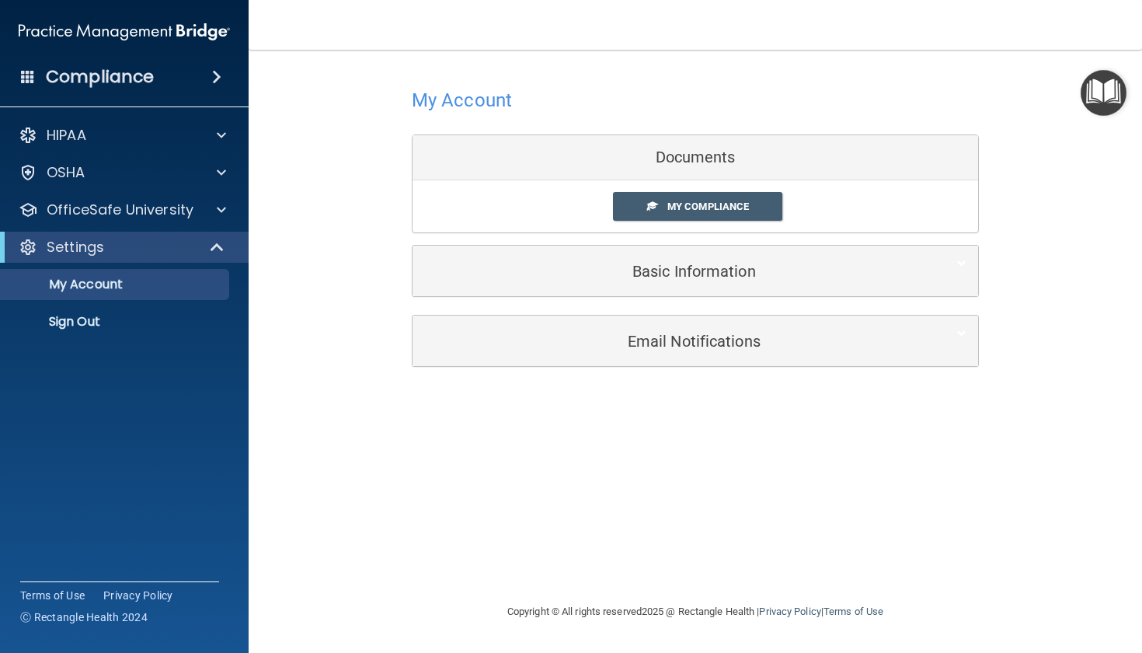
click at [110, 256] on div "Settings" at bounding box center [103, 247] width 192 height 19
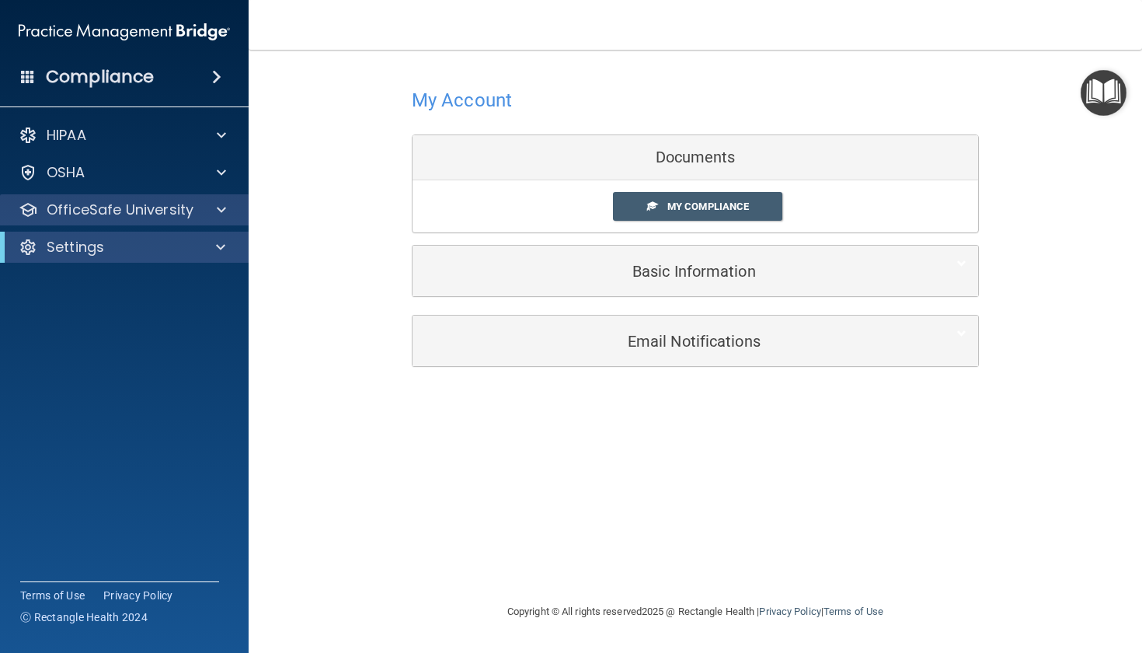
click at [171, 214] on p "OfficeSafe University" at bounding box center [120, 209] width 147 height 19
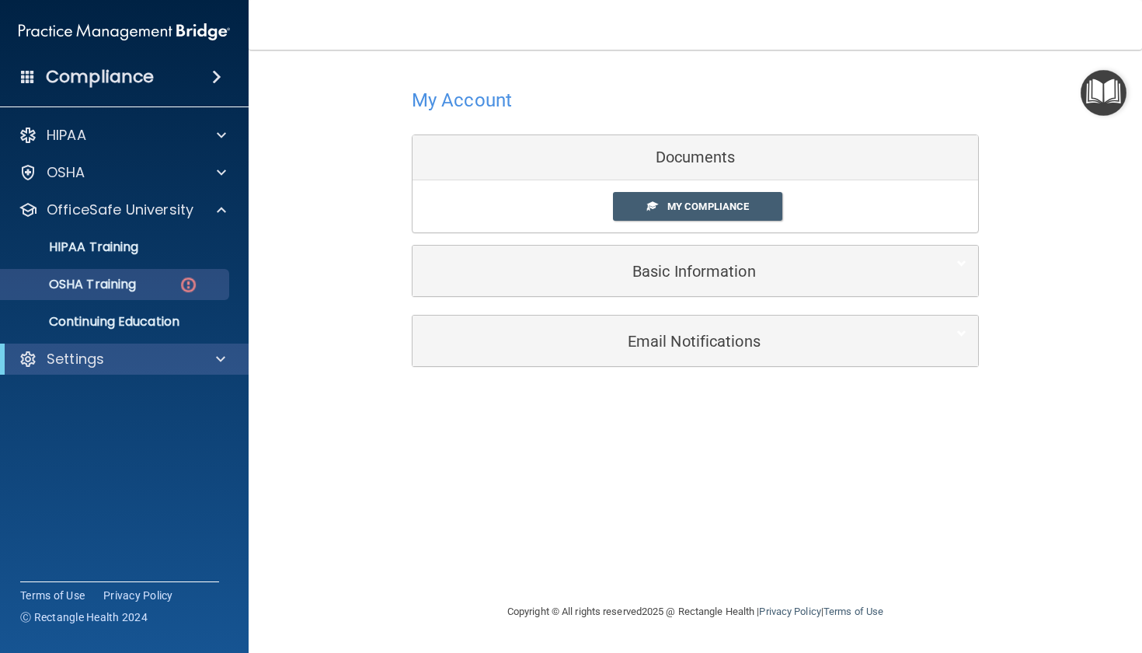
click at [134, 284] on p "OSHA Training" at bounding box center [73, 285] width 126 height 16
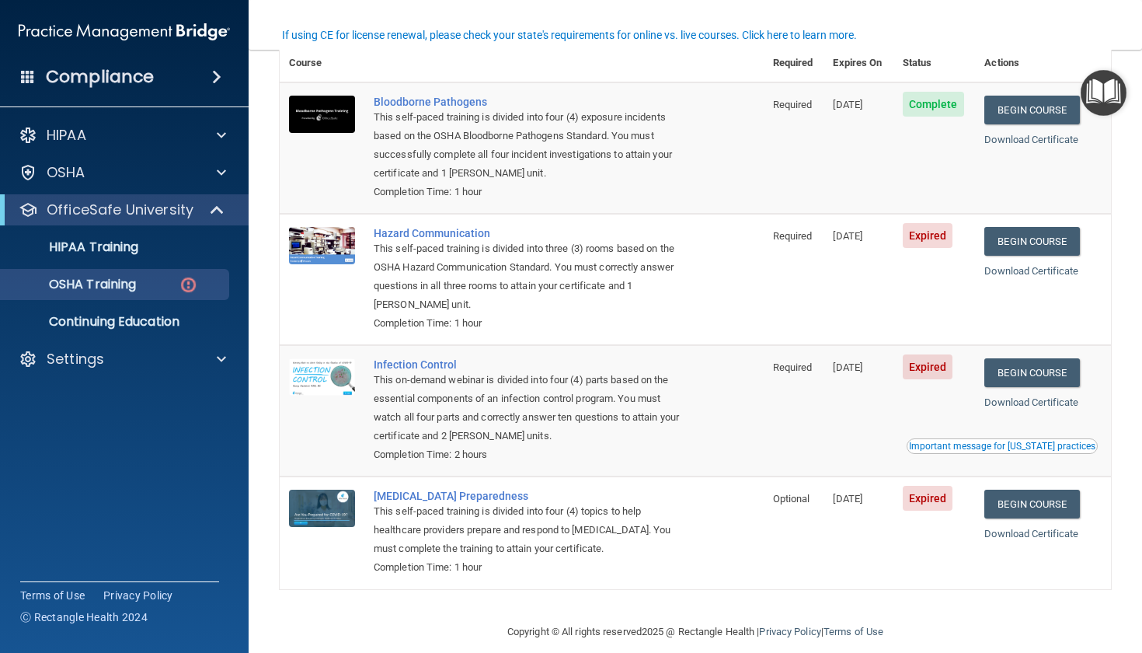
scroll to position [136, 0]
